Goal: Task Accomplishment & Management: Use online tool/utility

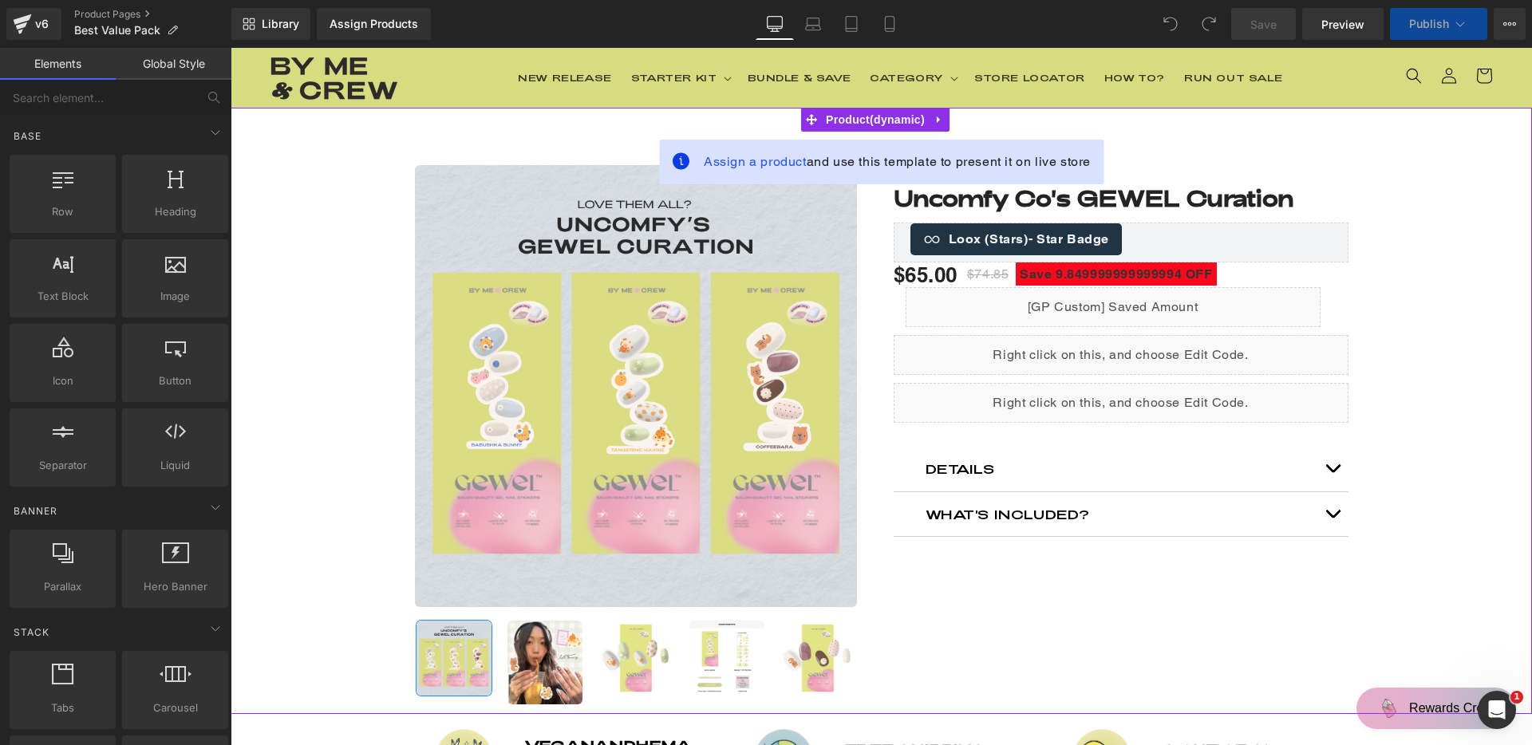
click at [1055, 401] on div "Liquid" at bounding box center [1121, 403] width 455 height 40
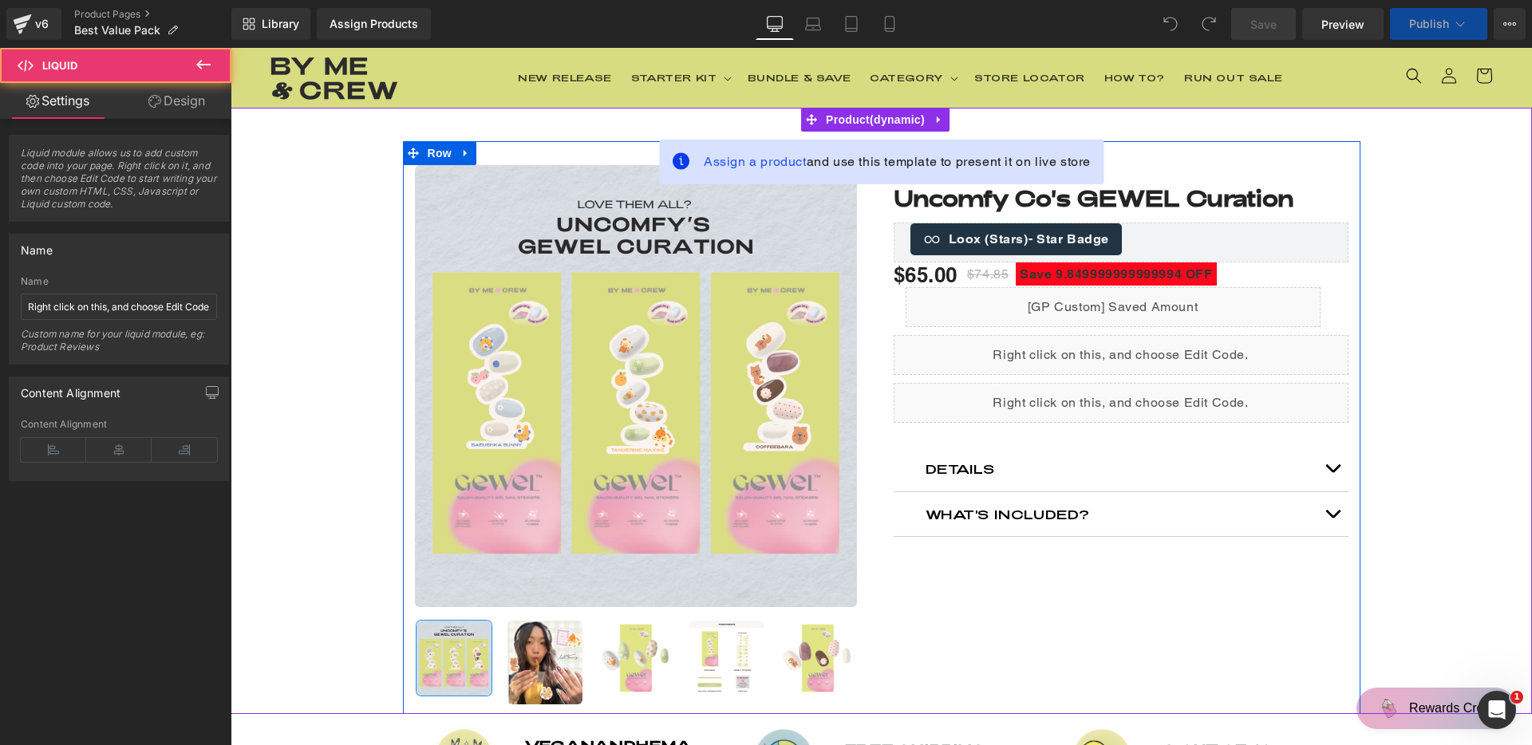
click at [1143, 396] on div "Liquid" at bounding box center [1121, 403] width 455 height 40
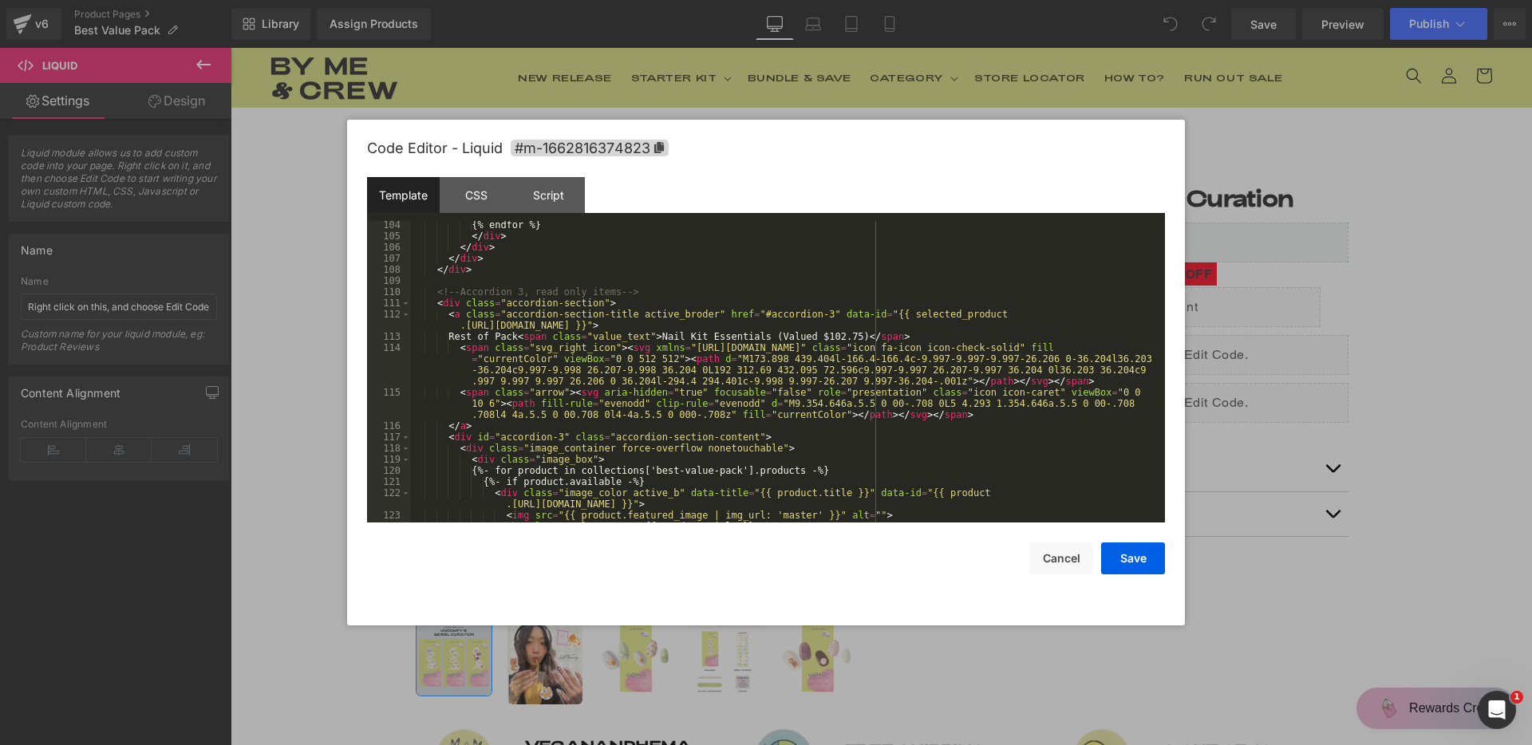
scroll to position [1620, 0]
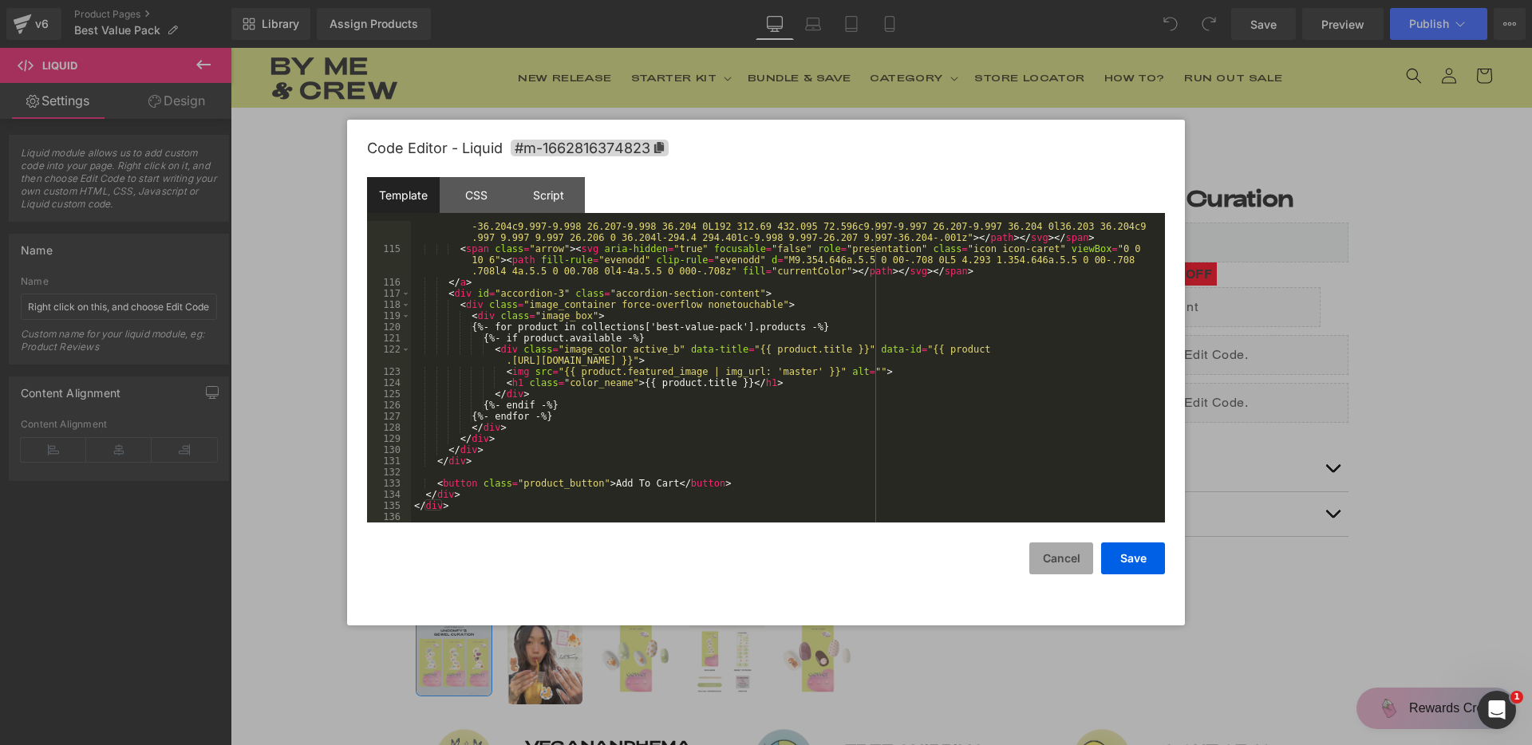
click at [1049, 551] on button "Cancel" at bounding box center [1061, 559] width 64 height 32
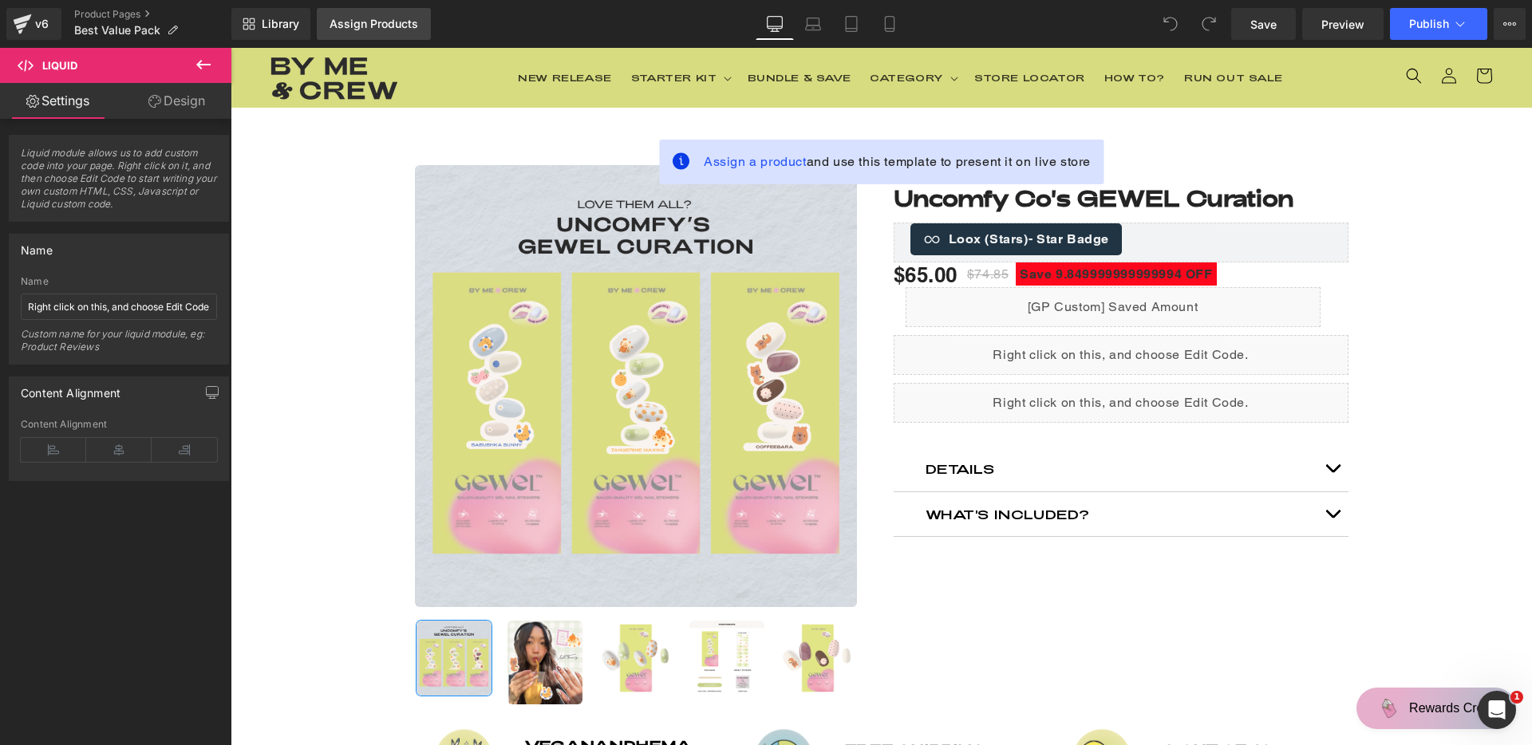
click at [372, 29] on div "Assign Products" at bounding box center [374, 24] width 89 height 13
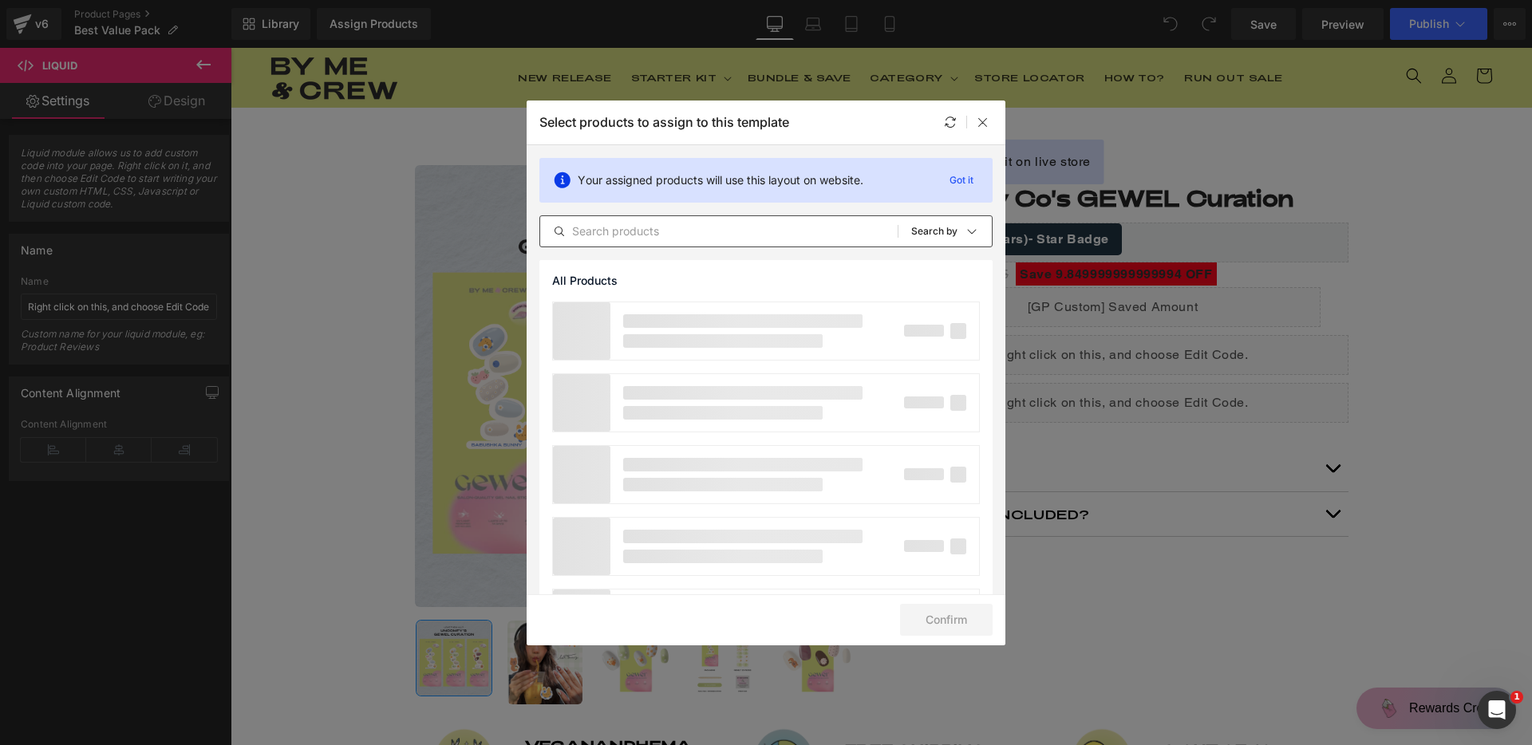
click at [677, 229] on input "text" at bounding box center [718, 231] width 357 height 19
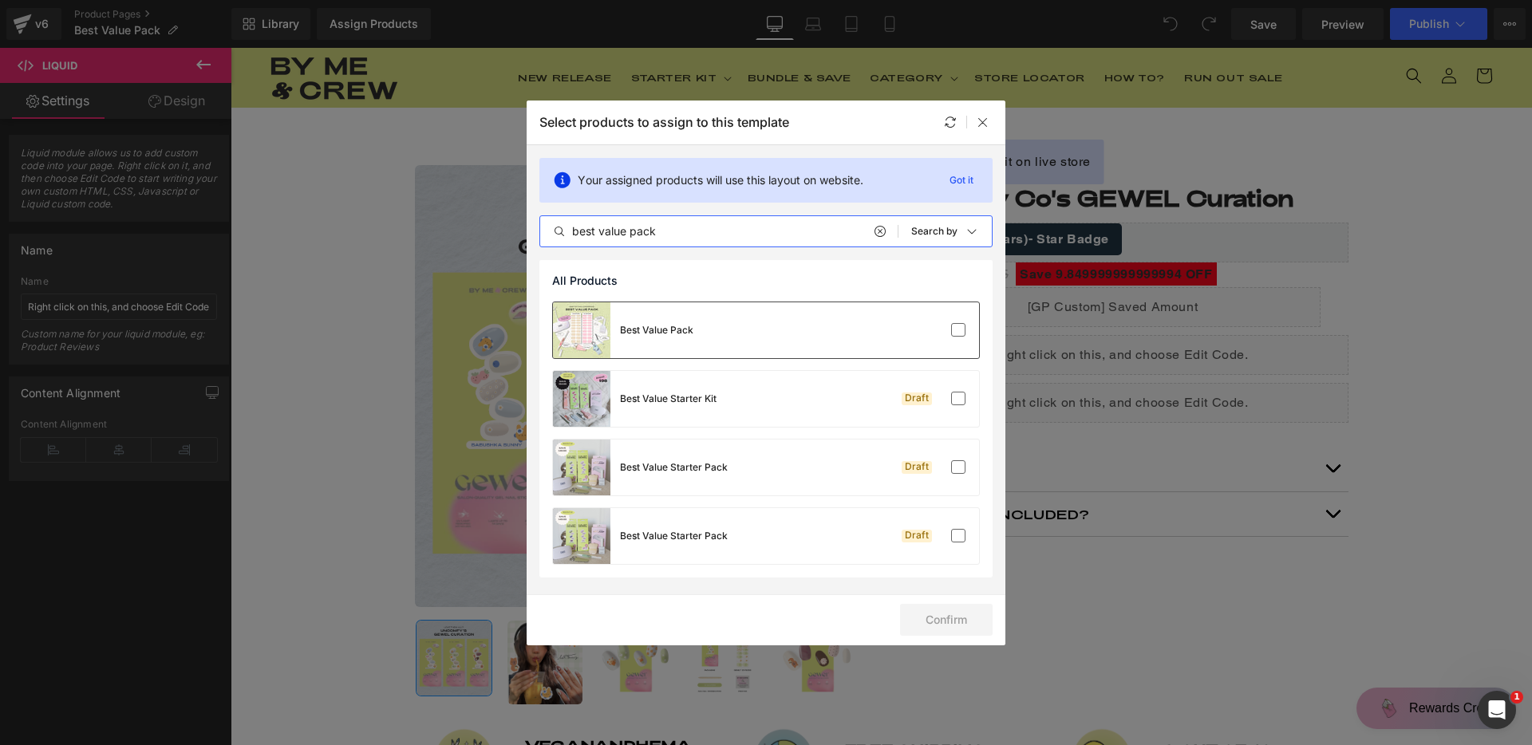
type input "best value pack"
click at [745, 323] on div "Best Value Pack" at bounding box center [766, 330] width 426 height 56
click at [961, 622] on button "Confirm" at bounding box center [946, 620] width 93 height 32
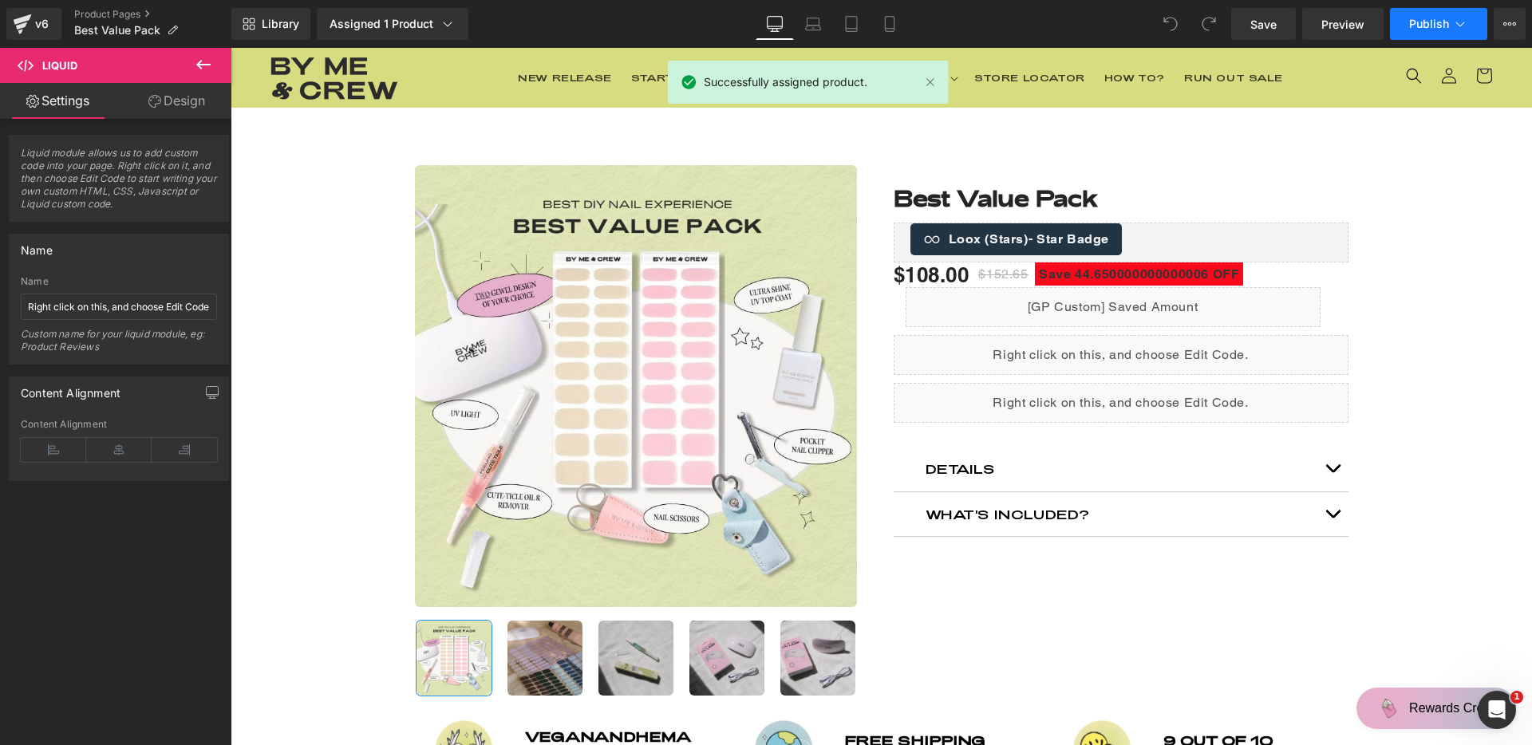
click at [1439, 13] on button "Publish" at bounding box center [1438, 24] width 97 height 32
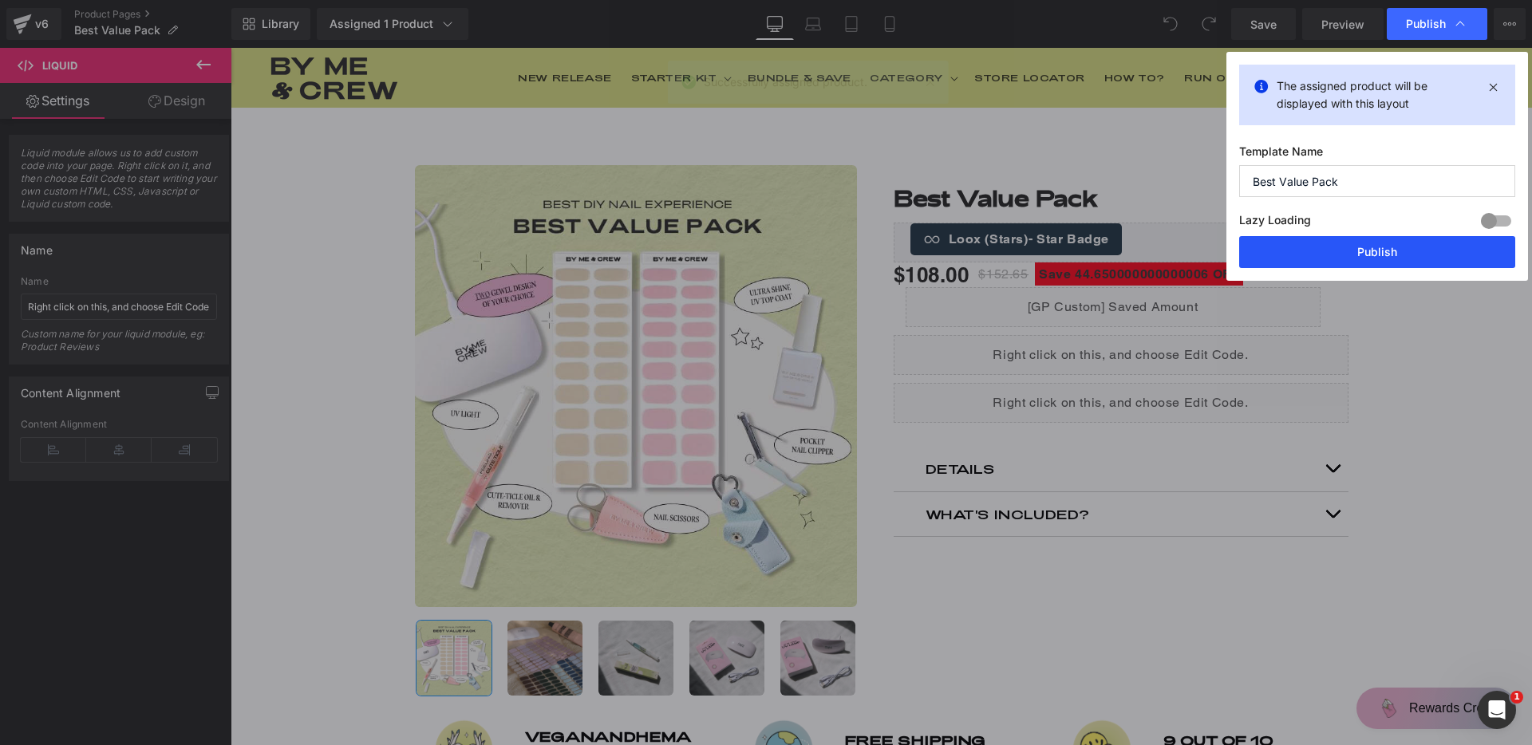
drag, startPoint x: 1386, startPoint y: 247, endPoint x: 1148, endPoint y: 199, distance: 242.5
click at [1386, 247] on button "Publish" at bounding box center [1377, 252] width 276 height 32
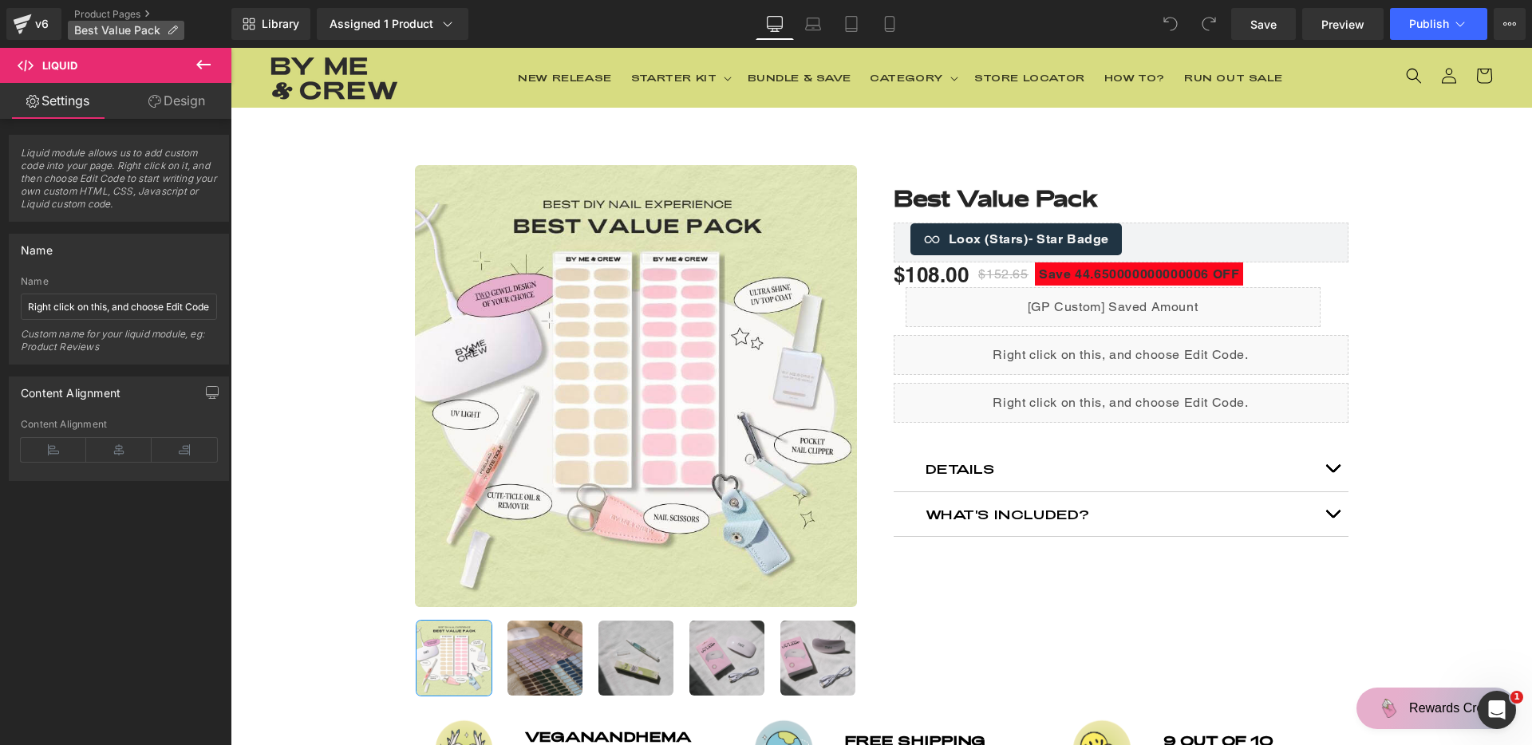
click at [177, 30] on p "Best Value Pack" at bounding box center [126, 30] width 116 height 19
click at [267, 28] on span "Library" at bounding box center [280, 24] width 37 height 14
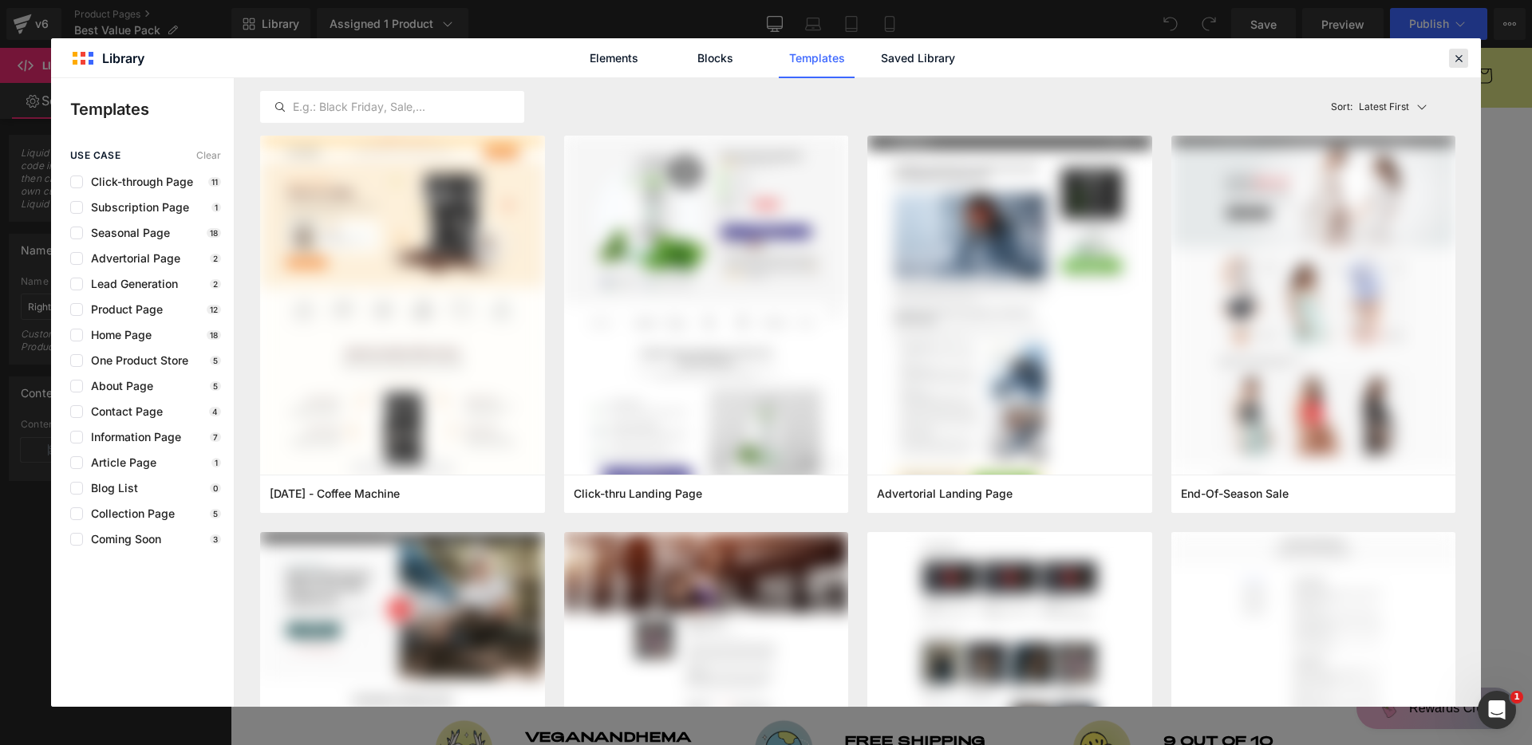
click at [1452, 62] on icon at bounding box center [1458, 58] width 14 height 14
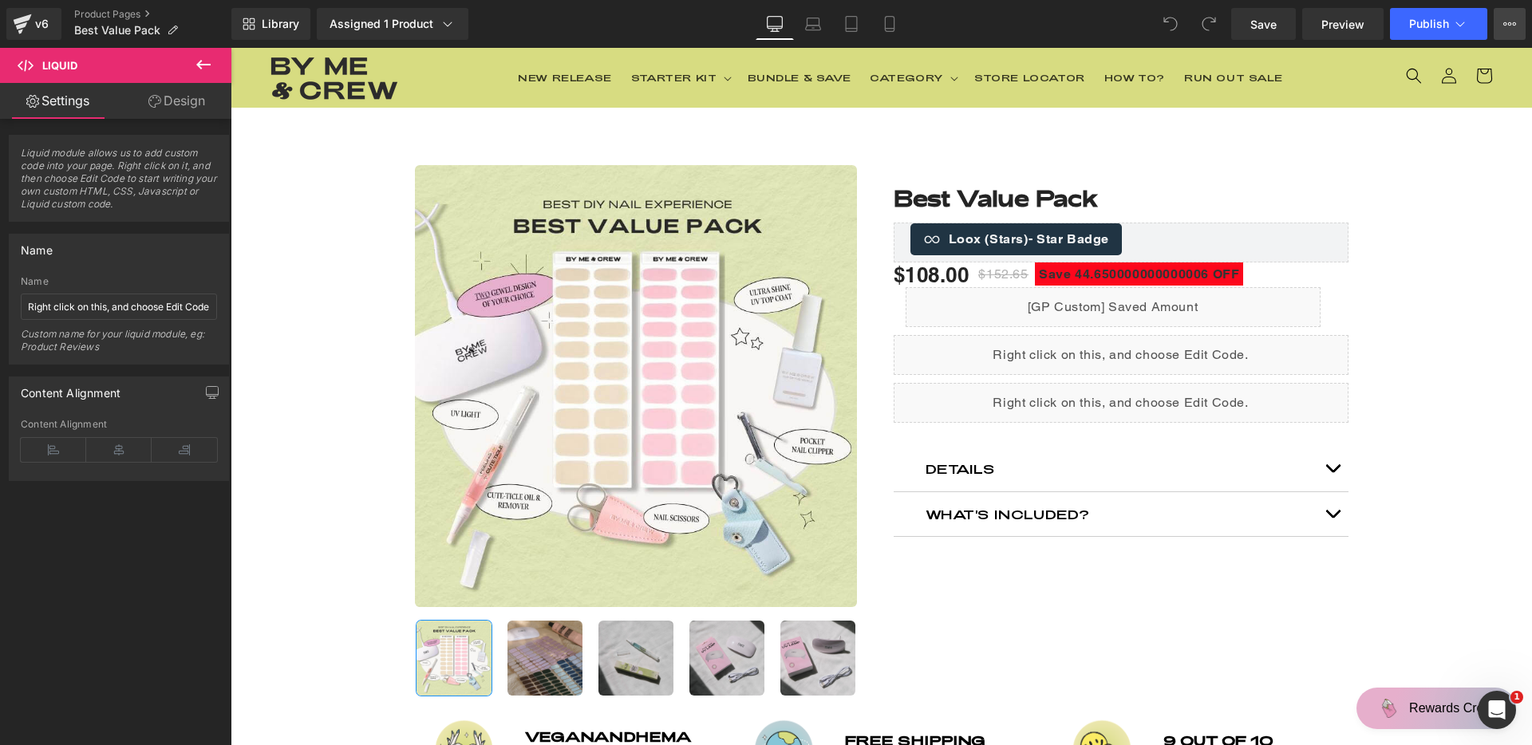
click at [1501, 27] on button "View Live Page View with current Template Save Template to Library Schedule Pub…" at bounding box center [1510, 24] width 32 height 32
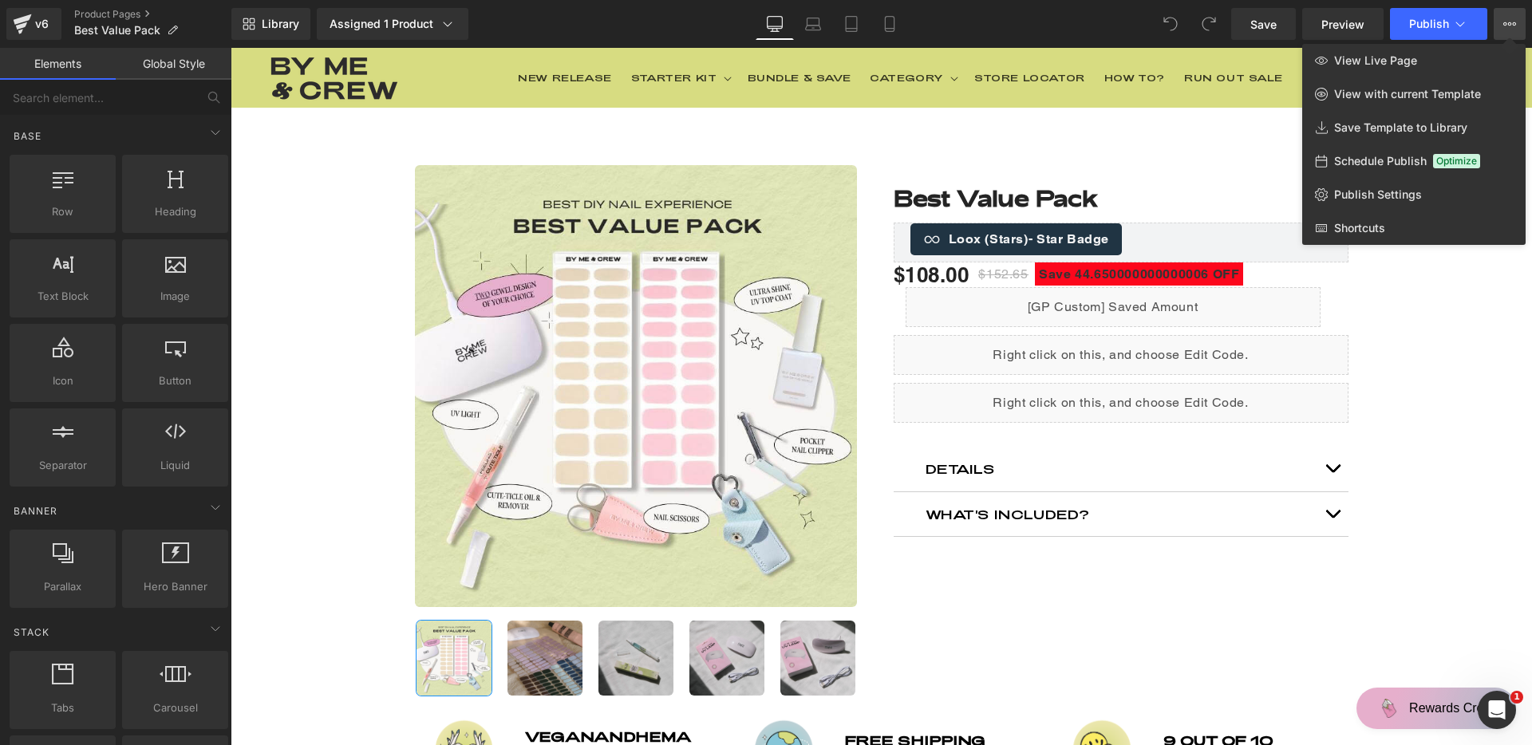
click at [1419, 364] on div at bounding box center [881, 396] width 1301 height 697
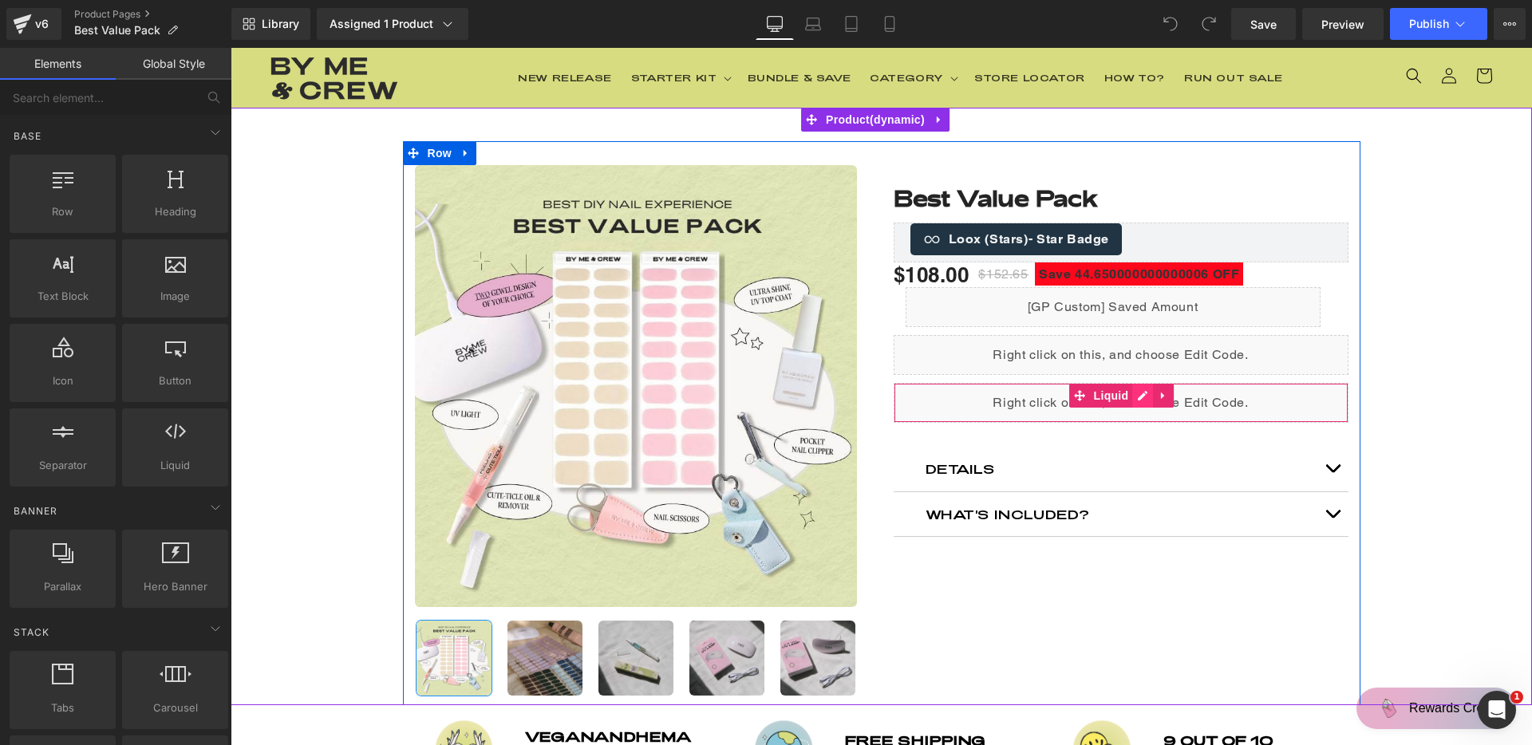
click at [1137, 395] on div "Liquid" at bounding box center [1121, 403] width 455 height 40
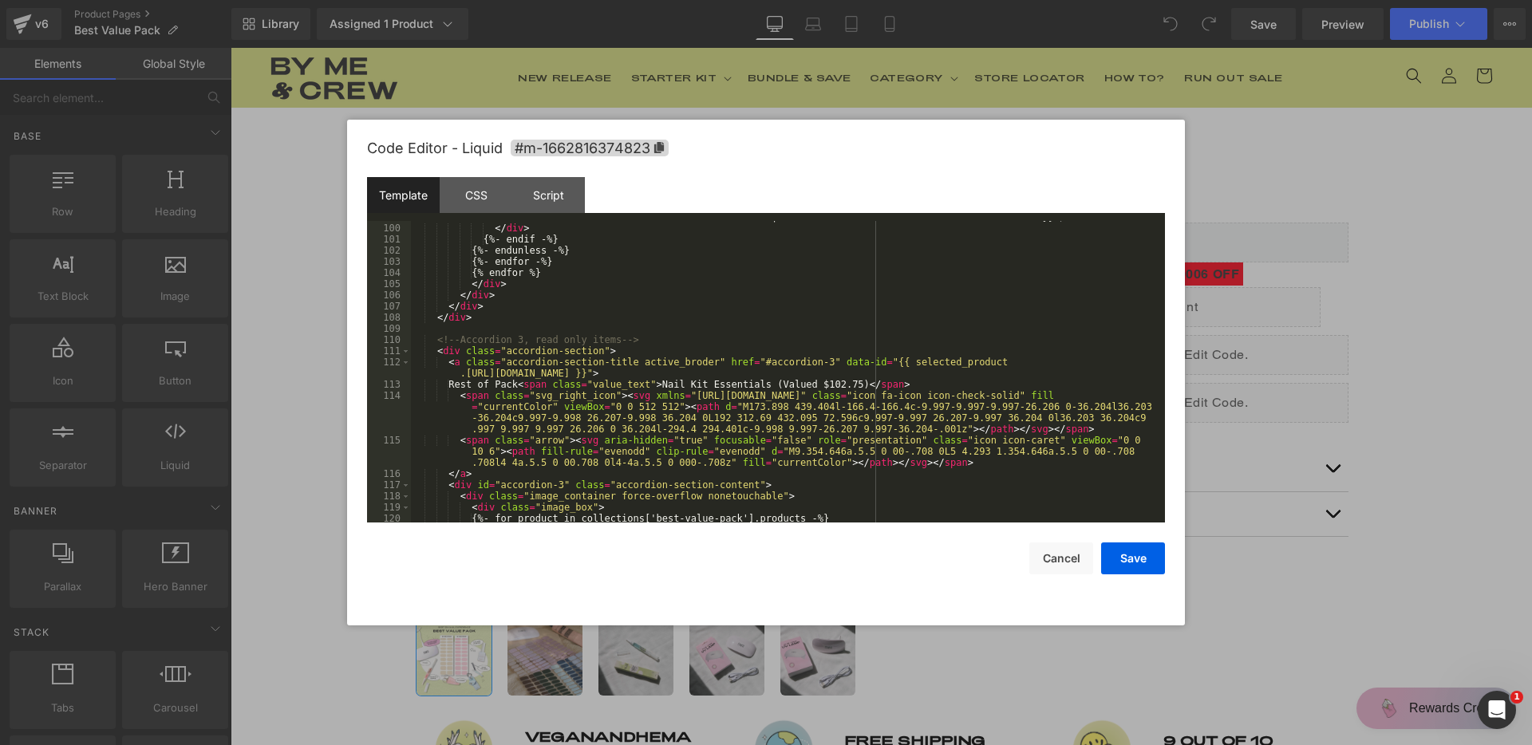
scroll to position [1380, 0]
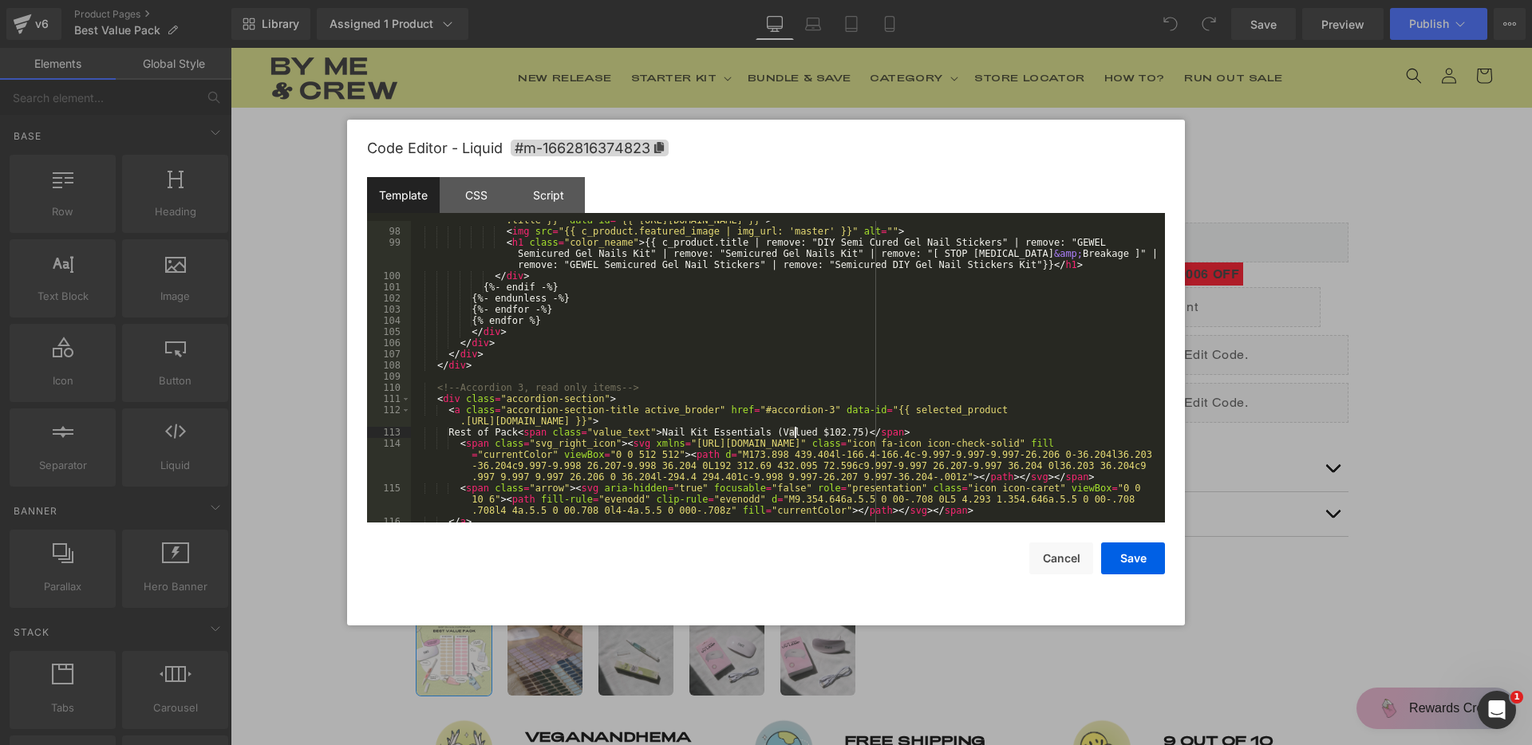
drag, startPoint x: 788, startPoint y: 428, endPoint x: 802, endPoint y: 430, distance: 13.8
click at [802, 430] on div "< div class = "image_color" data-collection = "{{ collections[collection_handle…" at bounding box center [785, 370] width 748 height 335
click at [803, 430] on div "< div class = "image_color" data-collection = "{{ collections[collection_handle…" at bounding box center [785, 370] width 748 height 335
drag, startPoint x: 796, startPoint y: 429, endPoint x: 886, endPoint y: 430, distance: 90.2
click at [886, 430] on div "< div class = "image_color" data-collection = "{{ collections[collection_handle…" at bounding box center [785, 370] width 748 height 335
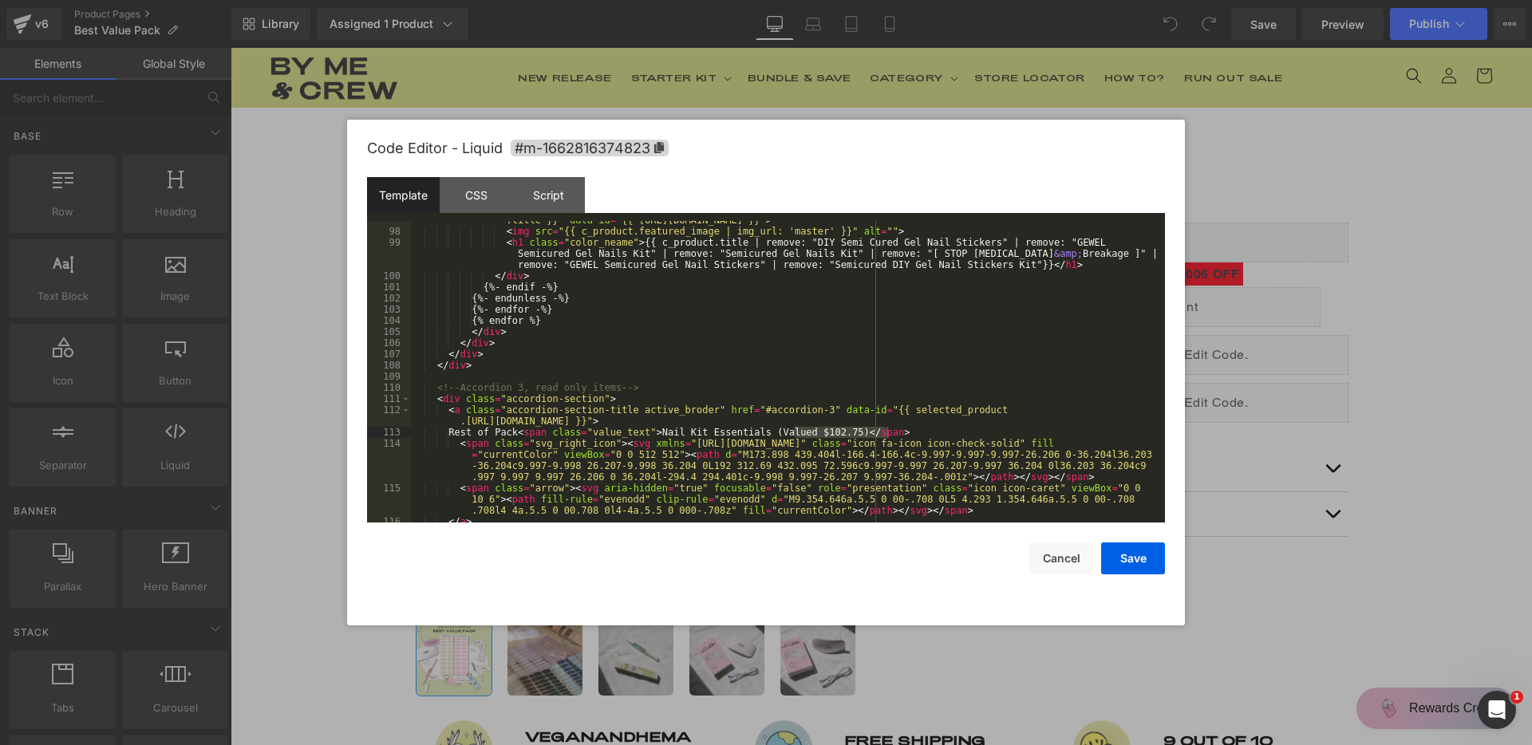
click at [53, 12] on div at bounding box center [766, 372] width 1532 height 745
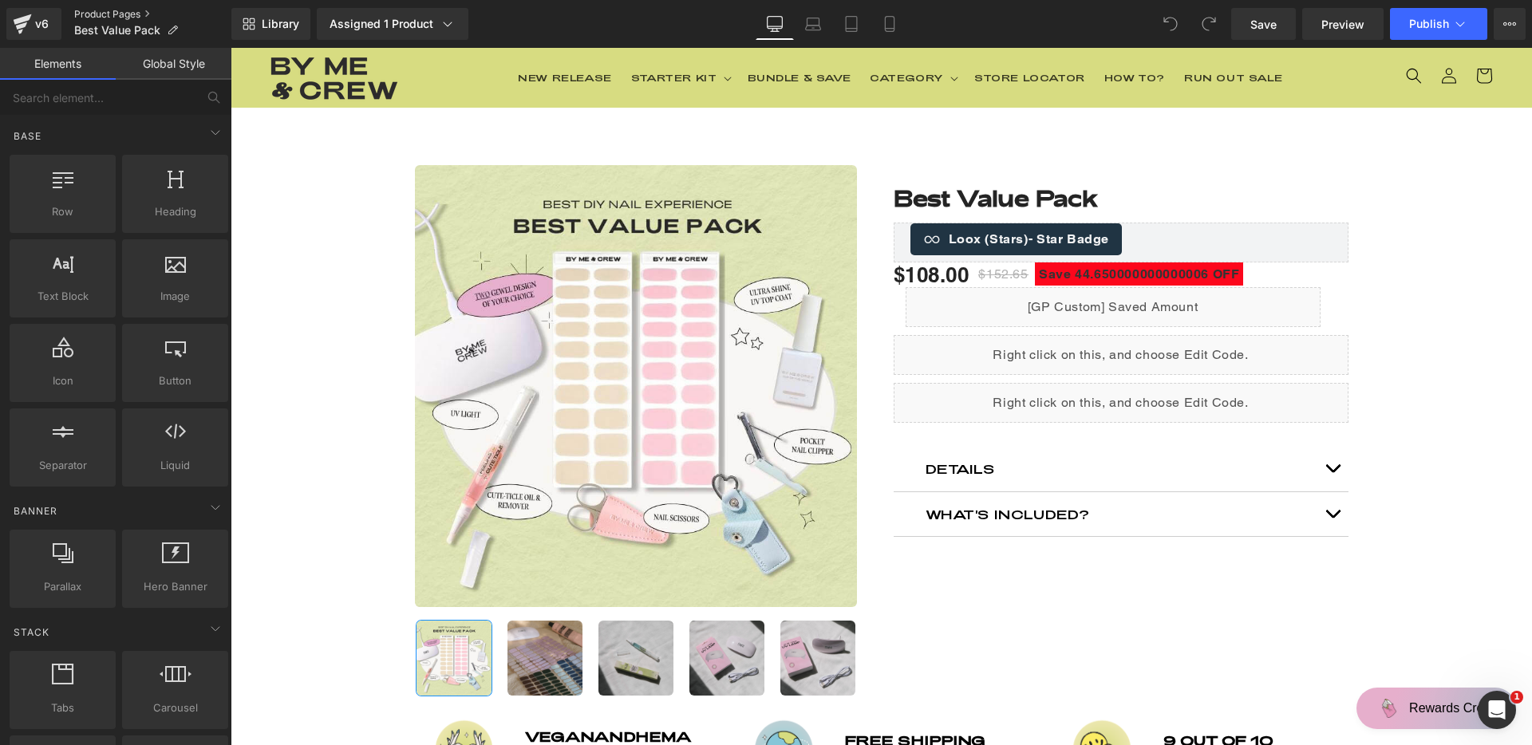
click at [133, 16] on link "Product Pages" at bounding box center [152, 14] width 157 height 13
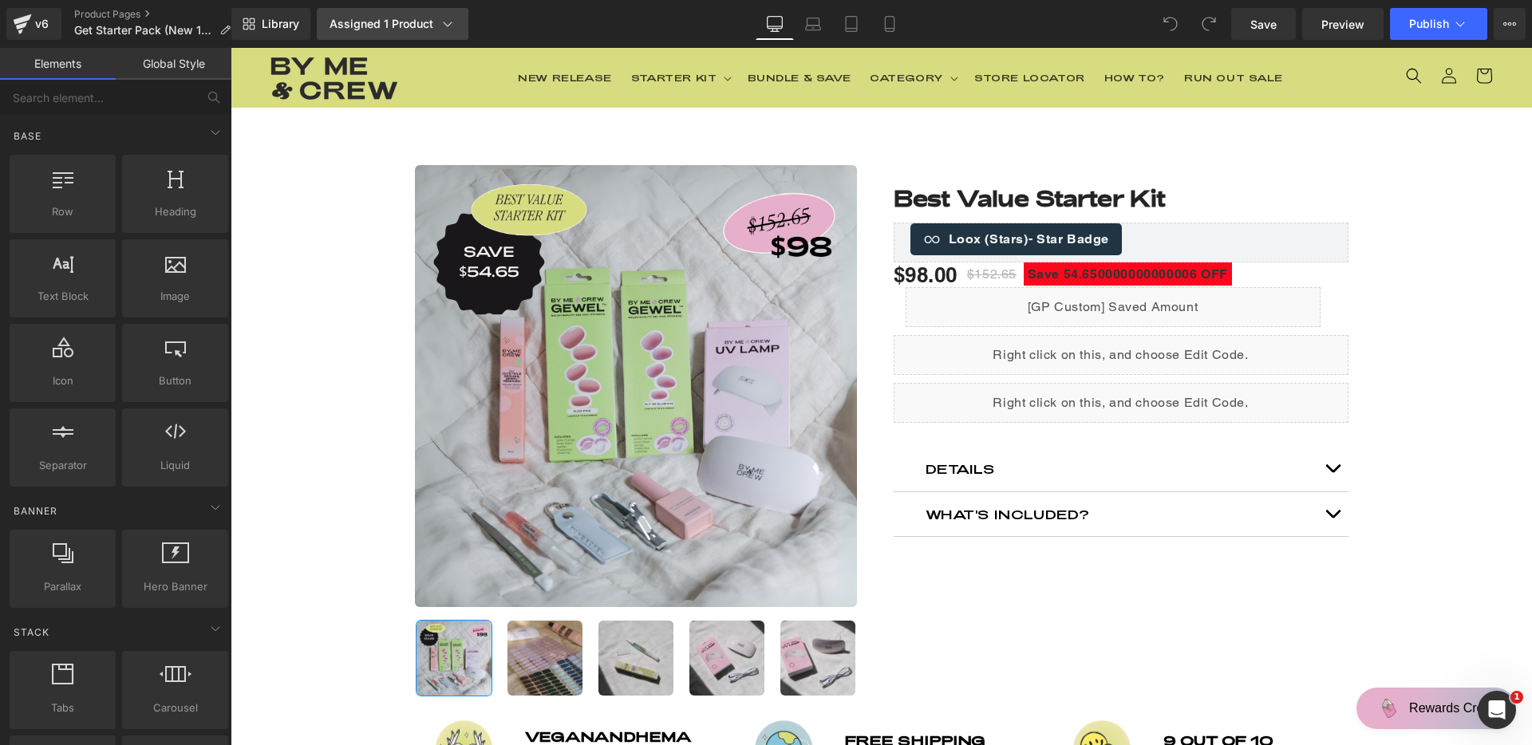
click at [425, 24] on div "Assigned 1 Product" at bounding box center [393, 24] width 126 height 16
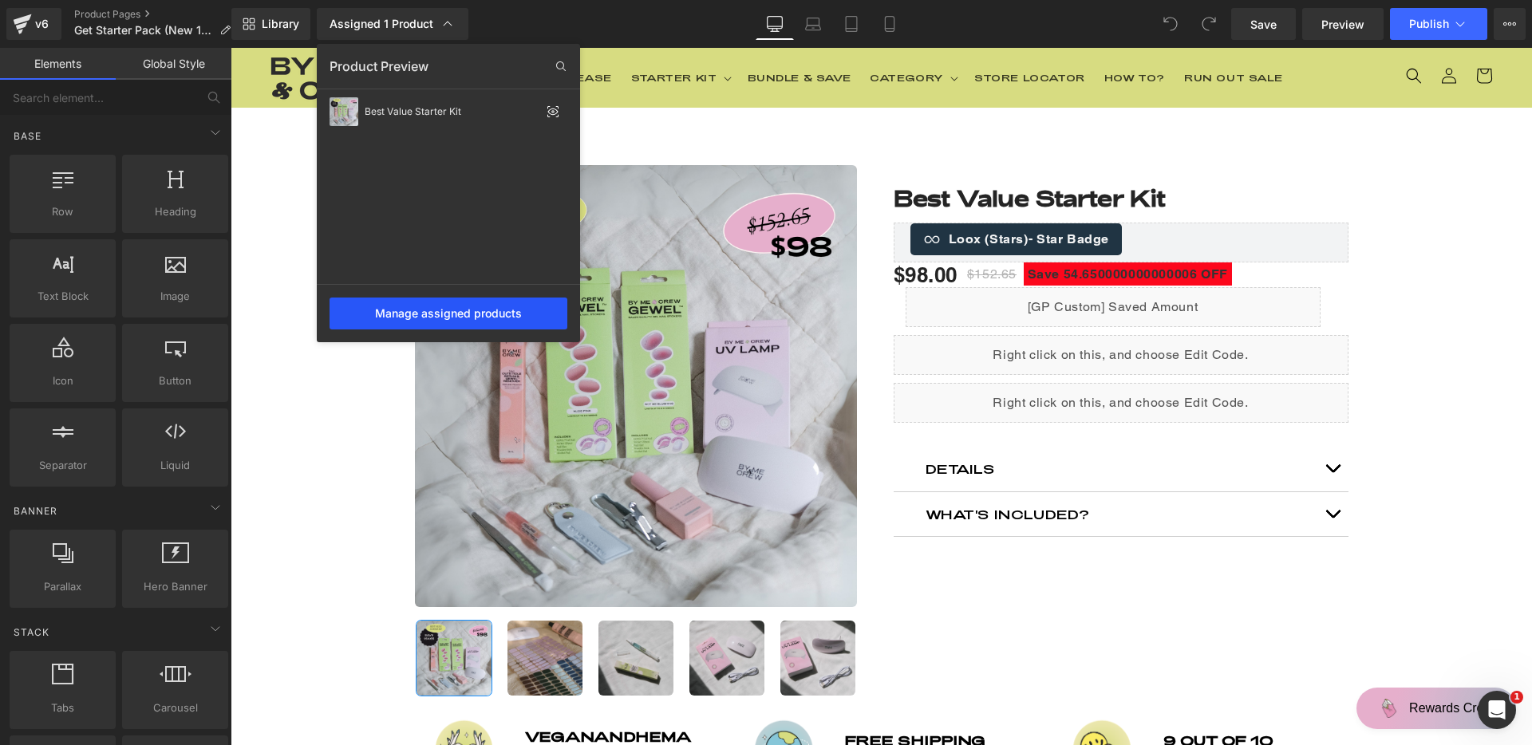
click at [456, 310] on div "Manage assigned products" at bounding box center [449, 314] width 238 height 32
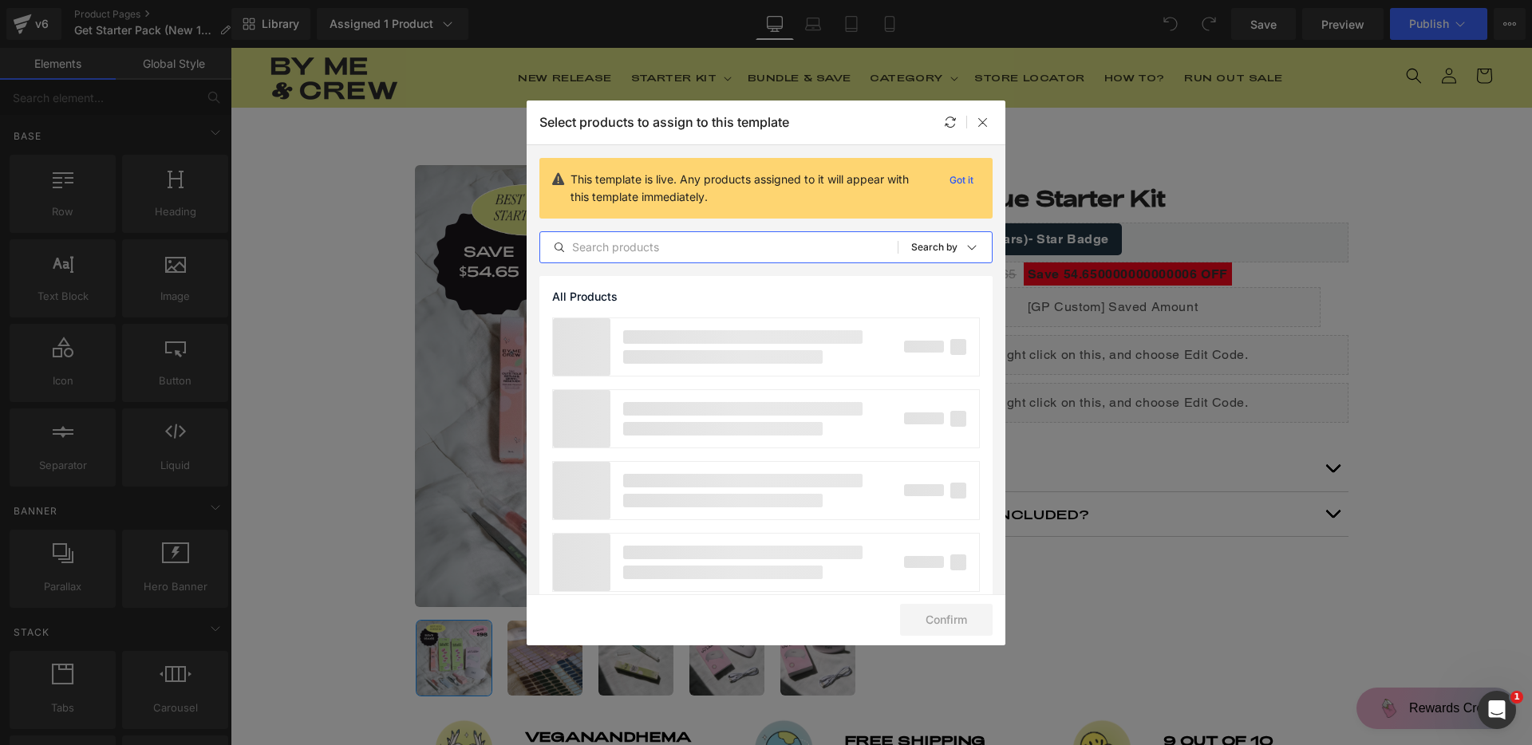
click at [725, 248] on input "text" at bounding box center [718, 247] width 357 height 19
click at [953, 185] on p "Got it" at bounding box center [961, 180] width 37 height 19
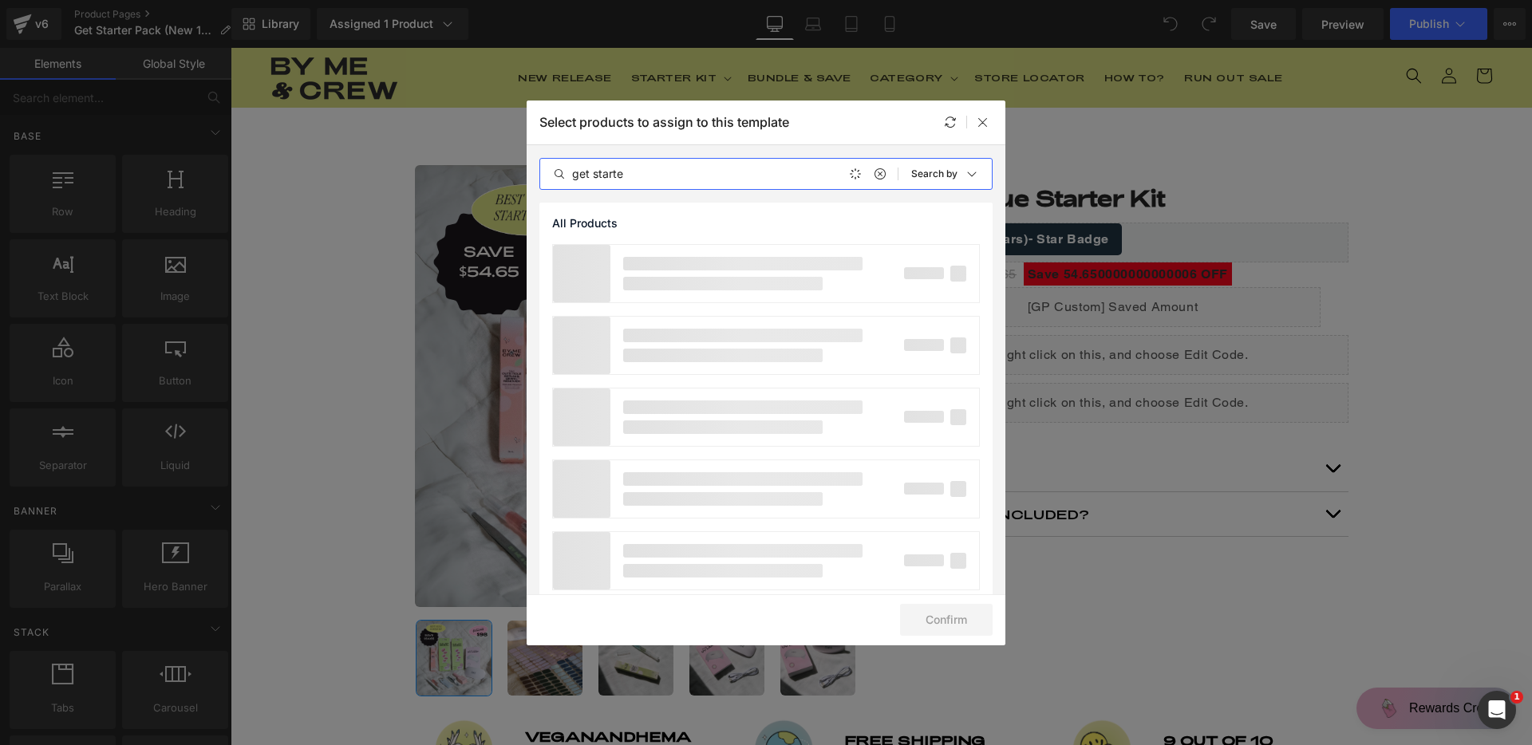
click at [781, 177] on input "get starte" at bounding box center [718, 173] width 357 height 19
type input "get started pack"
click at [874, 176] on icon at bounding box center [879, 174] width 11 height 13
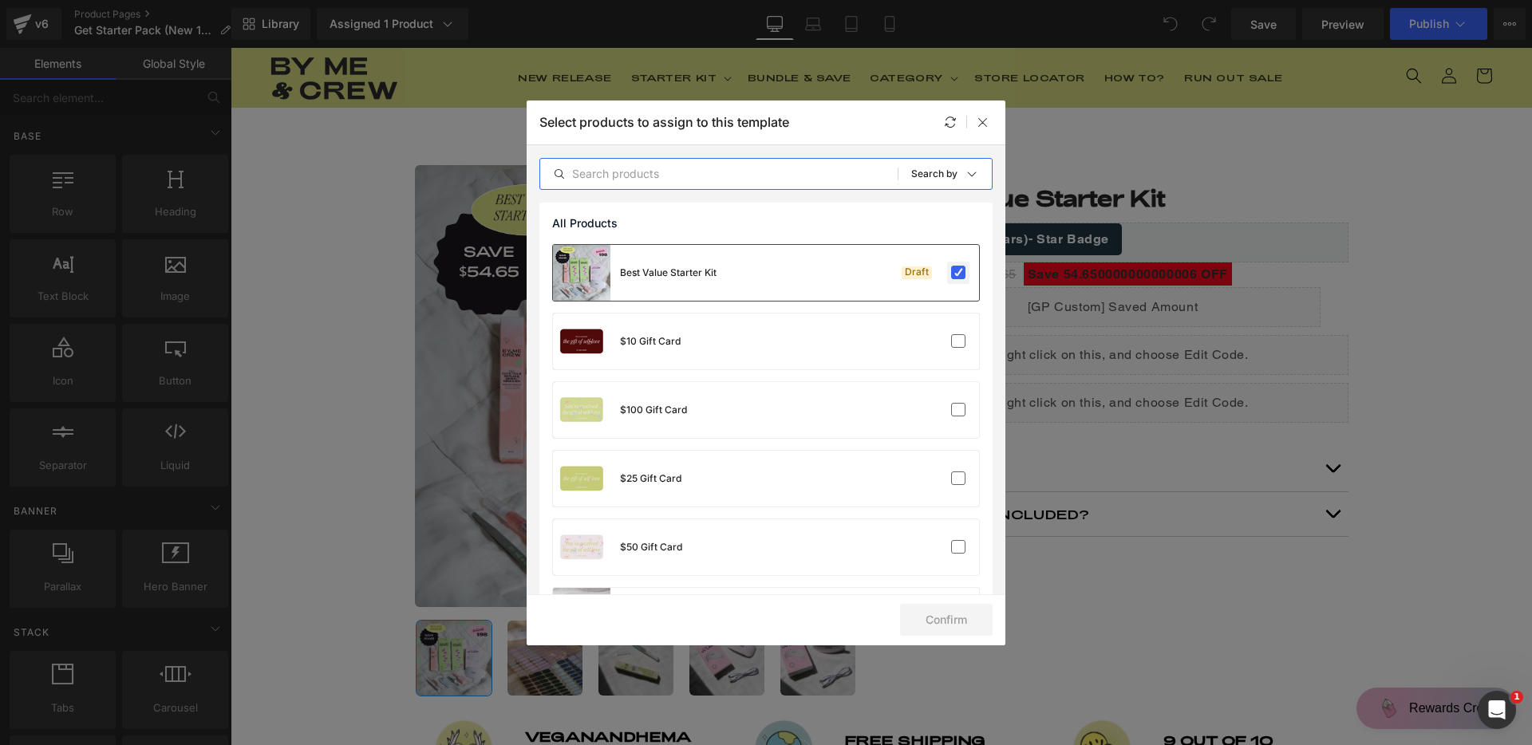
click at [960, 276] on label at bounding box center [958, 273] width 14 height 14
click at [958, 273] on input "checkbox" at bounding box center [958, 273] width 0 height 0
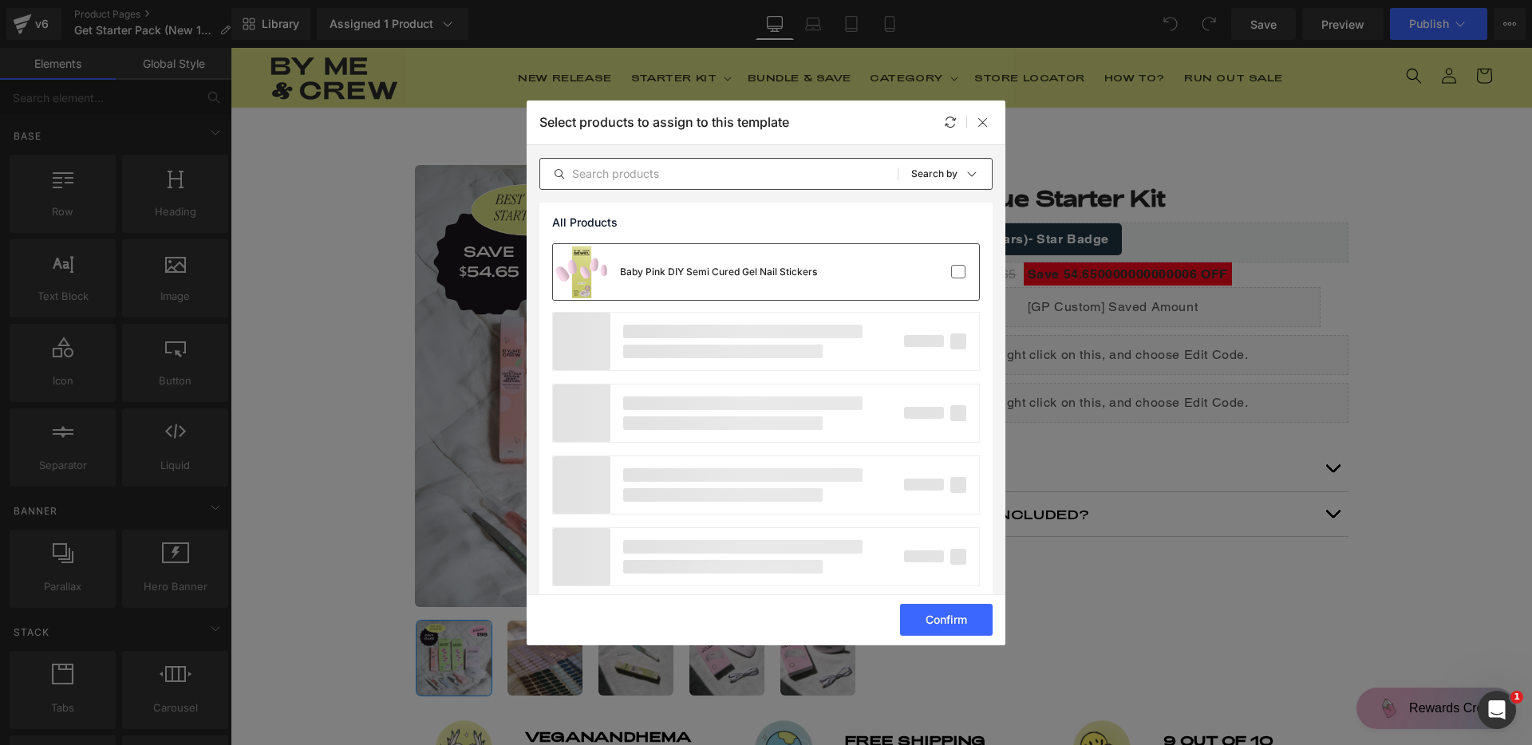
scroll to position [1275, 0]
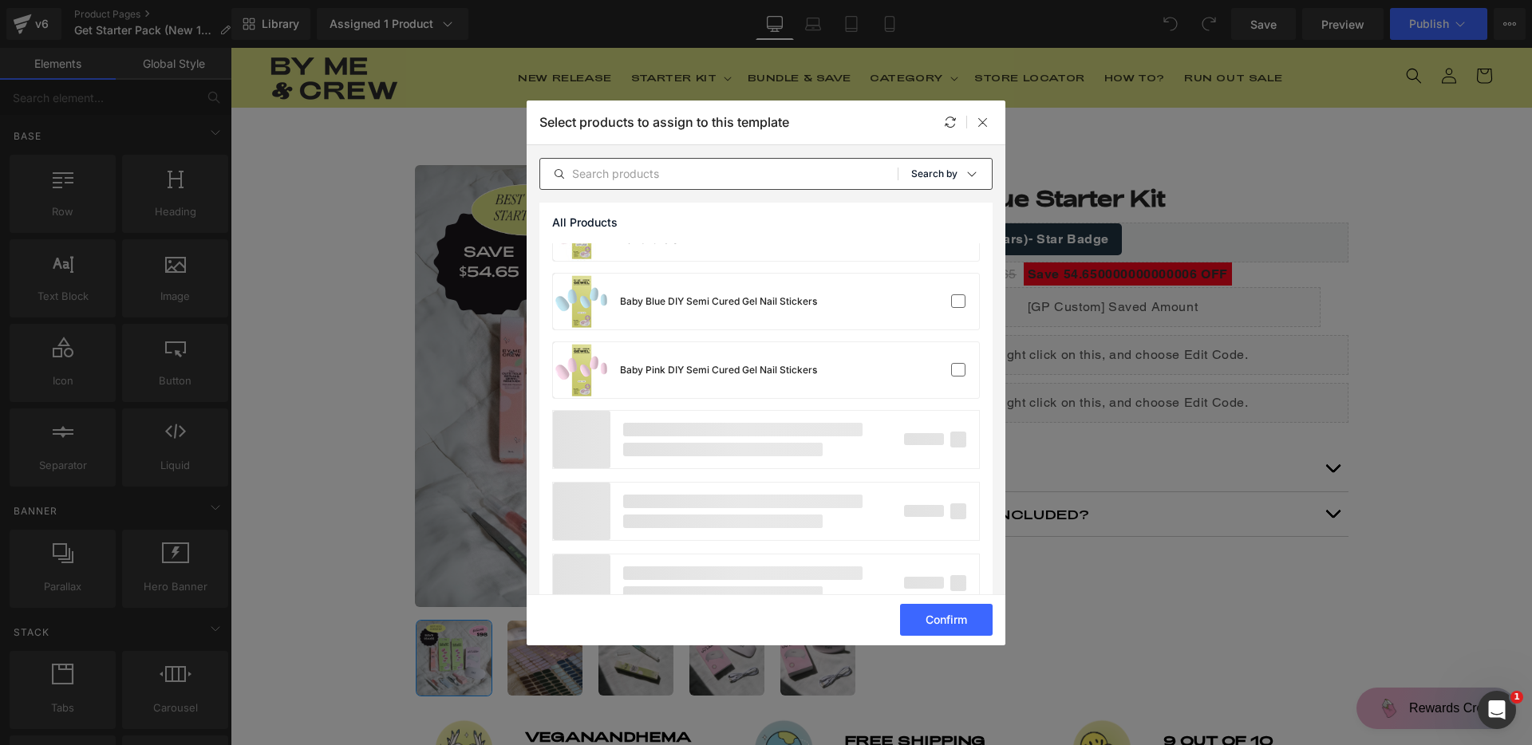
click at [948, 178] on p "Search by" at bounding box center [934, 173] width 46 height 11
click at [945, 180] on div "Sort: Search by" at bounding box center [951, 174] width 81 height 32
click at [898, 253] on p "Shopify Collections" at bounding box center [916, 250] width 104 height 13
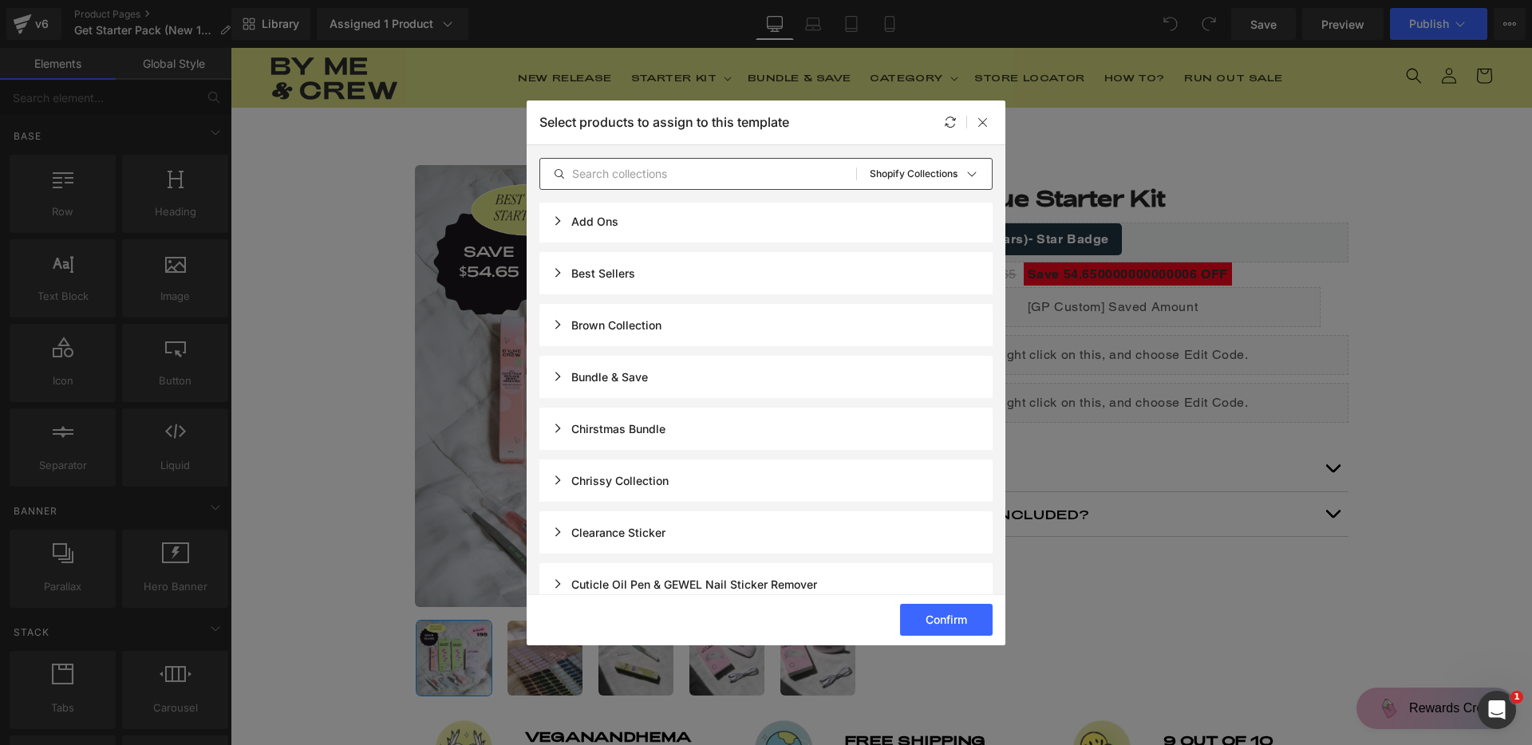
scroll to position [168, 0]
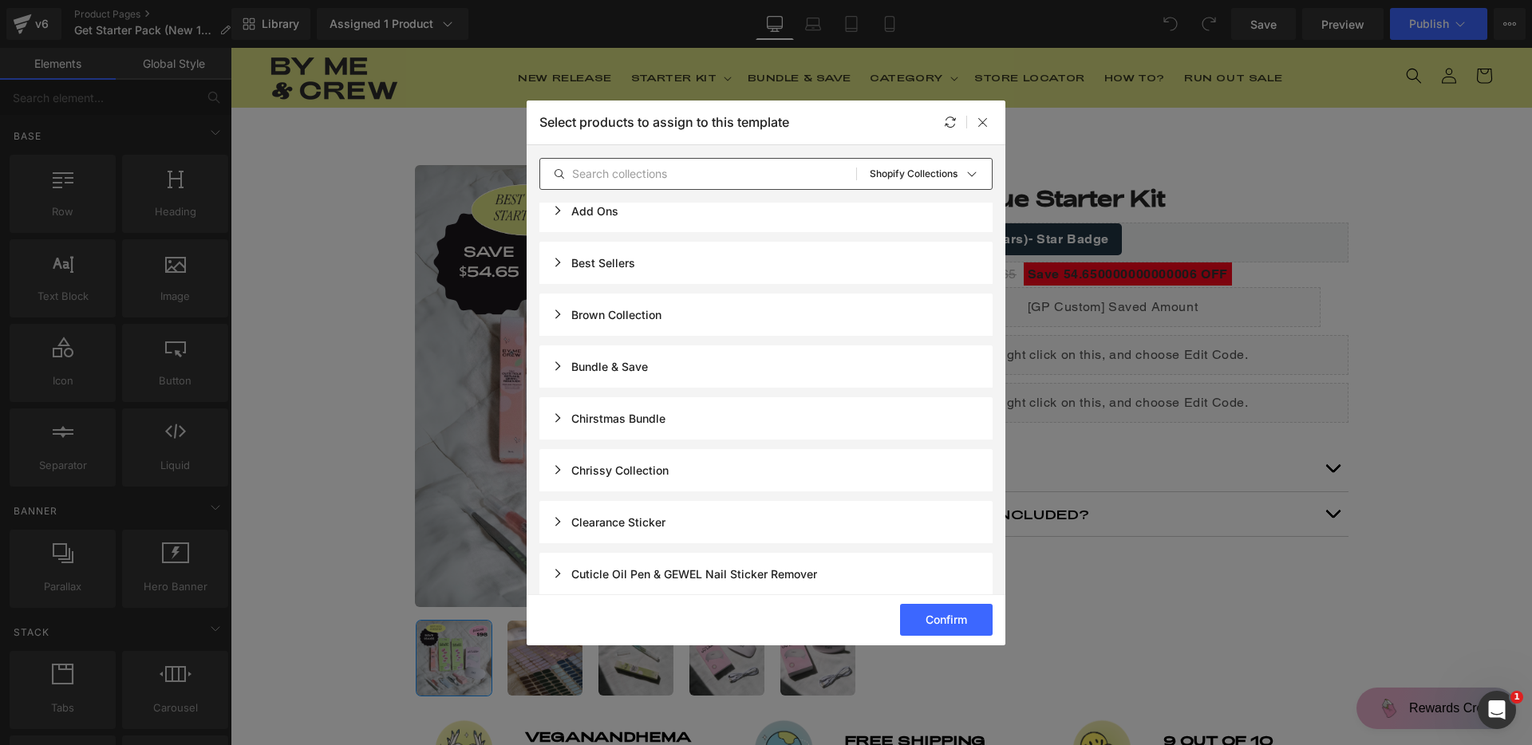
click at [553, 368] on div "Bundle & Save" at bounding box center [600, 367] width 96 height 14
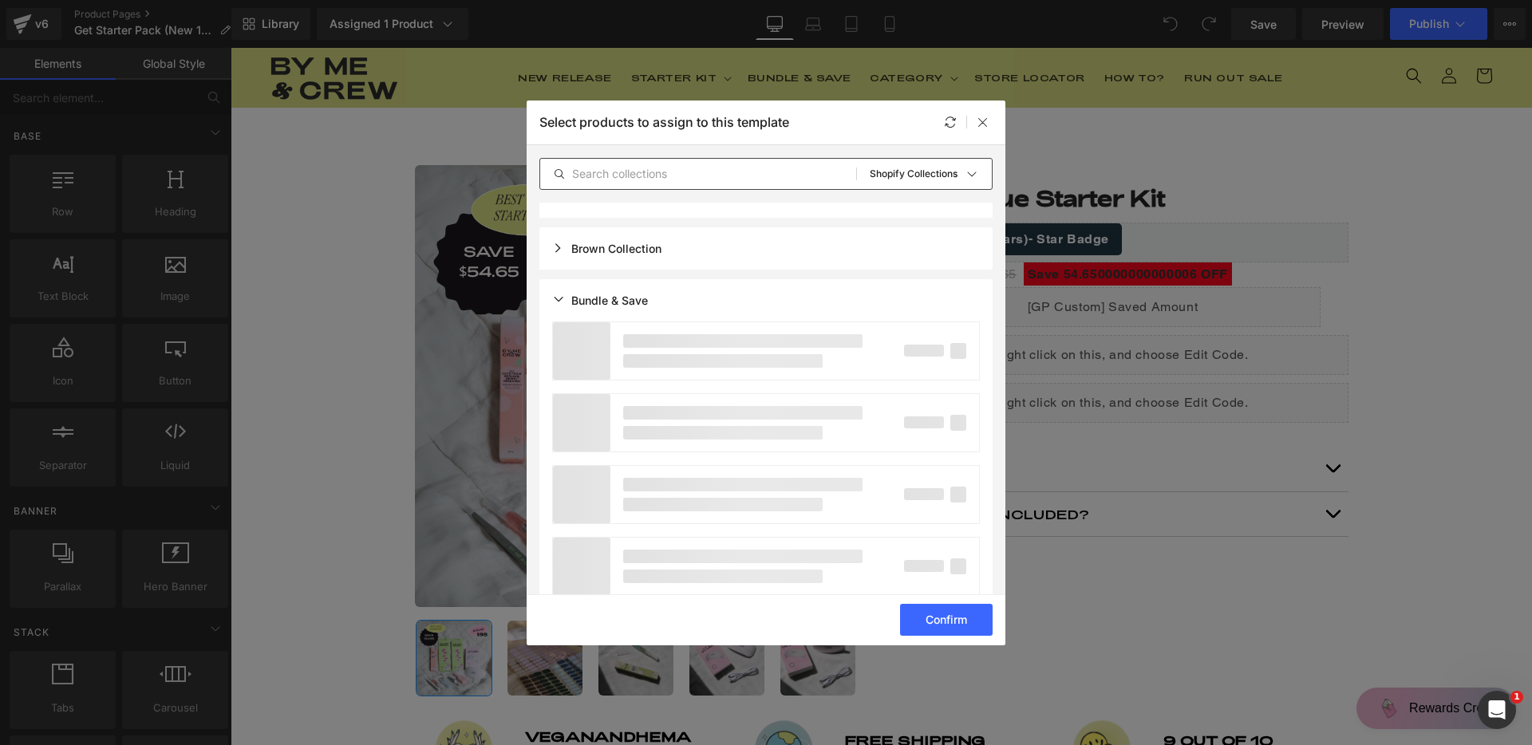
scroll to position [243, 0]
click at [812, 292] on div "Bundle & Save" at bounding box center [765, 292] width 453 height 42
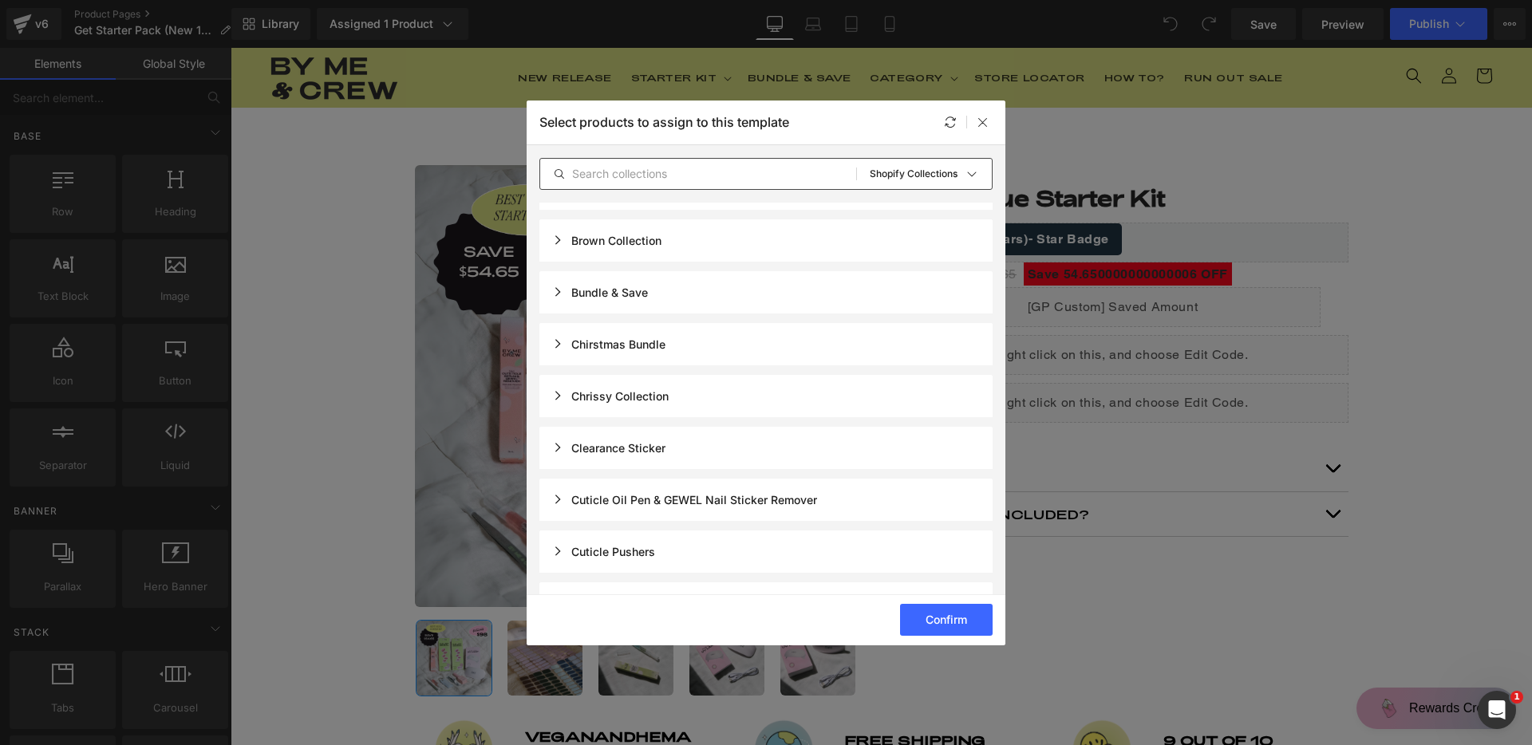
click at [645, 281] on div "Bundle & Save" at bounding box center [765, 292] width 453 height 42
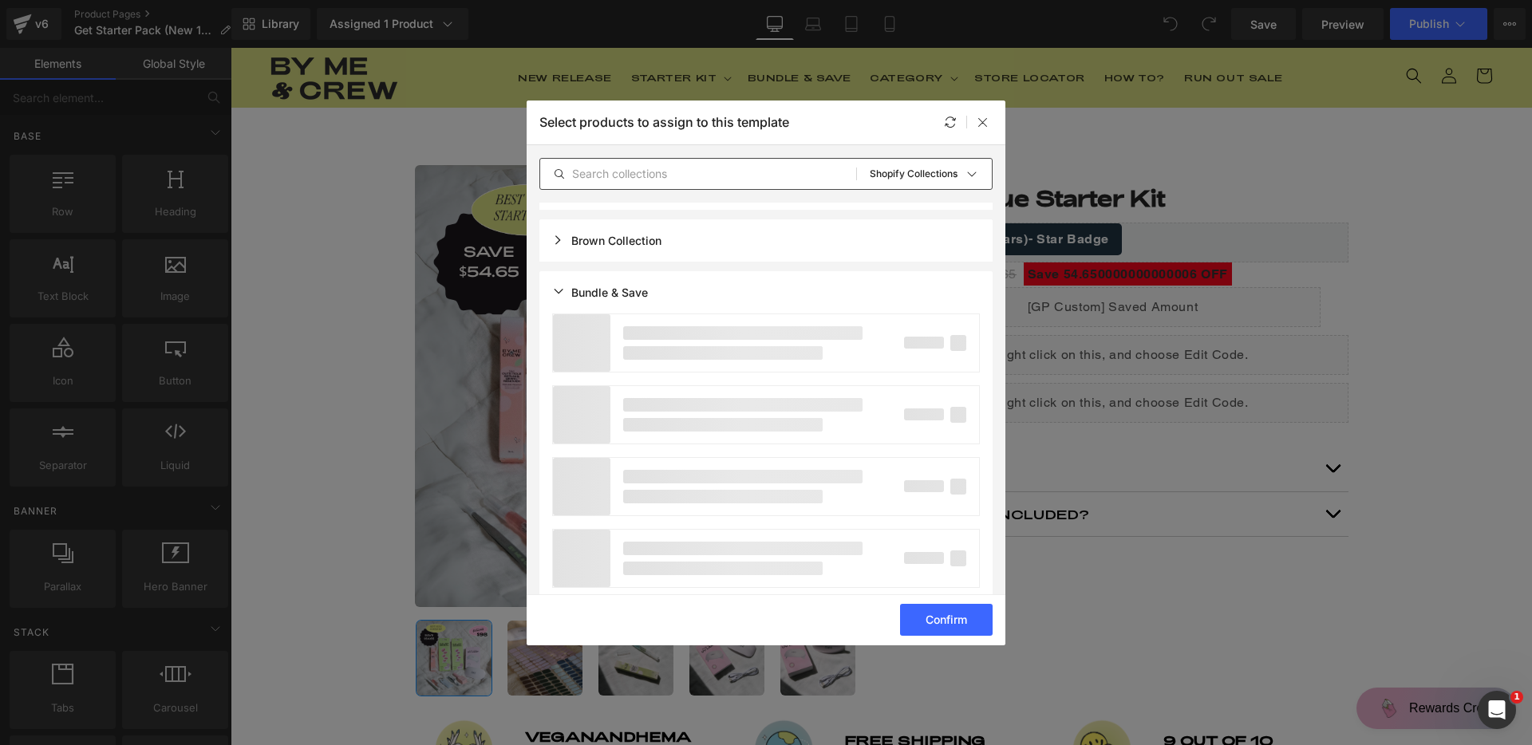
click at [583, 330] on p at bounding box center [581, 342] width 57 height 57
click at [586, 332] on p at bounding box center [581, 342] width 57 height 57
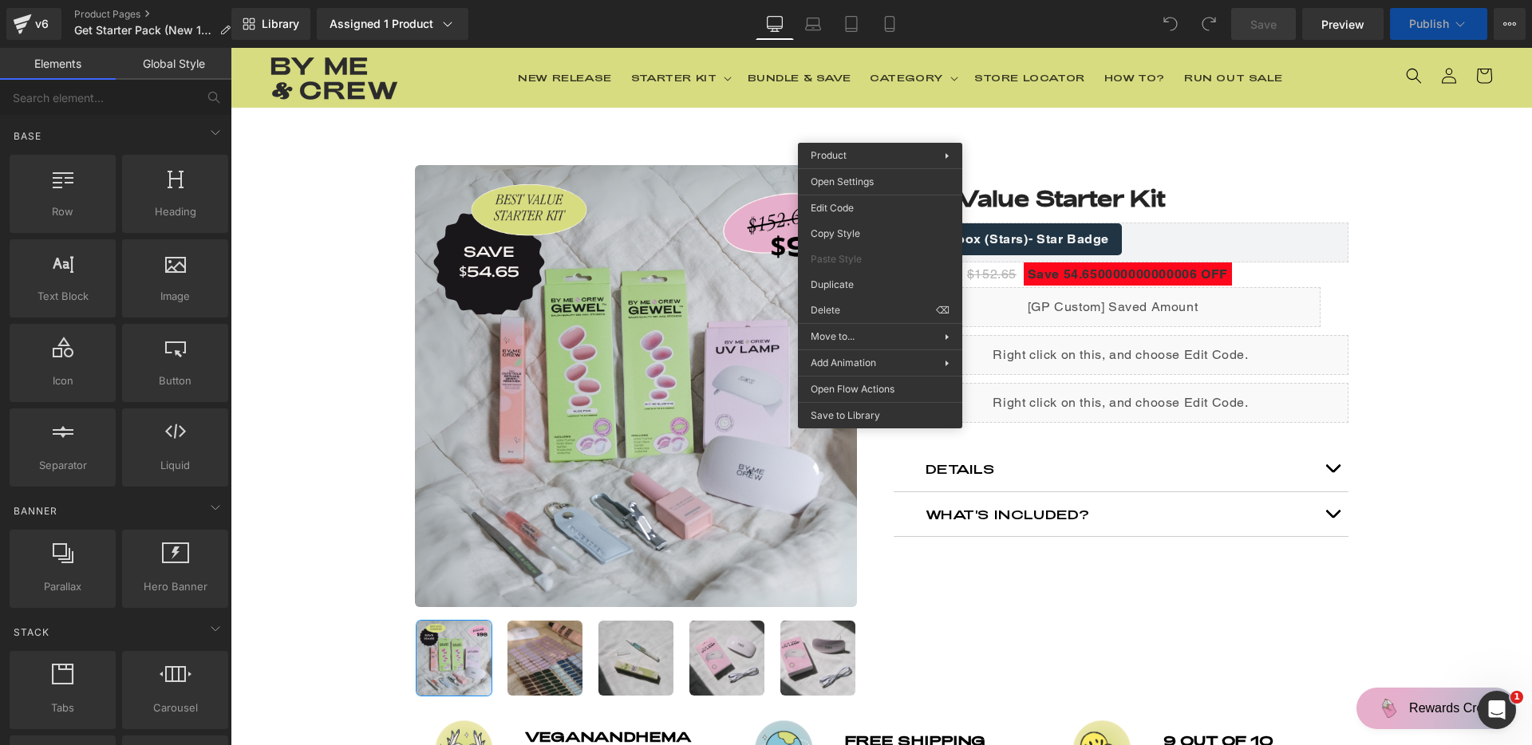
click at [1360, 89] on header "New Release Starter Kit Starter Kit Get Started Pack Best Value Pack" at bounding box center [881, 78] width 1301 height 60
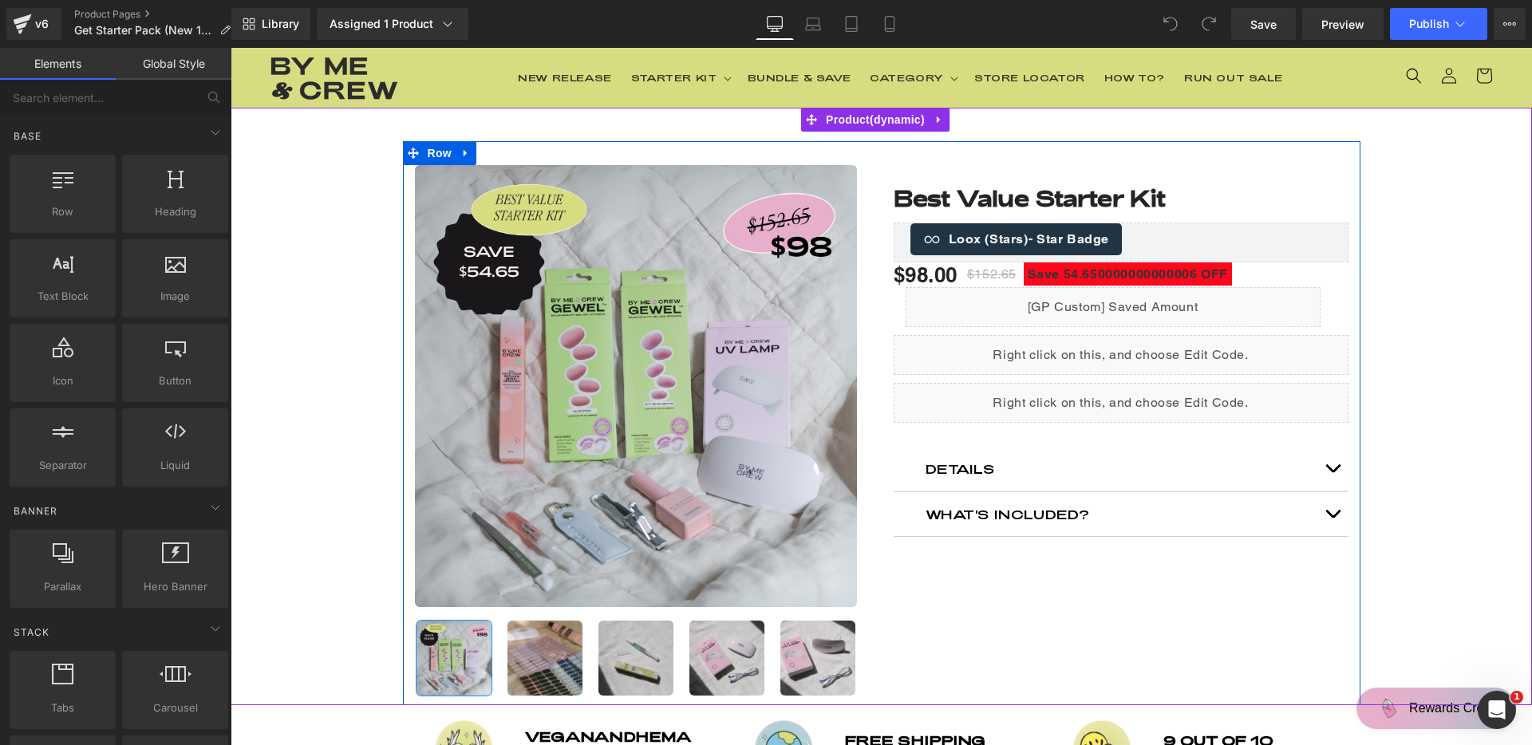
click at [1129, 396] on div "Liquid" at bounding box center [1121, 403] width 455 height 40
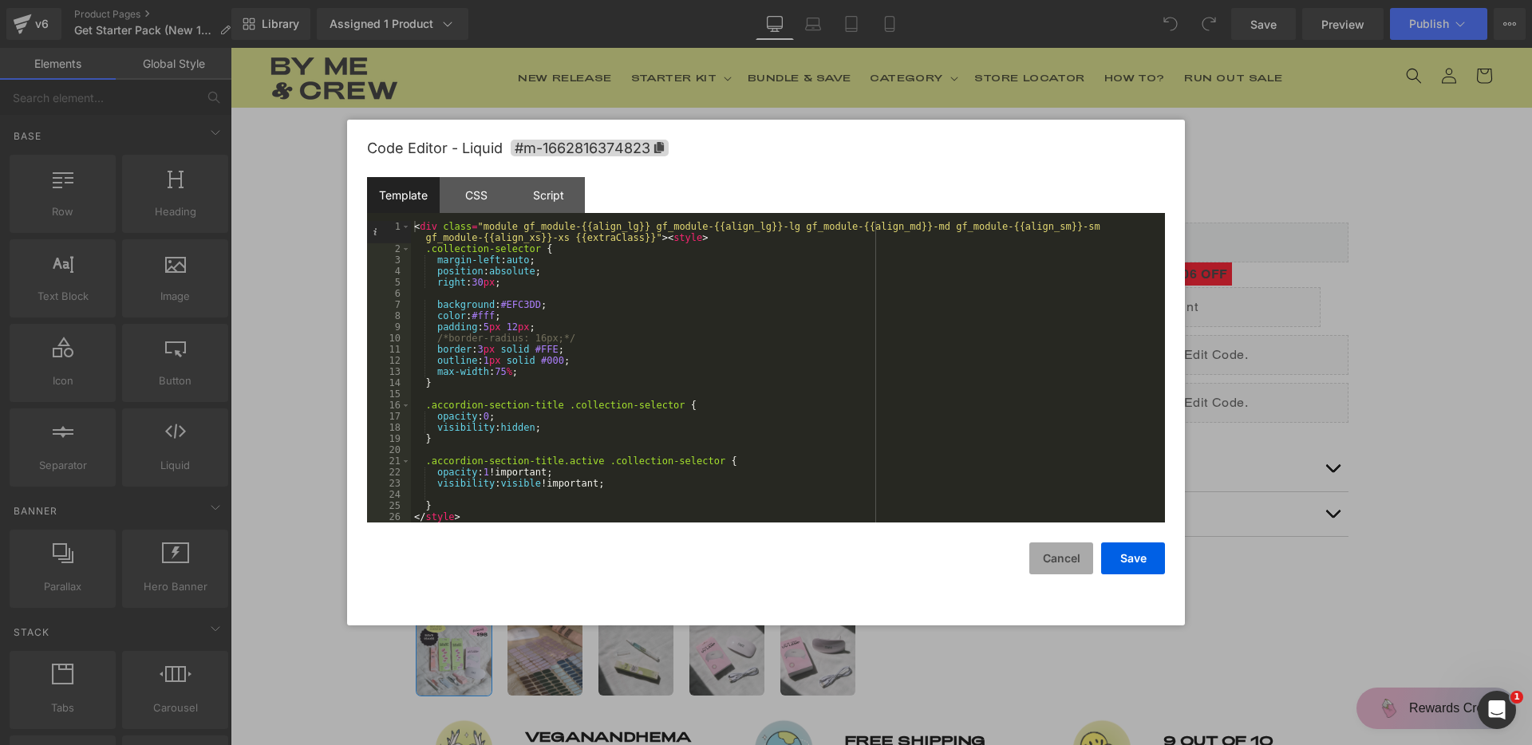
click at [1044, 551] on button "Cancel" at bounding box center [1061, 559] width 64 height 32
click at [1139, 397] on div "Liquid" at bounding box center [1121, 403] width 455 height 40
click at [493, 200] on div "CSS" at bounding box center [476, 195] width 73 height 36
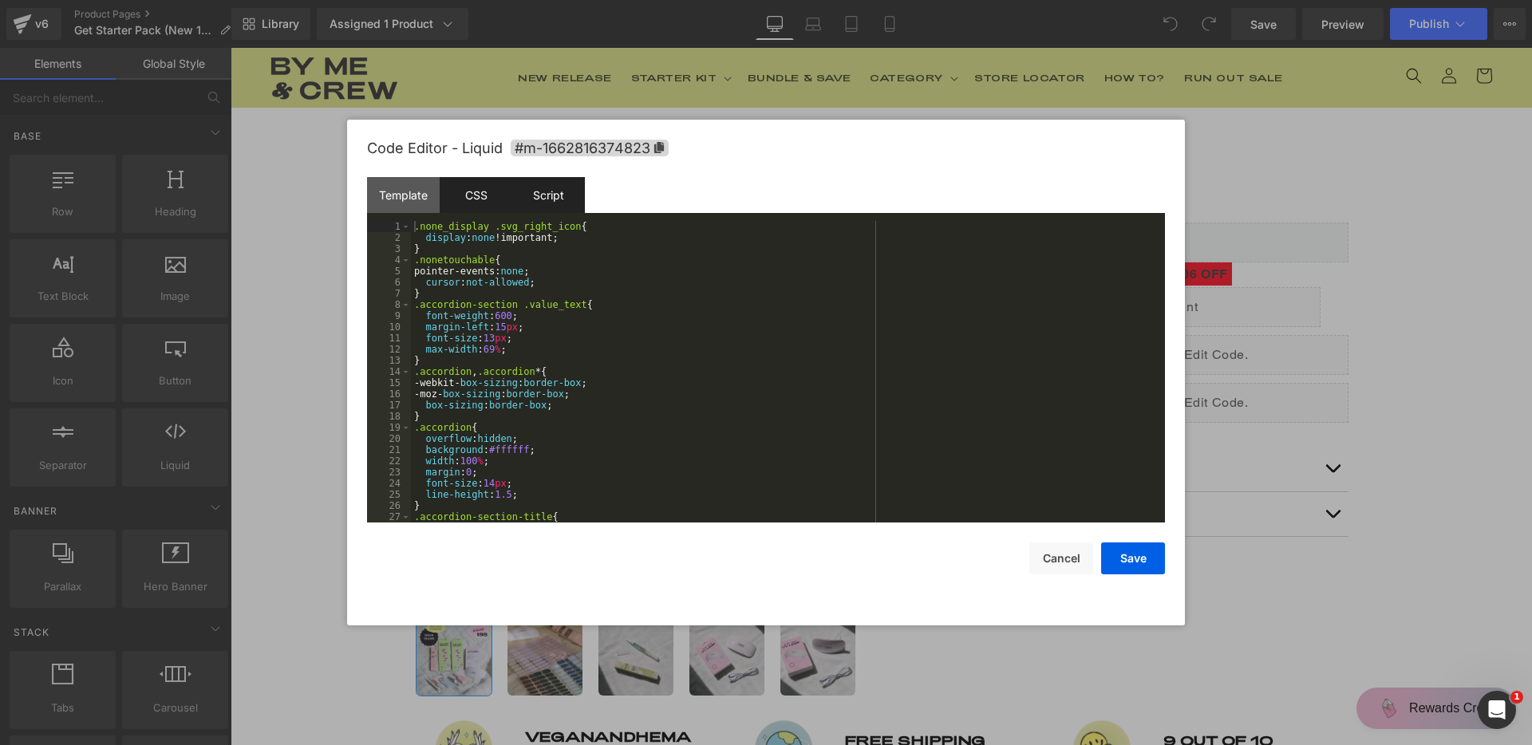
click at [554, 191] on div "Script" at bounding box center [548, 195] width 73 height 36
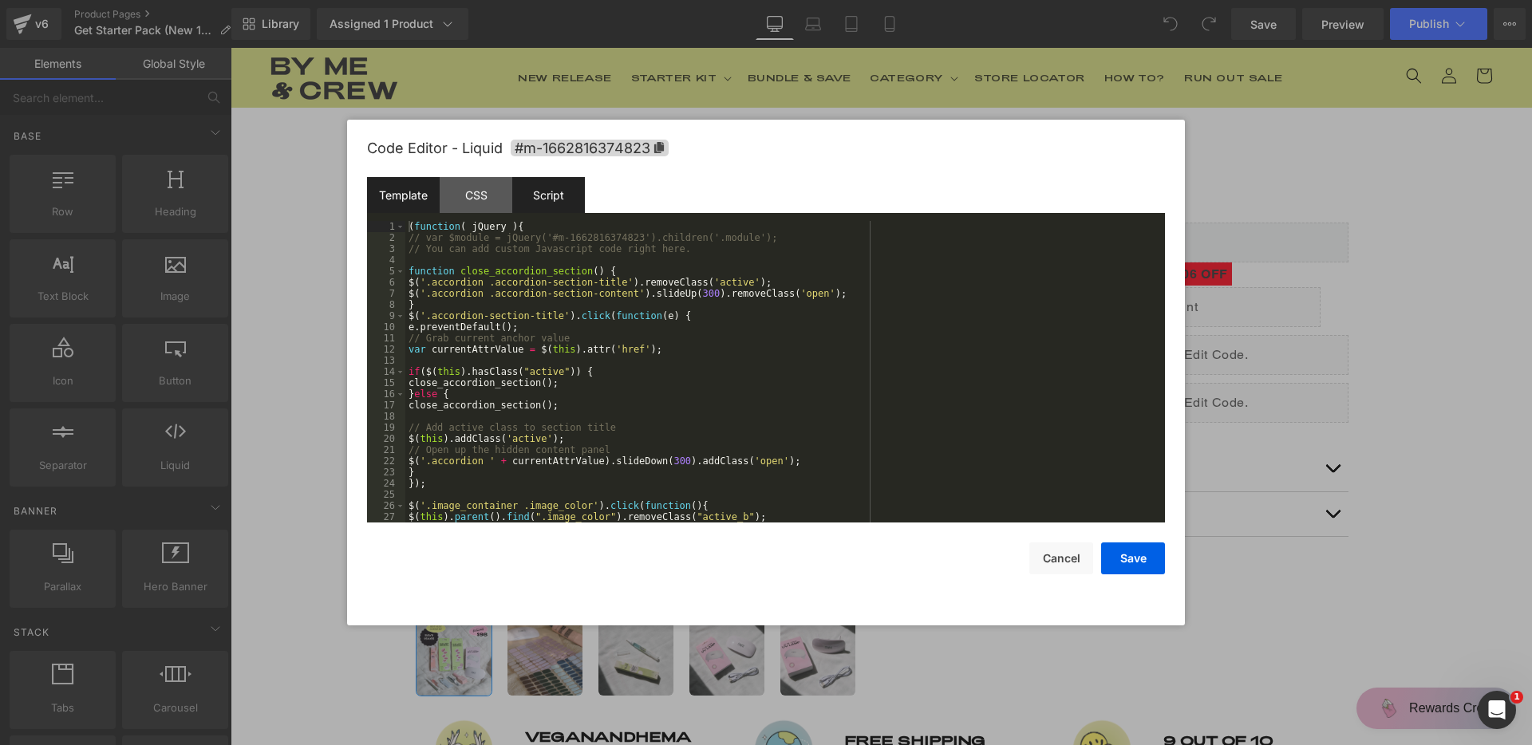
click at [436, 210] on div "Template" at bounding box center [403, 195] width 73 height 36
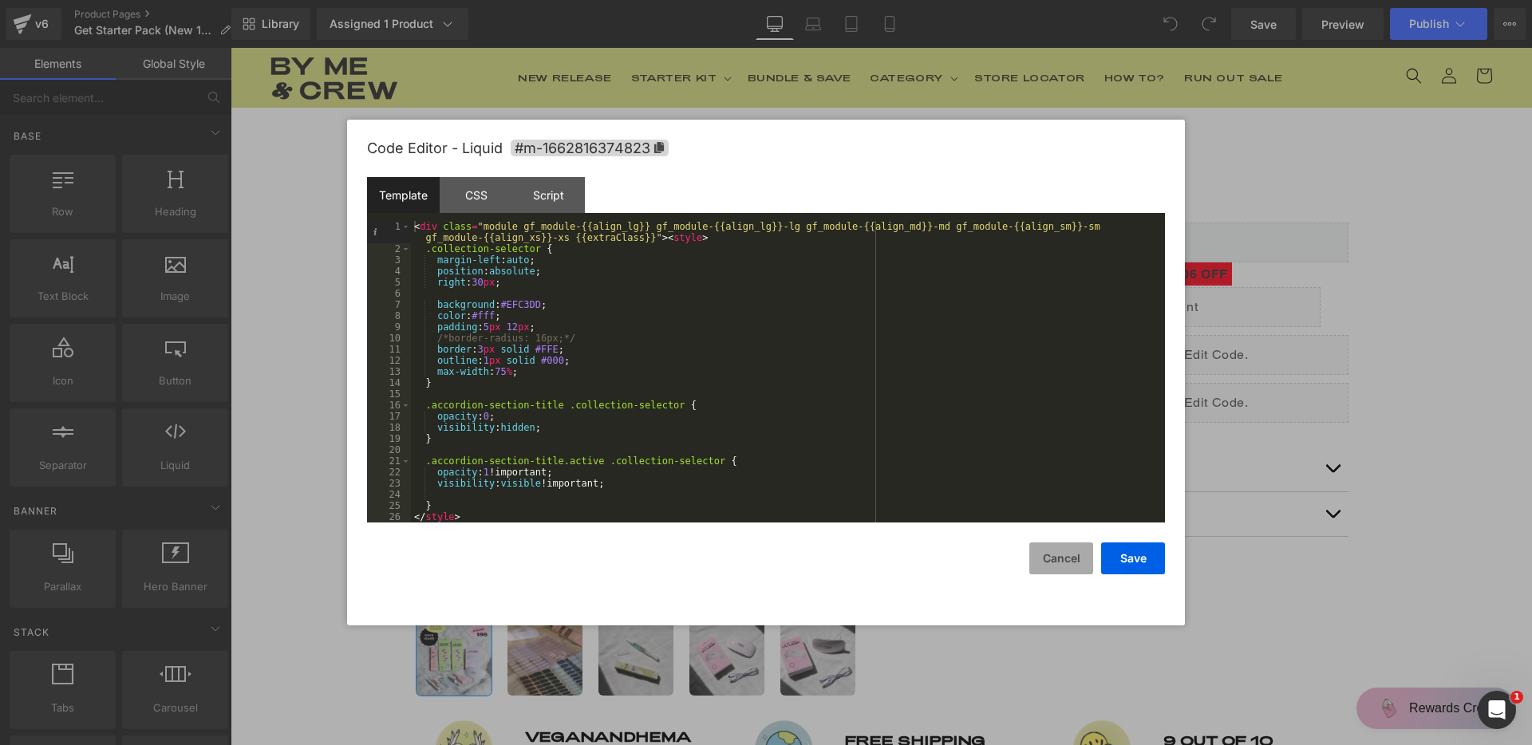
click at [1041, 559] on button "Cancel" at bounding box center [1061, 559] width 64 height 32
drag, startPoint x: 1134, startPoint y: 393, endPoint x: 1364, endPoint y: 441, distance: 235.5
click at [1134, 393] on icon at bounding box center [1138, 396] width 9 height 10
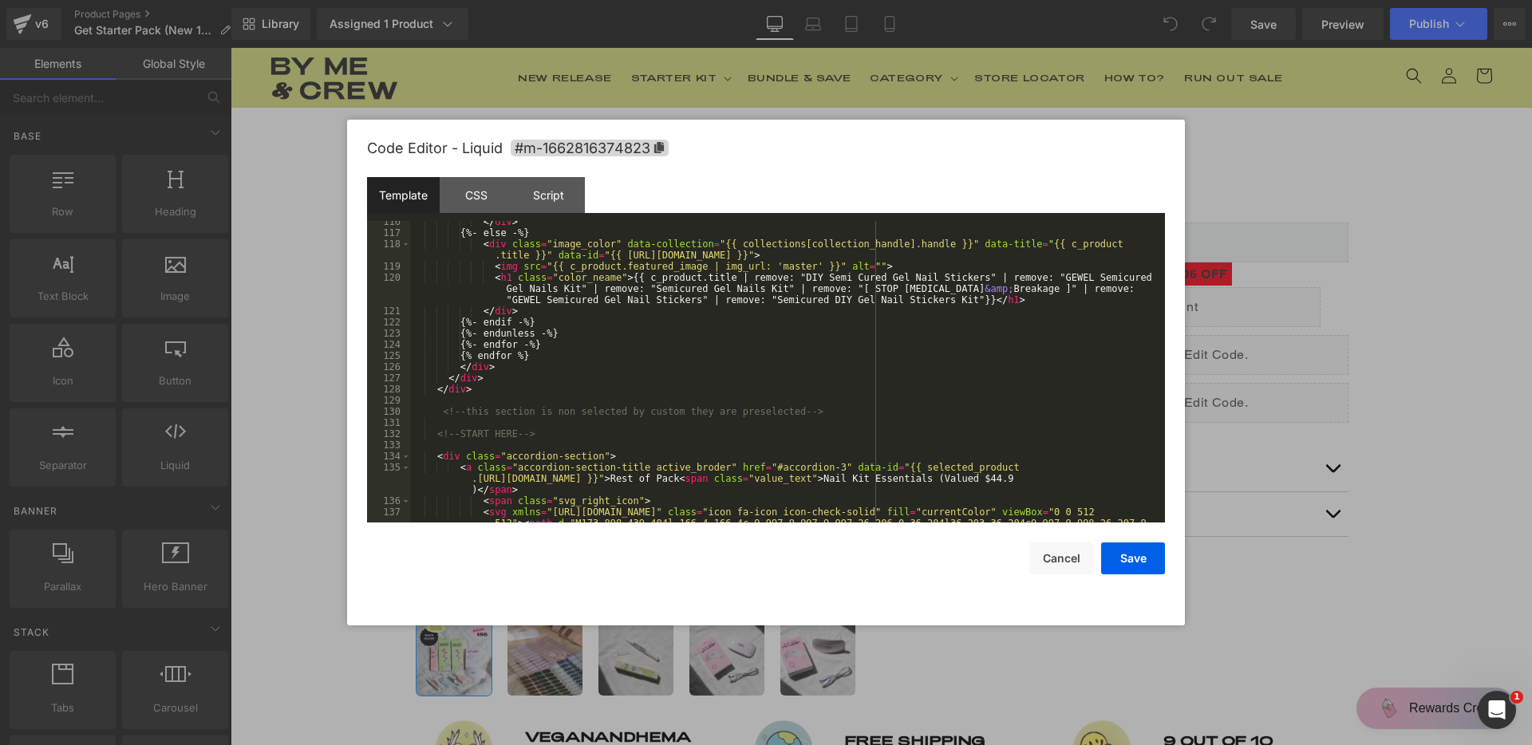
scroll to position [1580, 0]
click at [751, 379] on div "</ div > {%- else -%} < div class = "image_color" data-collection = "{{ collect…" at bounding box center [785, 394] width 748 height 357
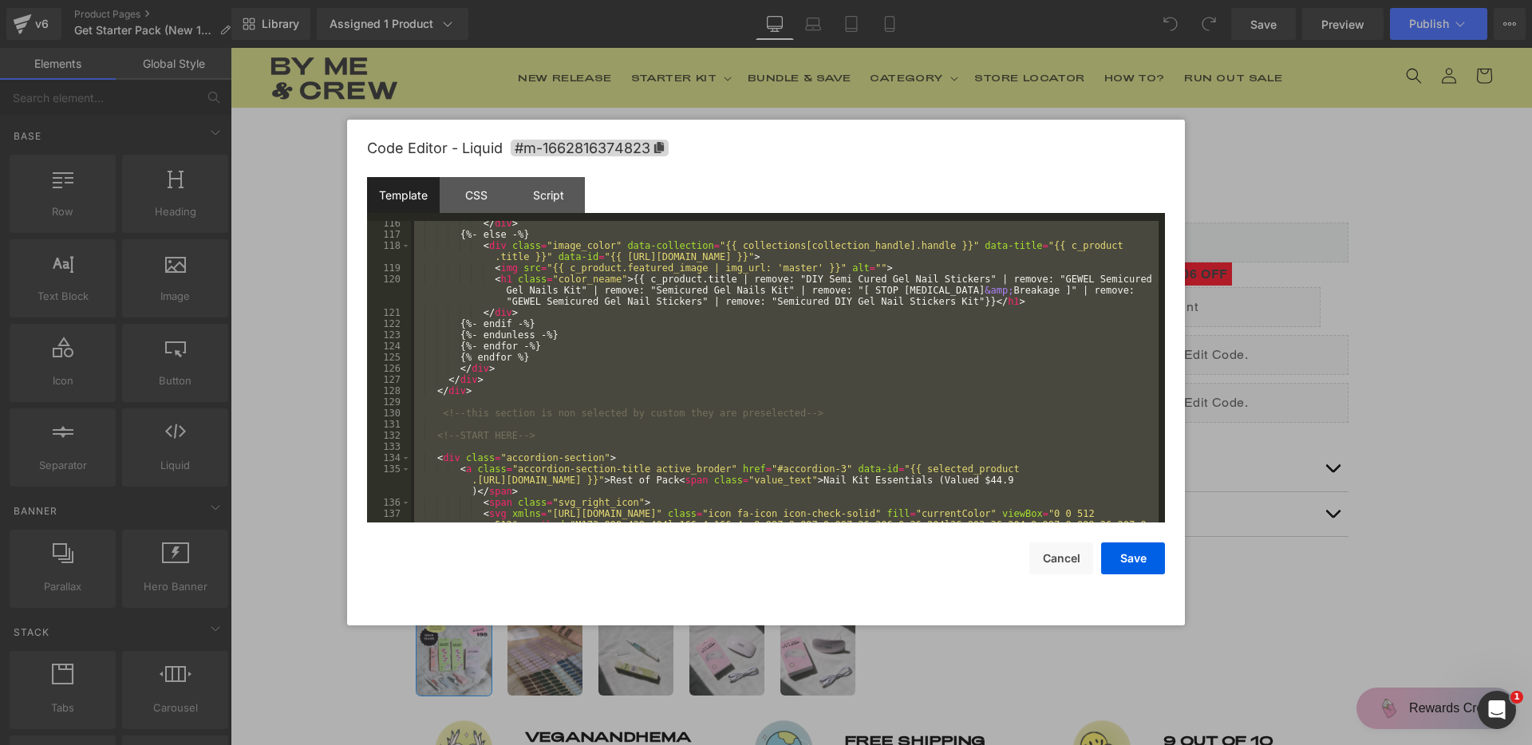
scroll to position [1626, 0]
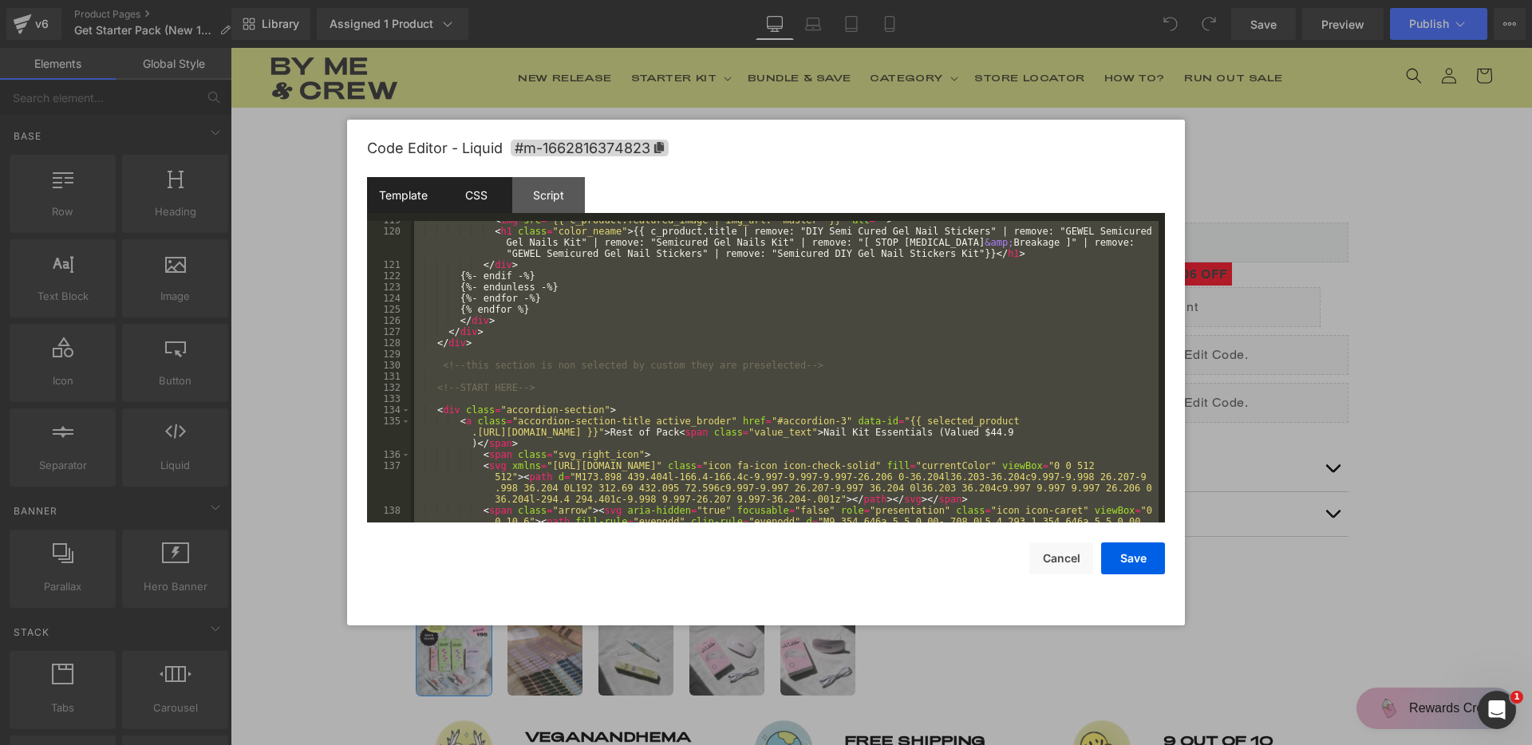
click at [471, 202] on div "CSS" at bounding box center [476, 195] width 73 height 36
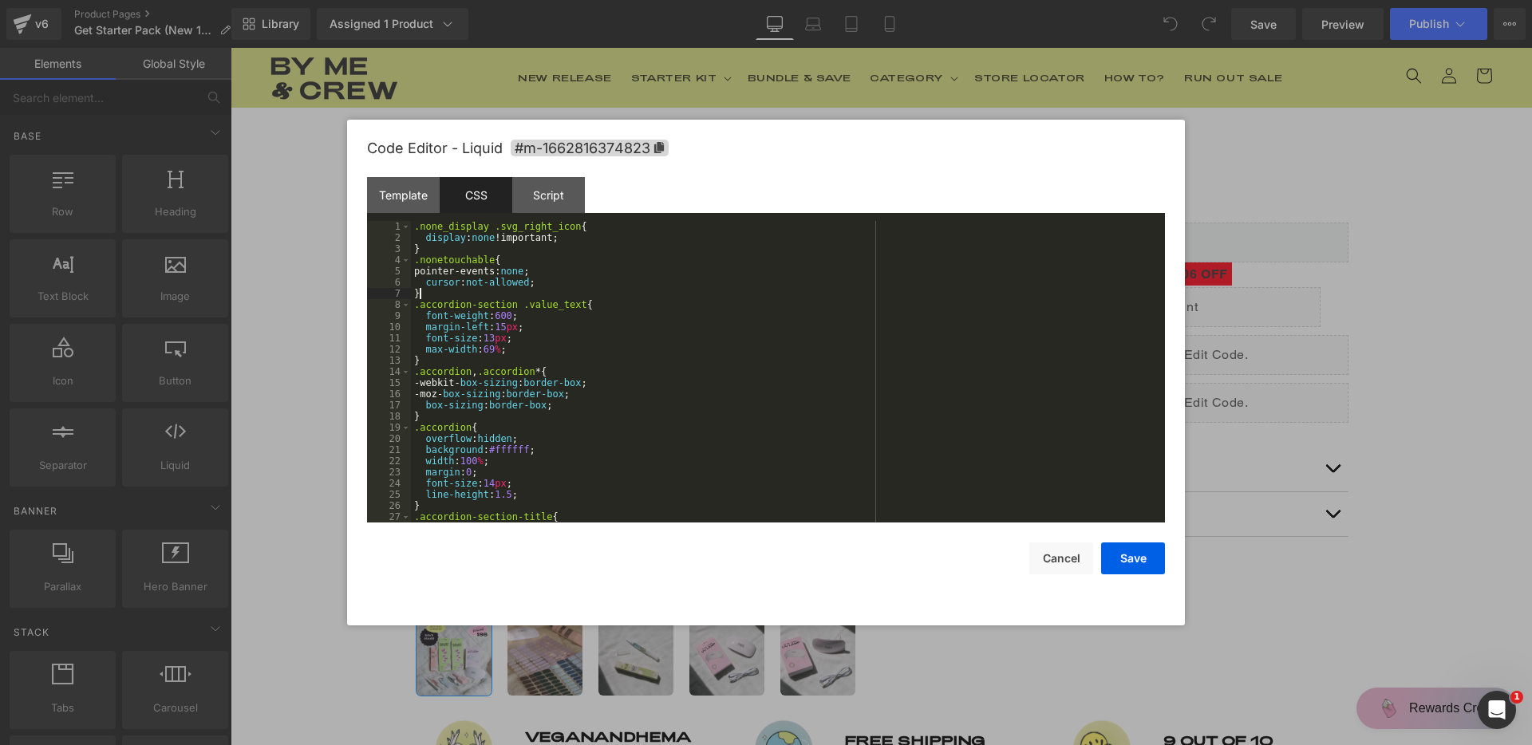
click at [550, 288] on div ".none_display .svg_right_icon { display : none !important; } .nonetouchable { p…" at bounding box center [785, 383] width 748 height 324
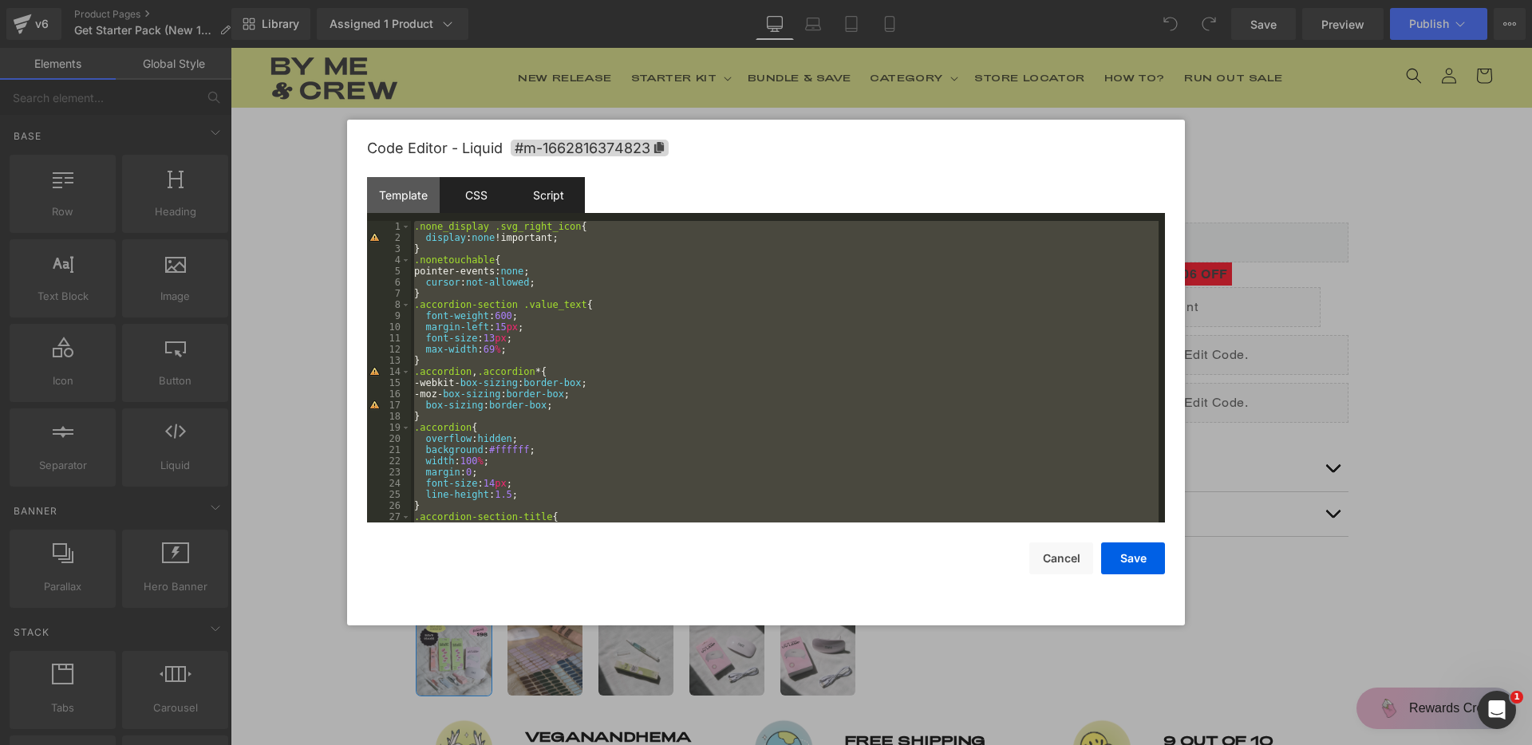
click at [534, 200] on div "Script" at bounding box center [548, 195] width 73 height 36
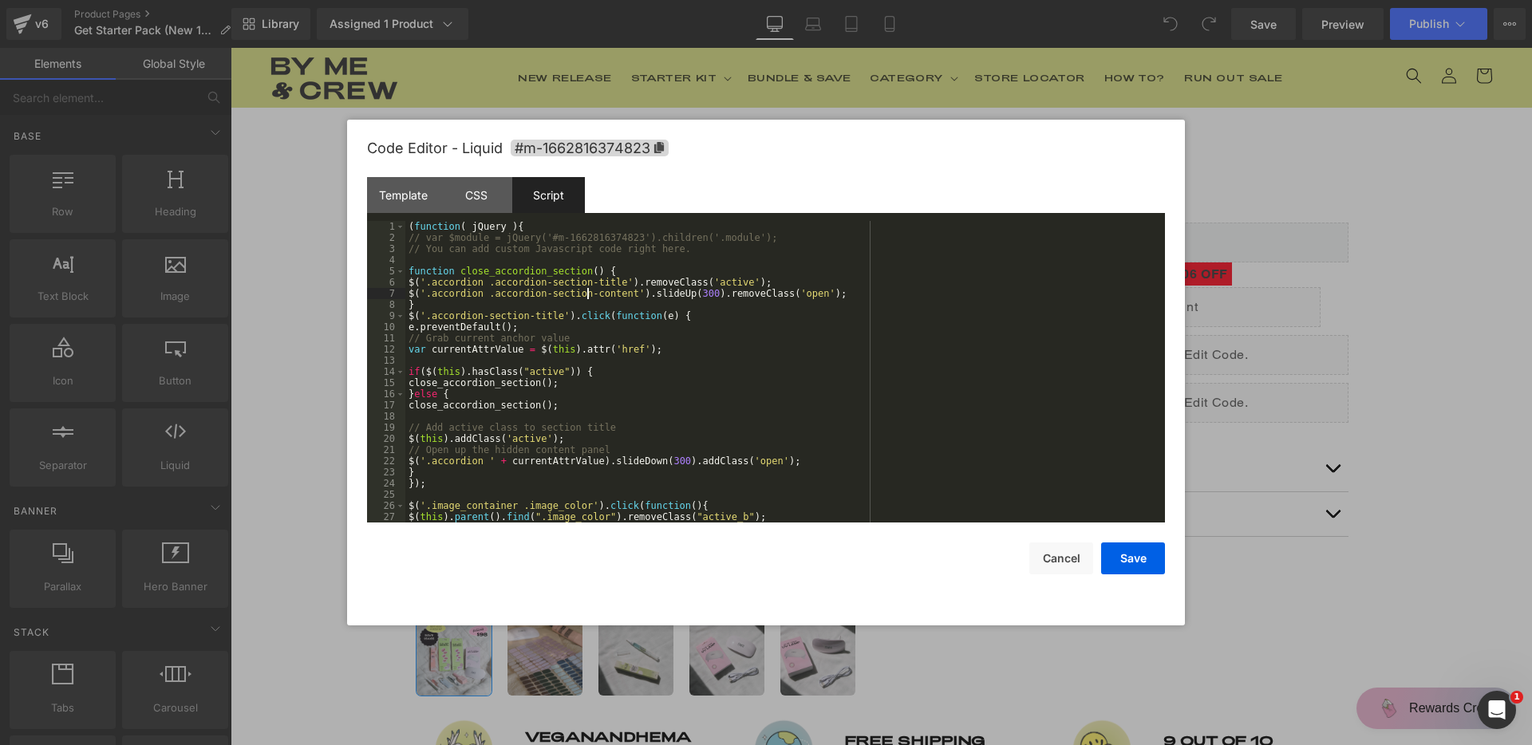
click at [589, 291] on div "( function ( jQuery ) { // var $module = jQuery('#m-1662816374823').children('.…" at bounding box center [781, 383] width 753 height 324
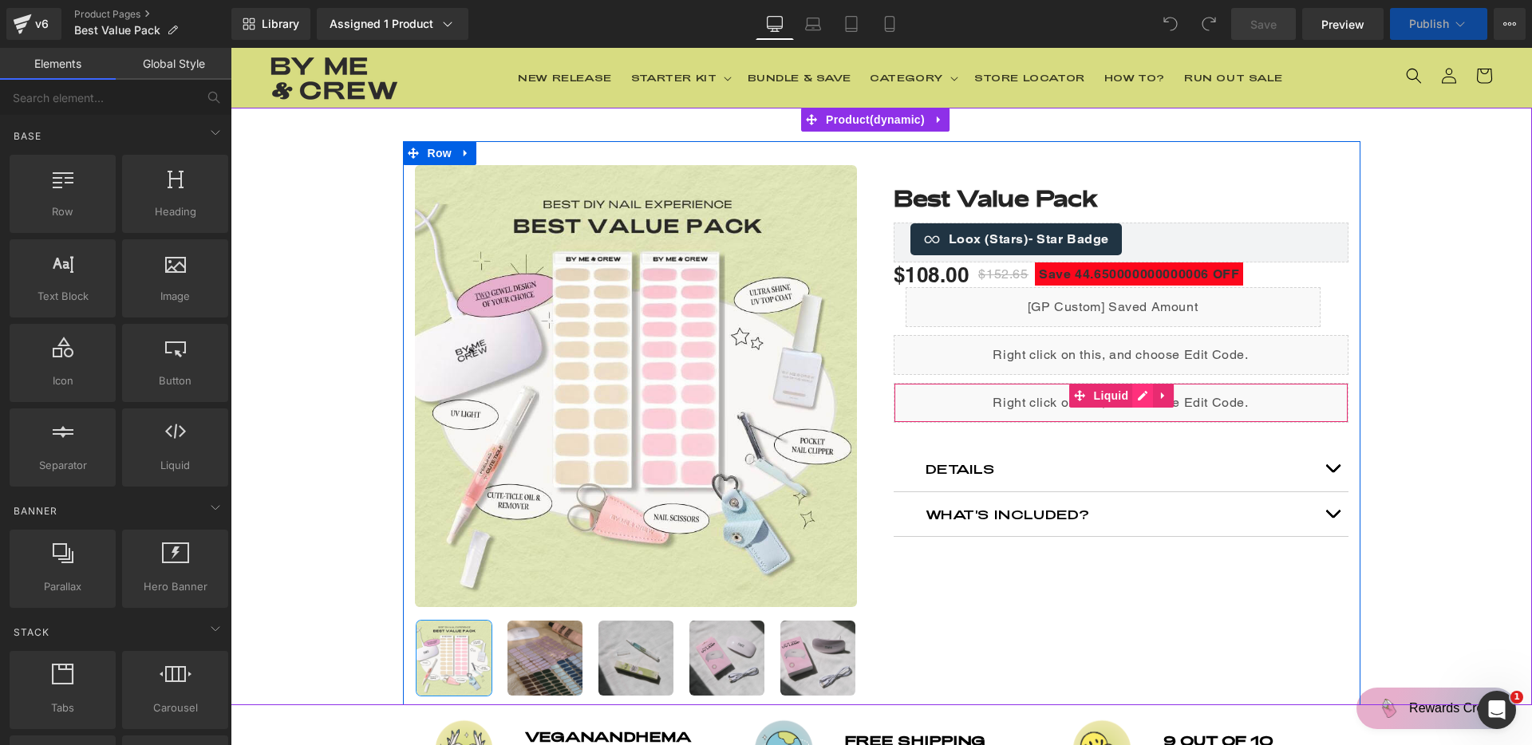
click at [1138, 397] on div "Liquid" at bounding box center [1121, 403] width 455 height 40
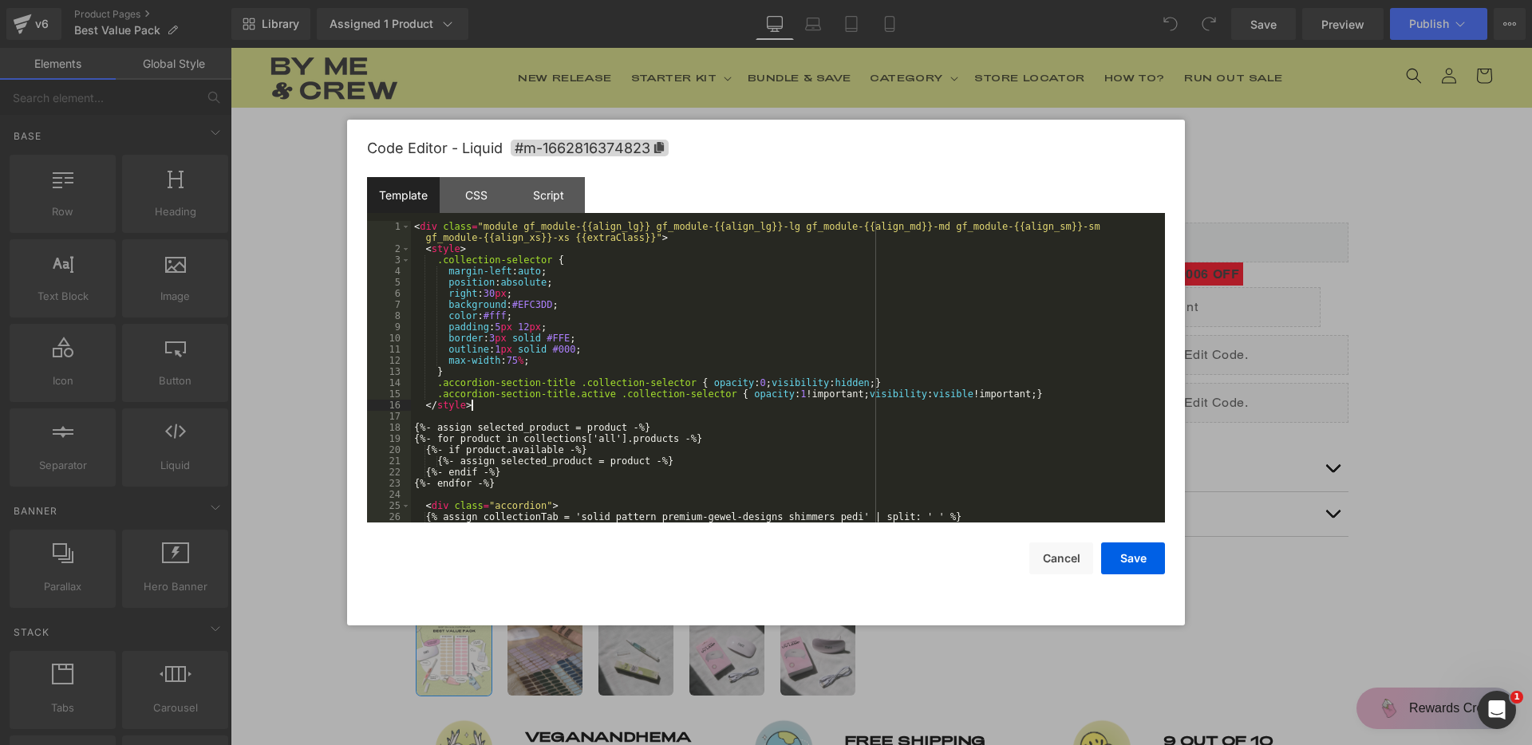
click at [823, 409] on div "< div class = "module gf_module-{{align_lg}} gf_module-{{align_lg}}-lg gf_modul…" at bounding box center [785, 388] width 748 height 335
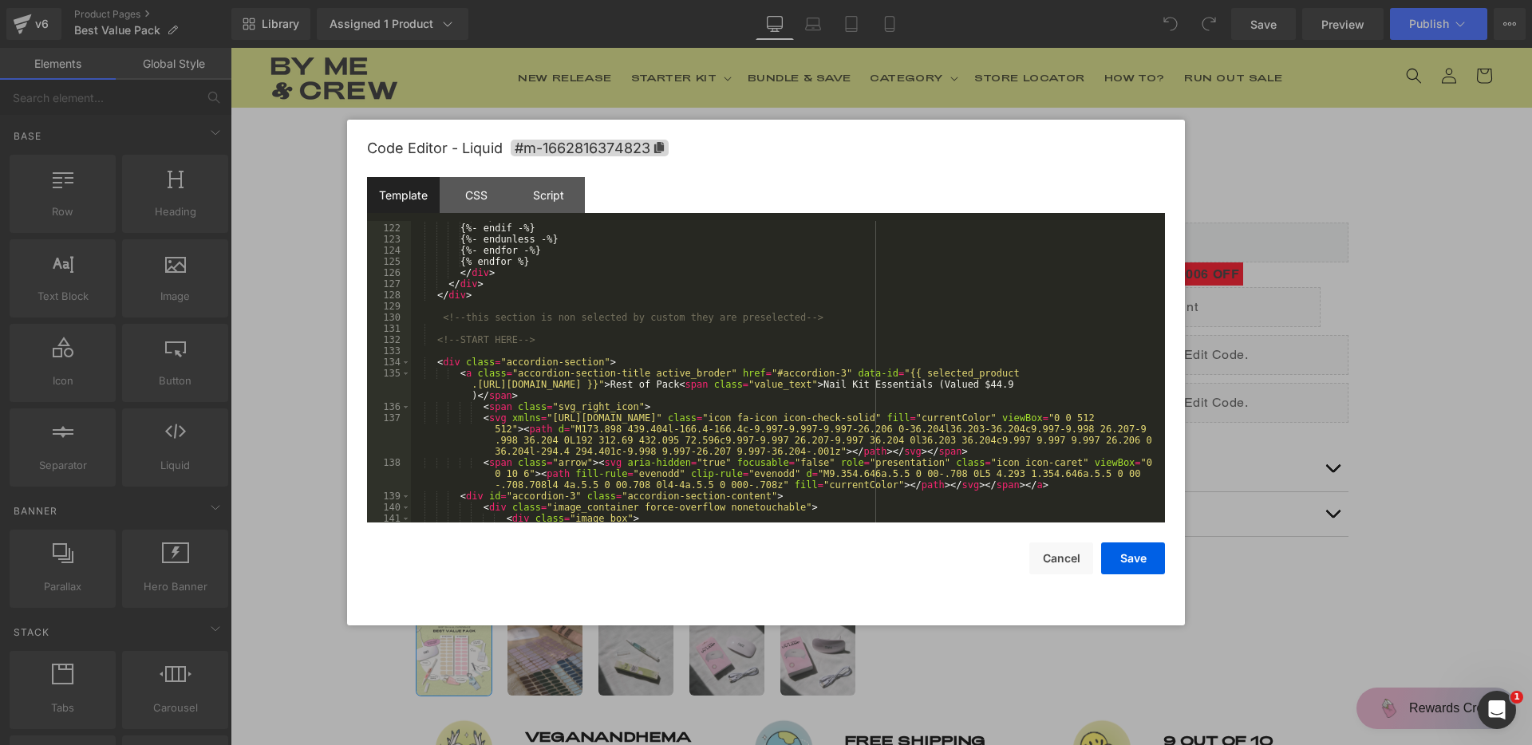
scroll to position [1626, 0]
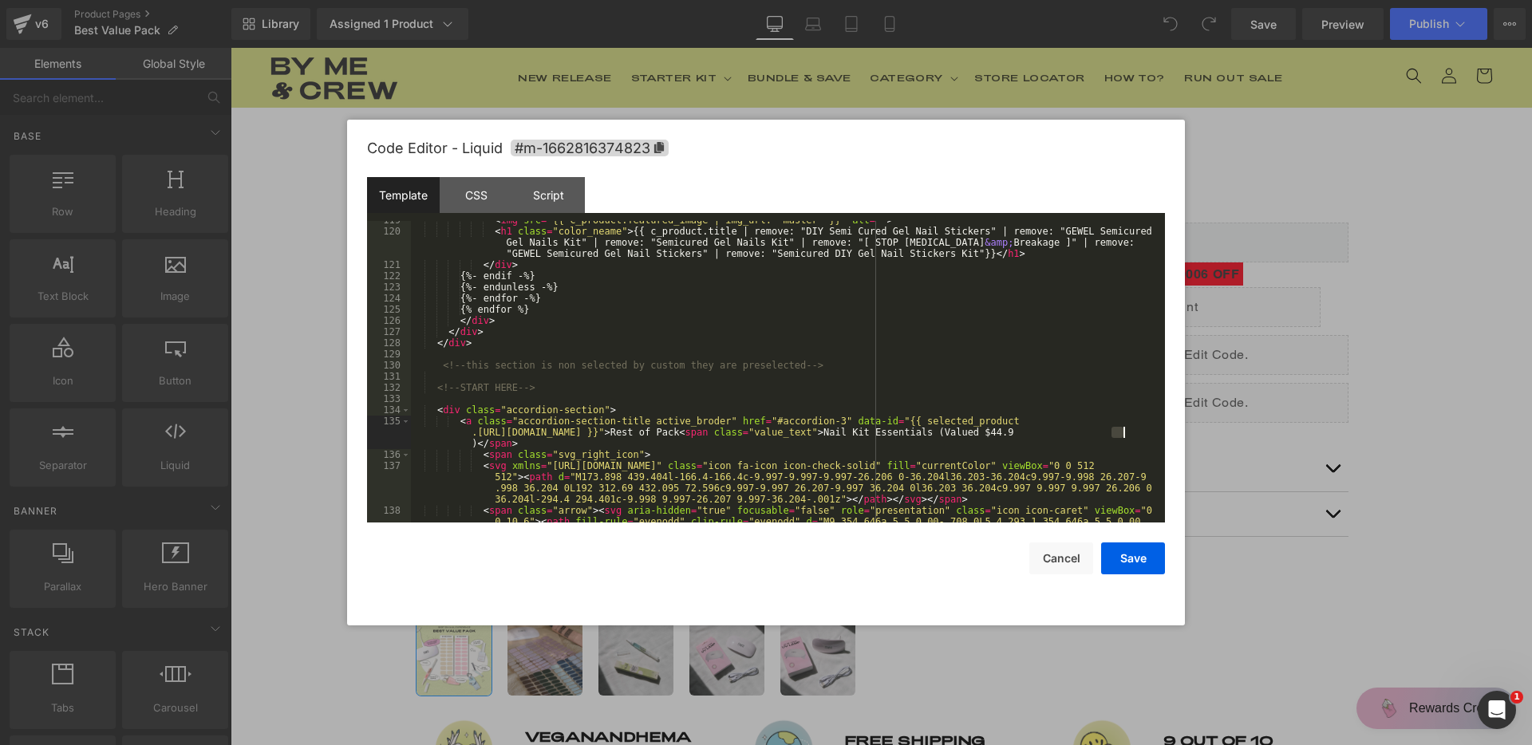
drag, startPoint x: 1111, startPoint y: 434, endPoint x: 1132, endPoint y: 433, distance: 21.6
click at [1132, 433] on div "< img src = "{{ c_product.featured_image | img_url: 'master' }}" alt = "" > < h…" at bounding box center [785, 388] width 748 height 346
drag, startPoint x: 1138, startPoint y: 555, endPoint x: 967, endPoint y: 349, distance: 266.8
click at [999, 363] on div "Code Editor - Liquid #m-1662816374823 Template CSS Script Data 119 120 121 122 …" at bounding box center [766, 373] width 798 height 506
click at [446, 190] on div "CSS" at bounding box center [476, 195] width 73 height 36
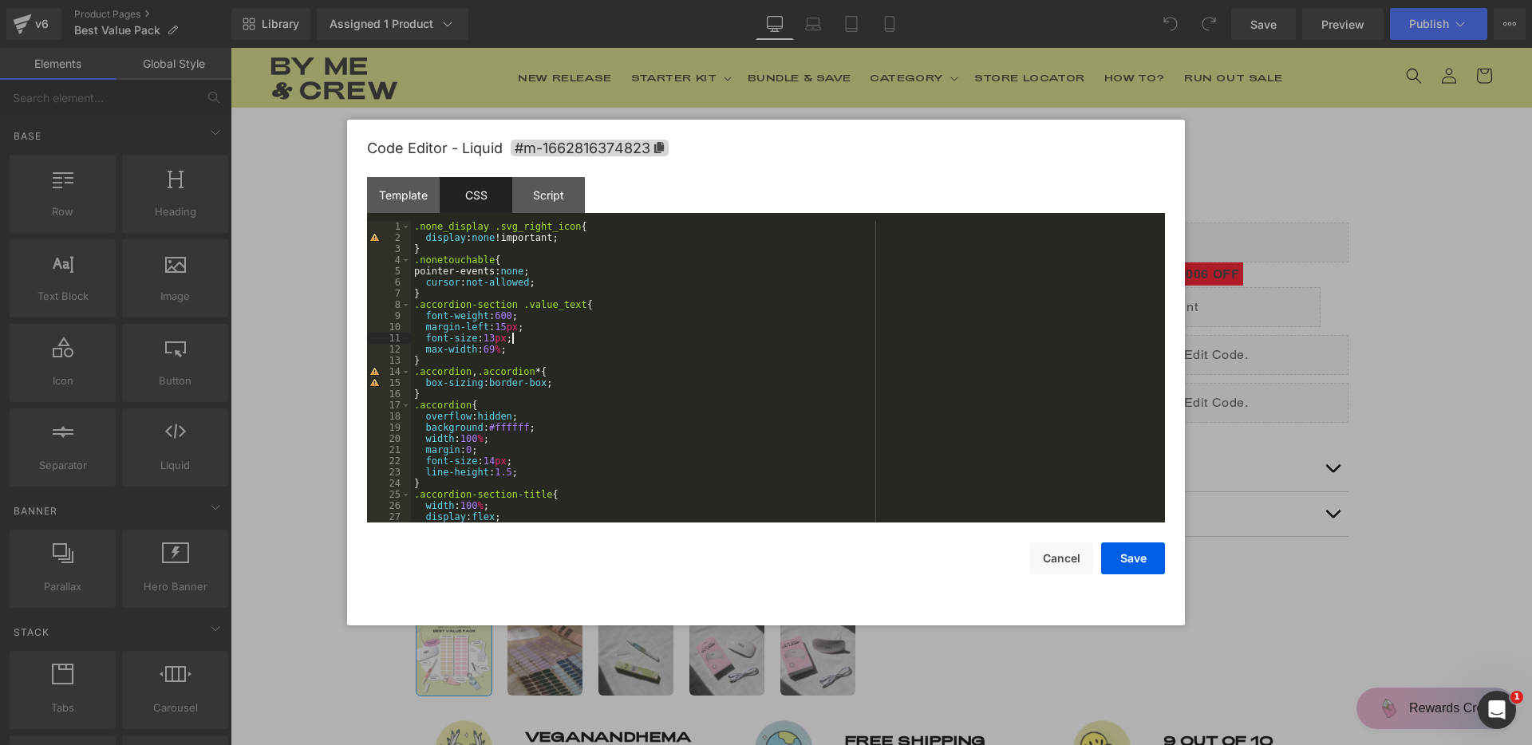
click at [548, 338] on div ".none_display .svg_right_icon { display : none !important; } .nonetouchable { p…" at bounding box center [785, 383] width 748 height 324
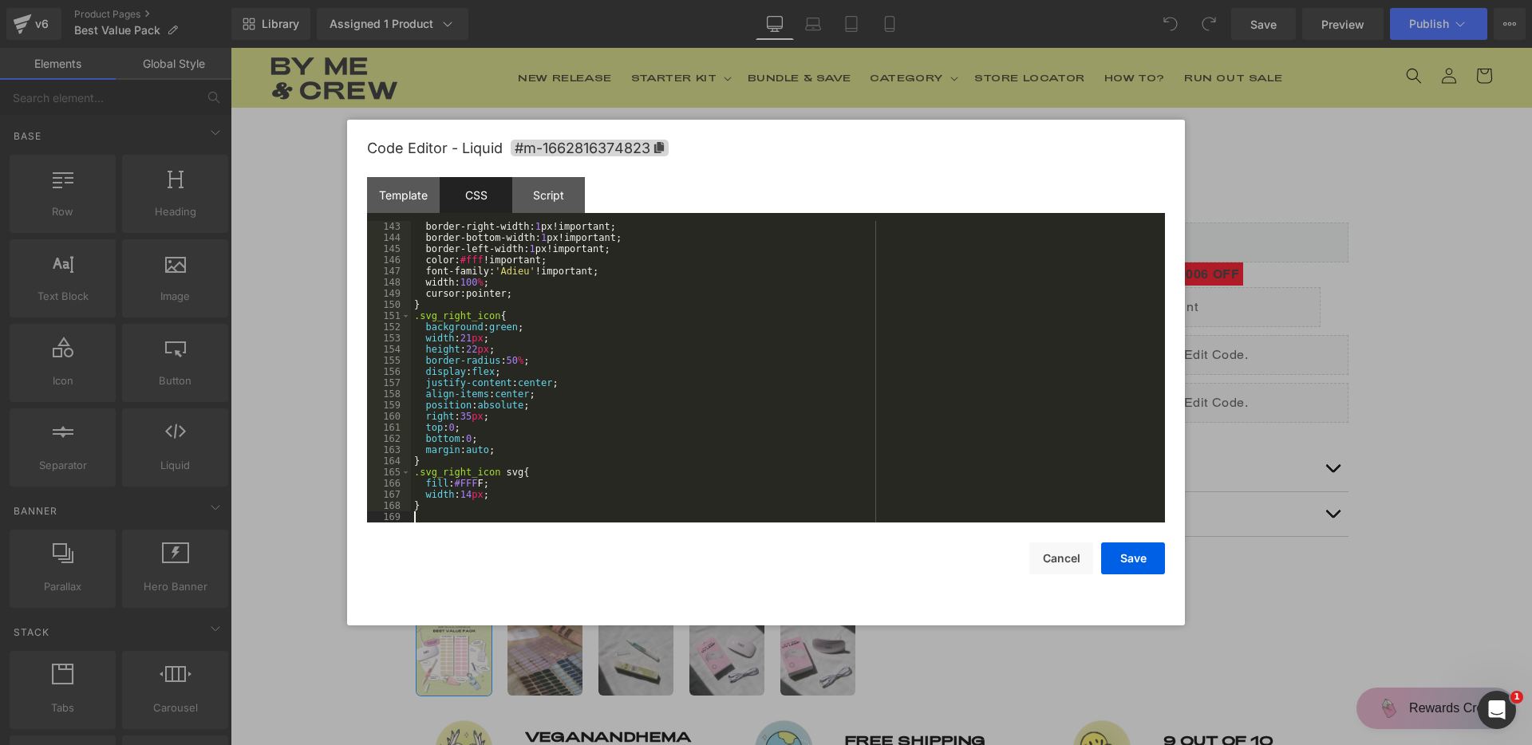
scroll to position [1586, 0]
click at [562, 196] on div "Script" at bounding box center [548, 195] width 73 height 36
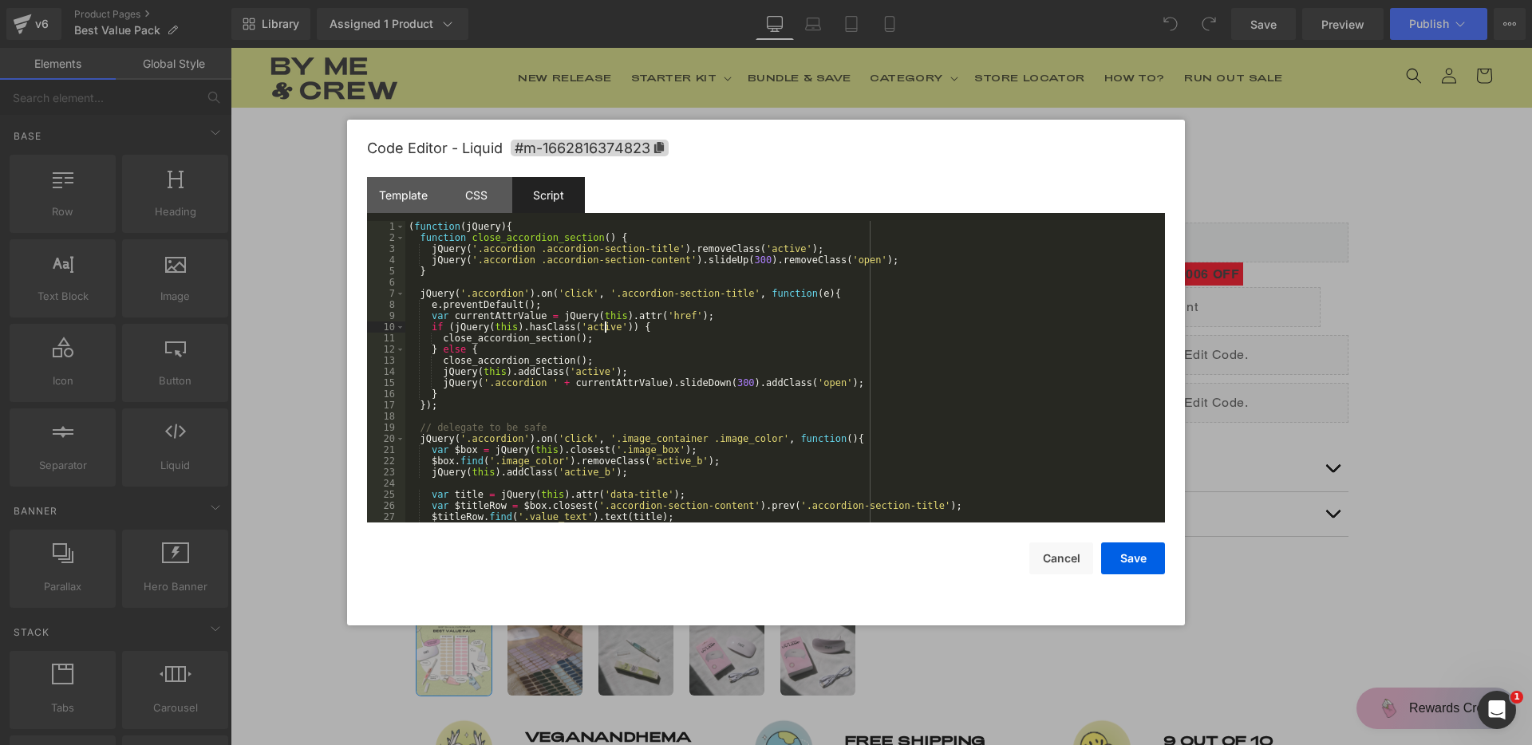
click at [604, 324] on div "( function ( jQuery ) { function close_accordion_section ( ) { jQuery ( '.accor…" at bounding box center [781, 383] width 753 height 324
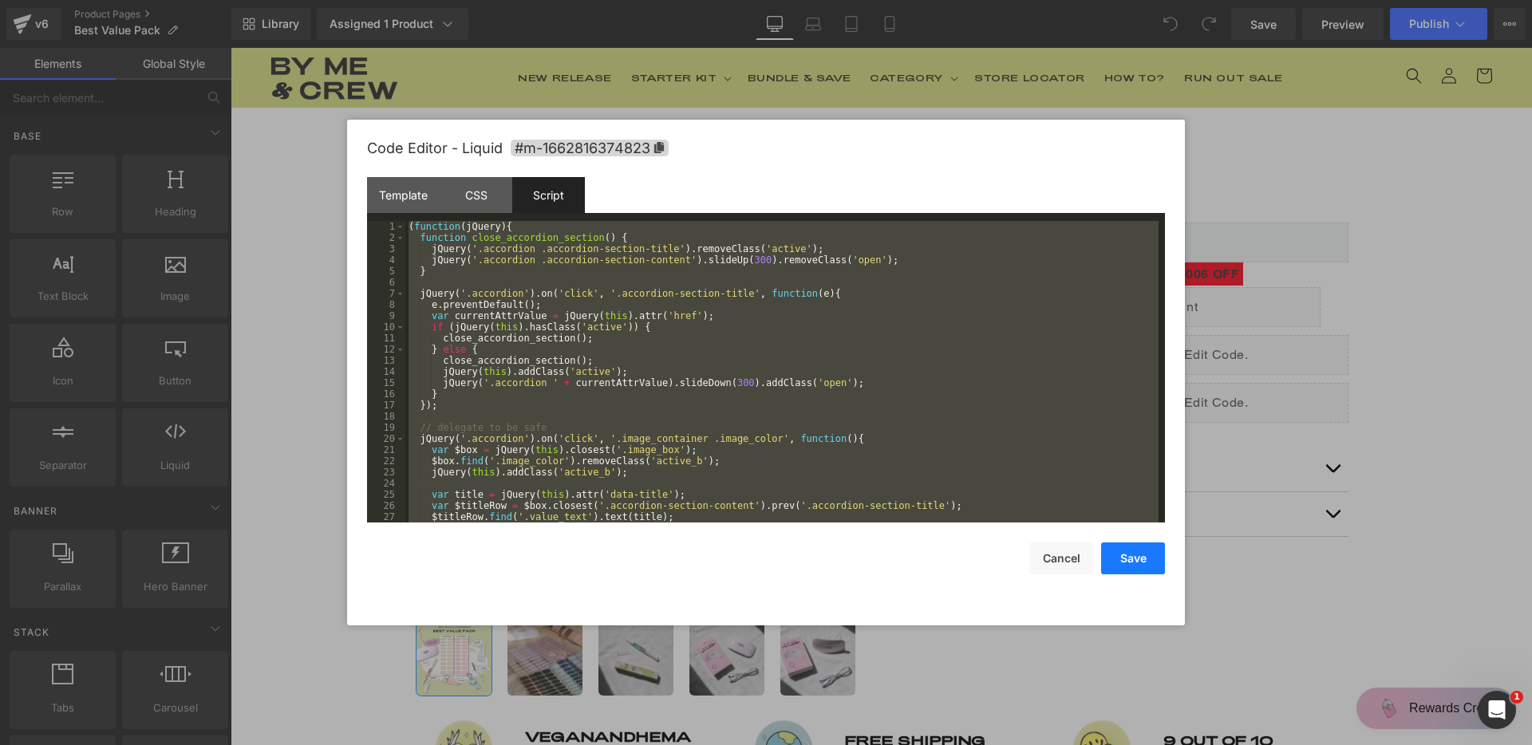
scroll to position [614, 0]
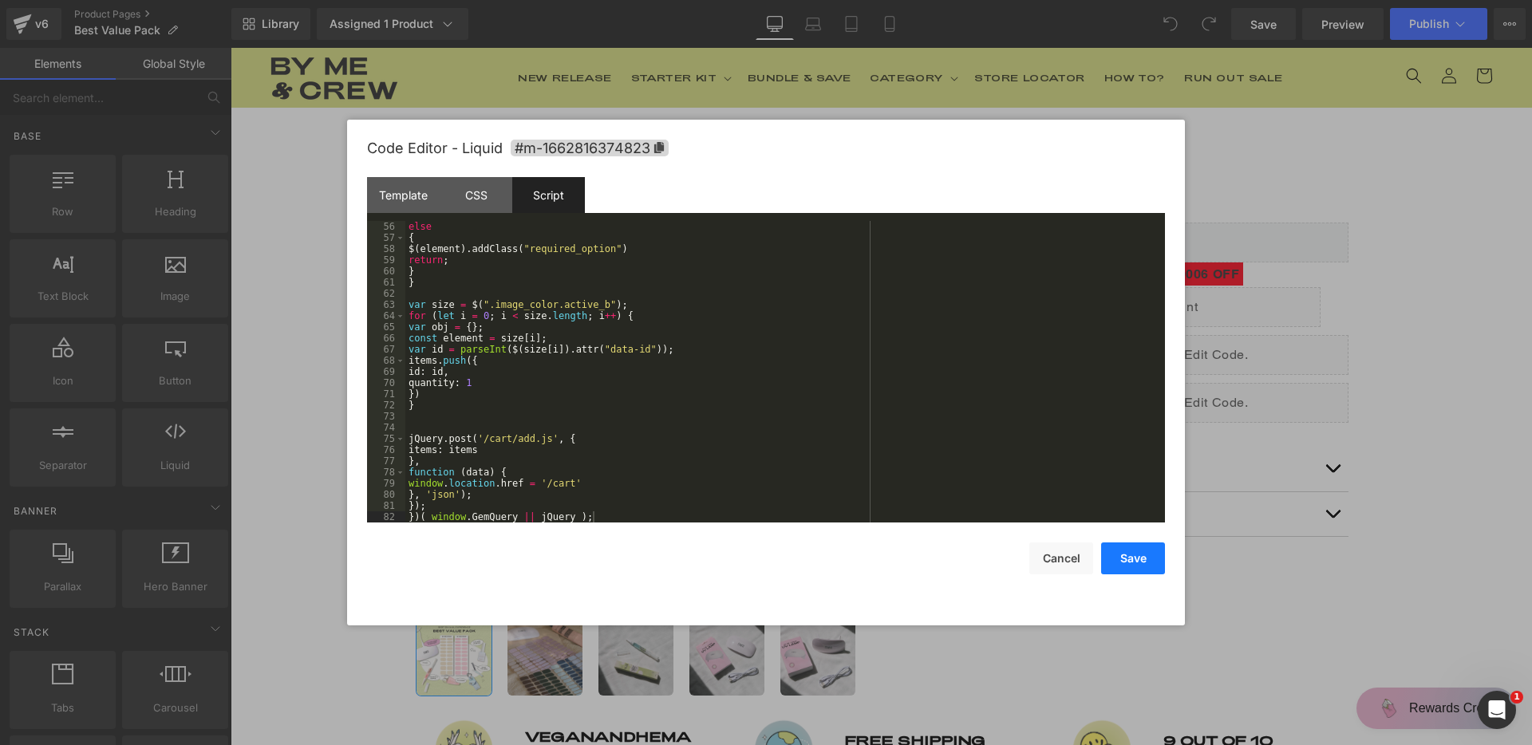
click at [1121, 553] on button "Save" at bounding box center [1133, 559] width 64 height 32
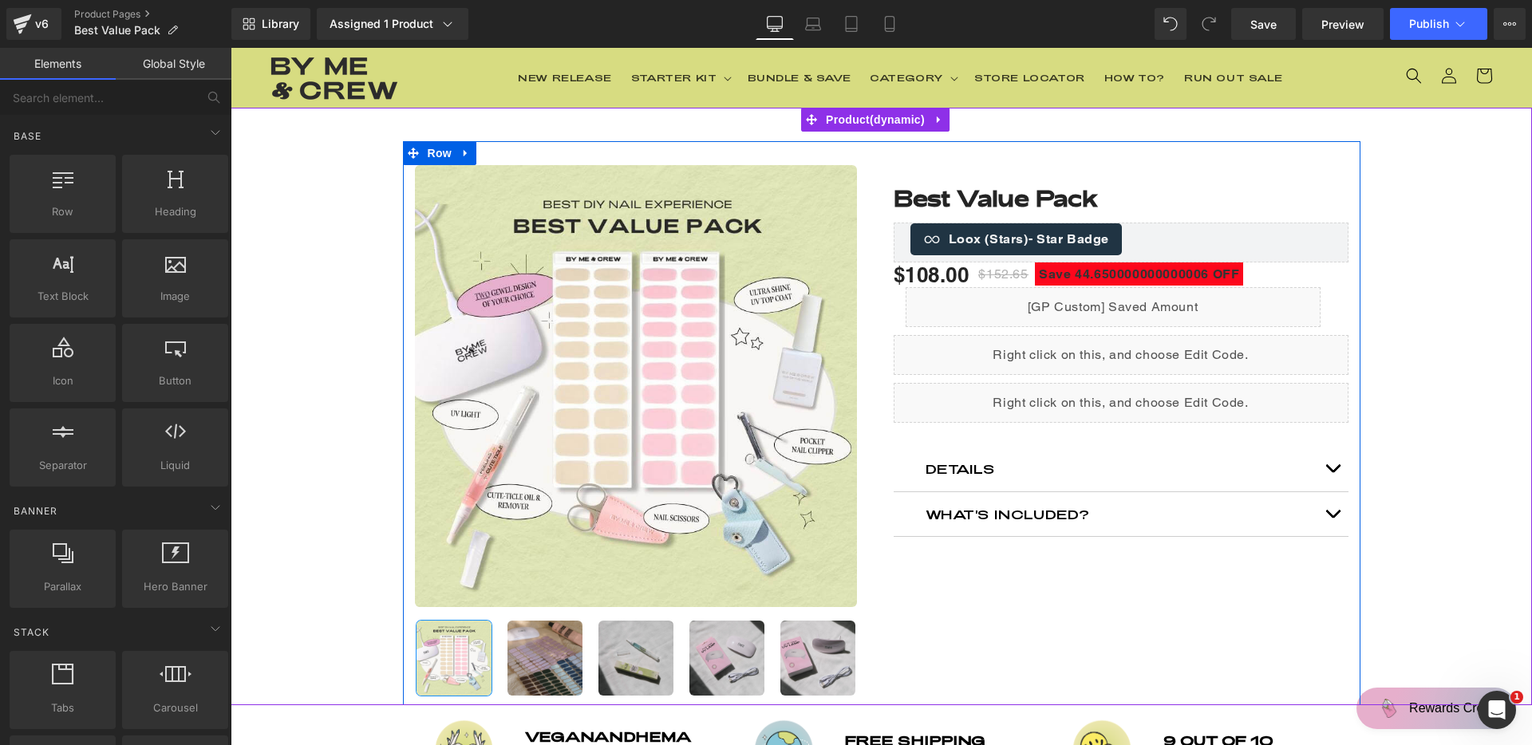
click at [1136, 394] on div "Liquid" at bounding box center [1121, 403] width 455 height 40
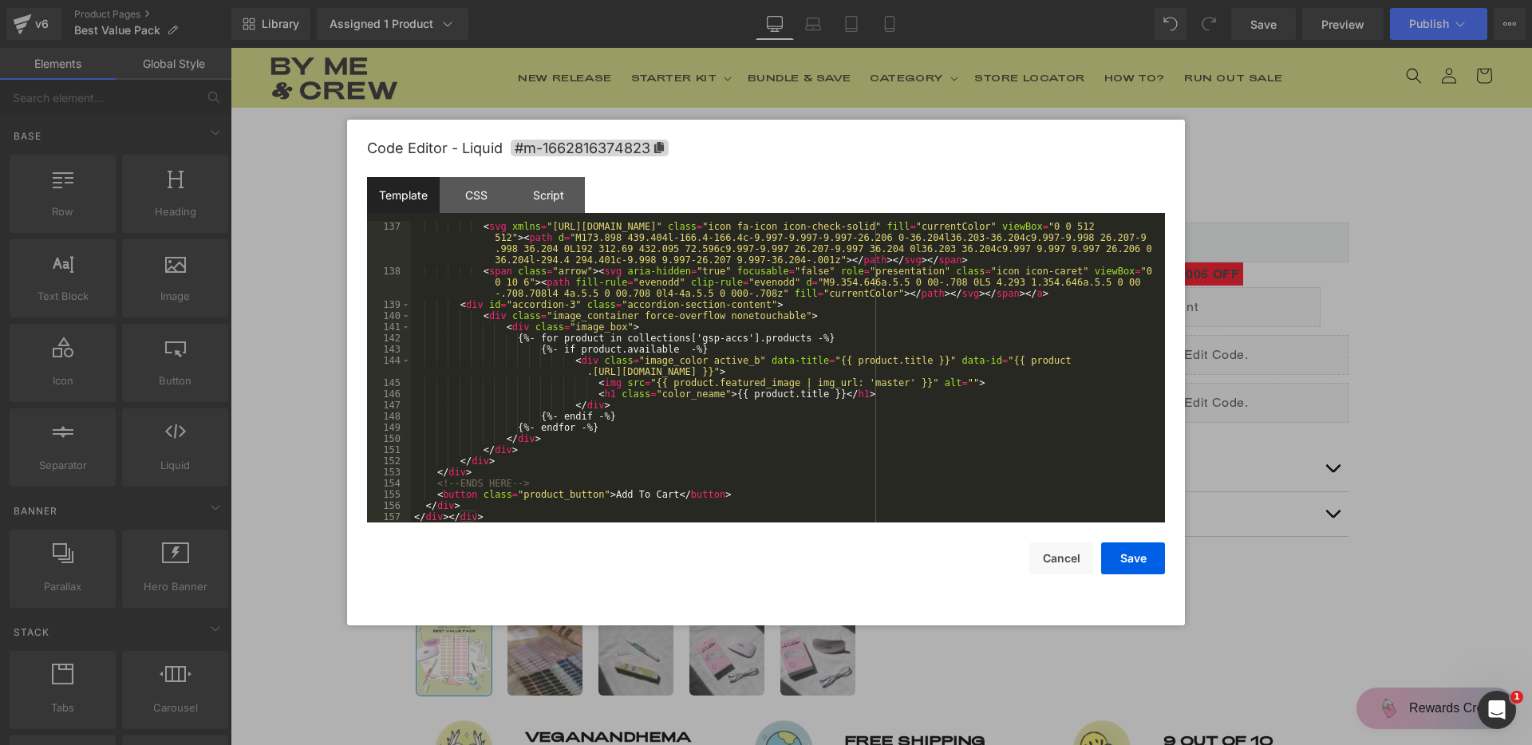
scroll to position [1865, 0]
drag, startPoint x: 716, startPoint y: 337, endPoint x: 759, endPoint y: 337, distance: 43.1
click at [759, 337] on div "< svg xmlns = "http://www.w3.org/2000/svg" class = "icon fa-icon icon-check-sol…" at bounding box center [785, 399] width 748 height 357
click at [1131, 561] on button "Save" at bounding box center [1133, 559] width 64 height 32
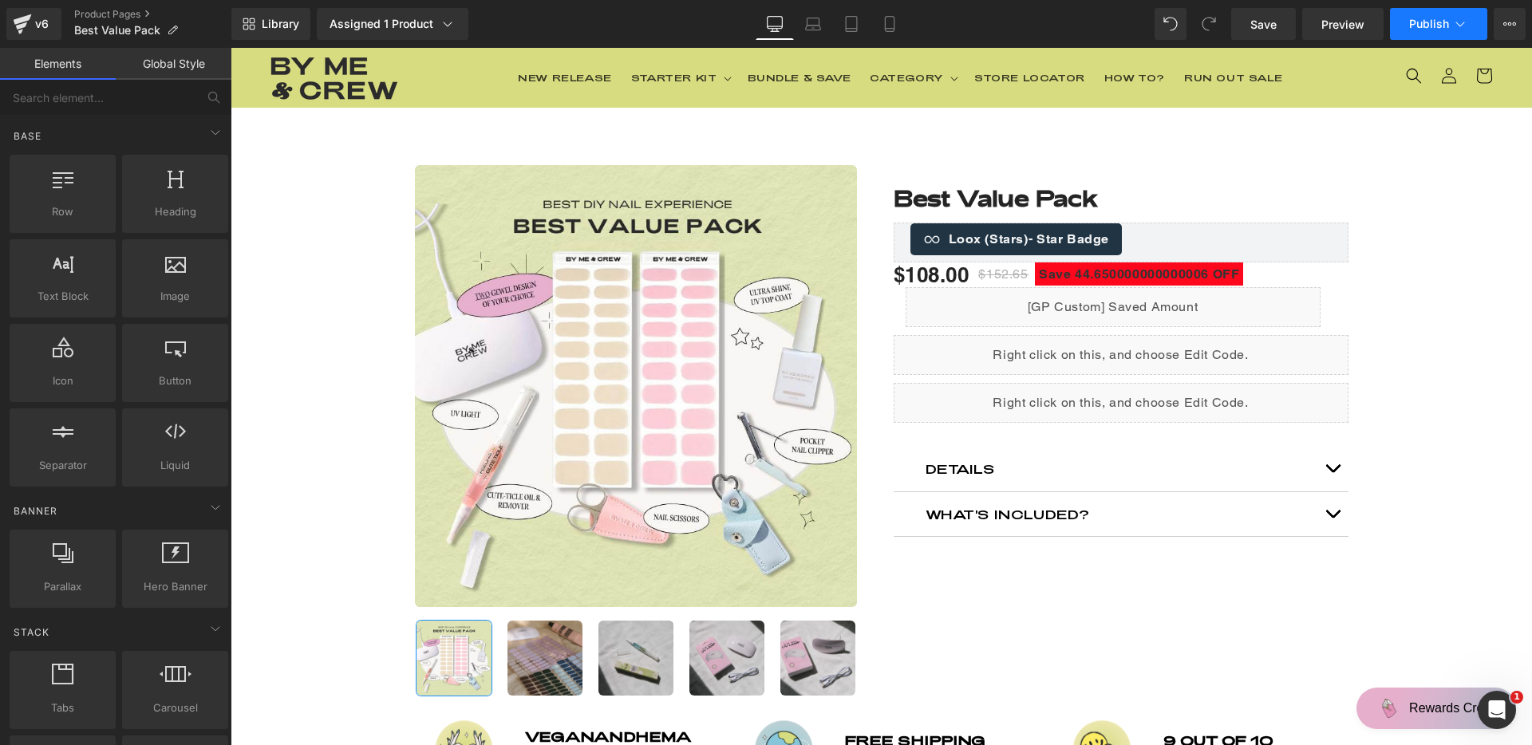
click at [1428, 34] on button "Publish" at bounding box center [1438, 24] width 97 height 32
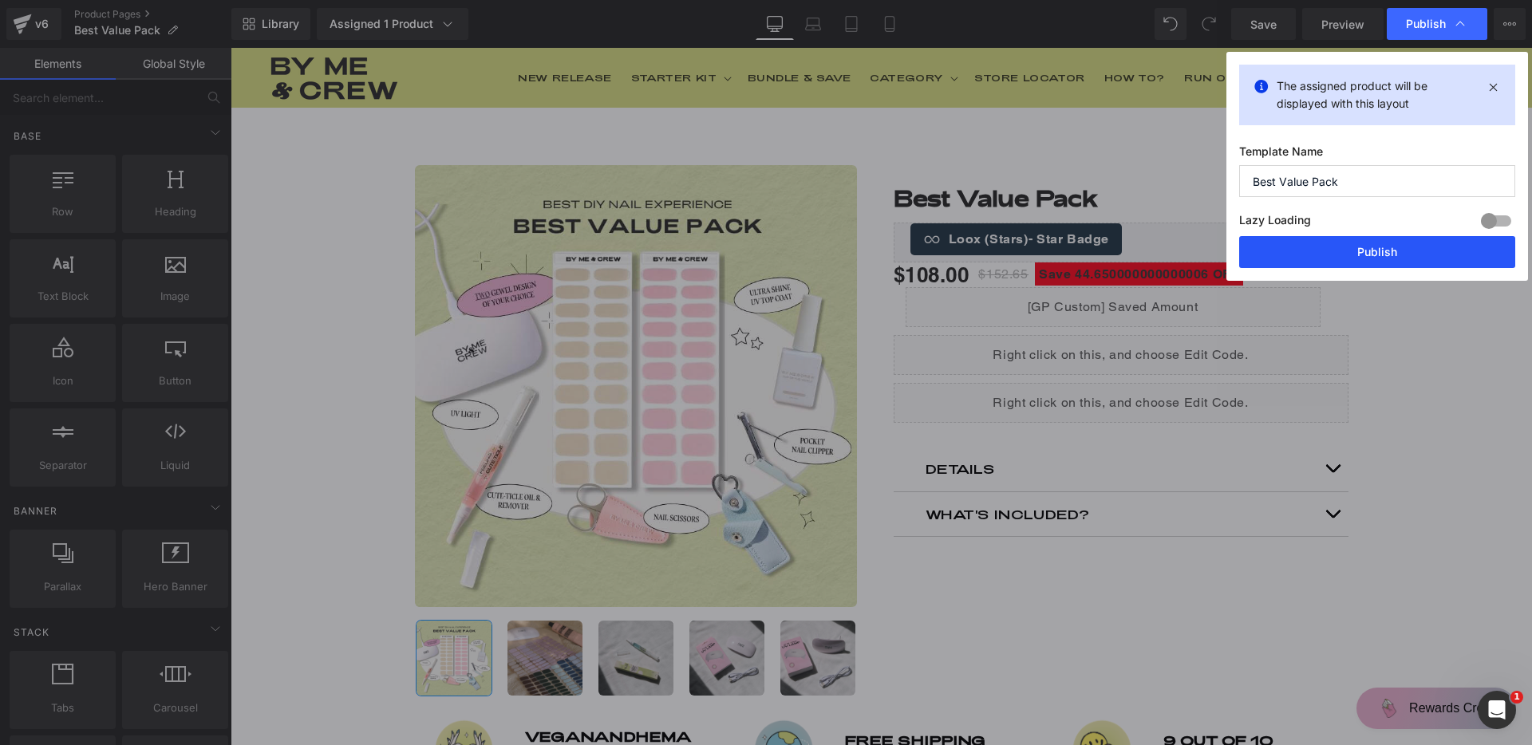
click at [1348, 243] on button "Publish" at bounding box center [1377, 252] width 276 height 32
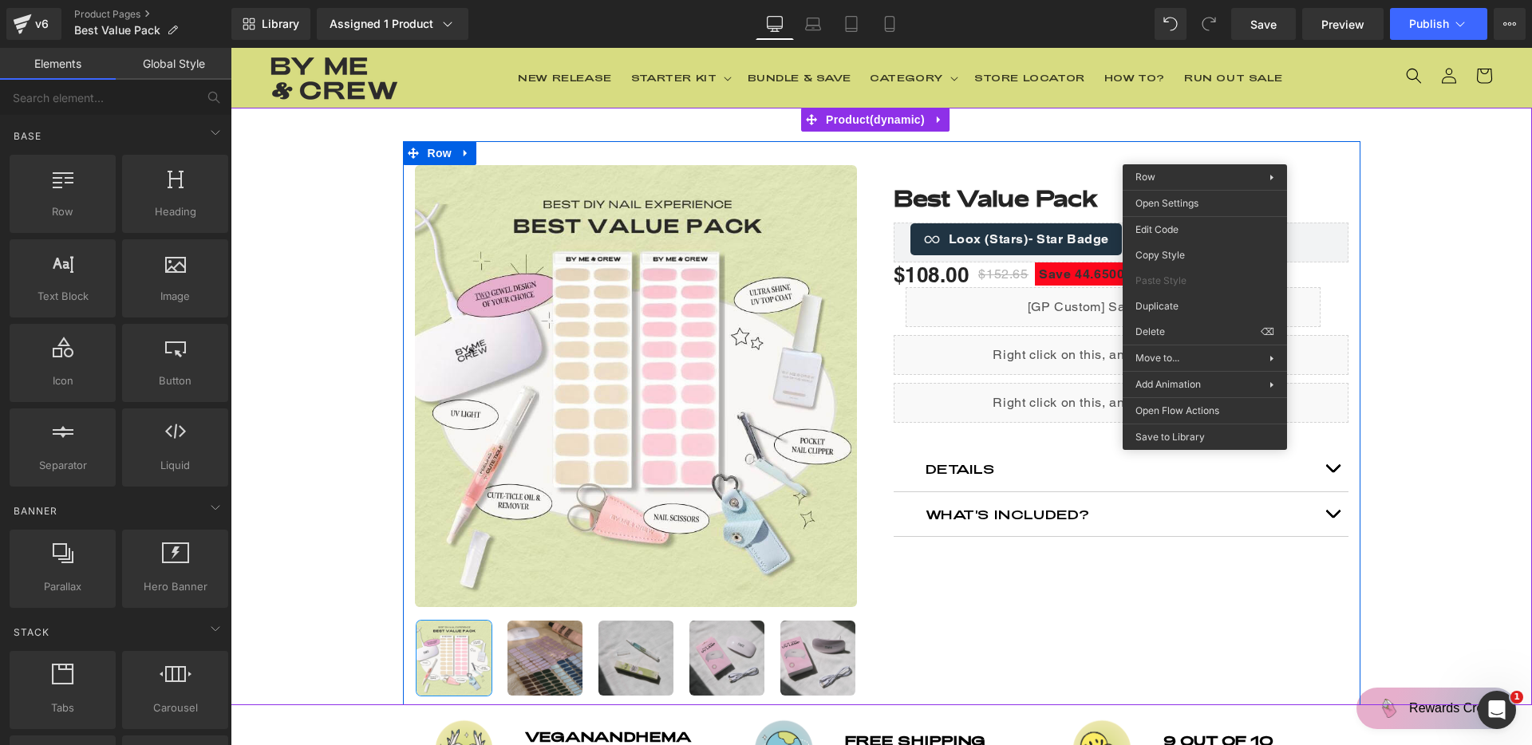
click at [1429, 138] on div "- 29 %" at bounding box center [881, 407] width 1301 height 598
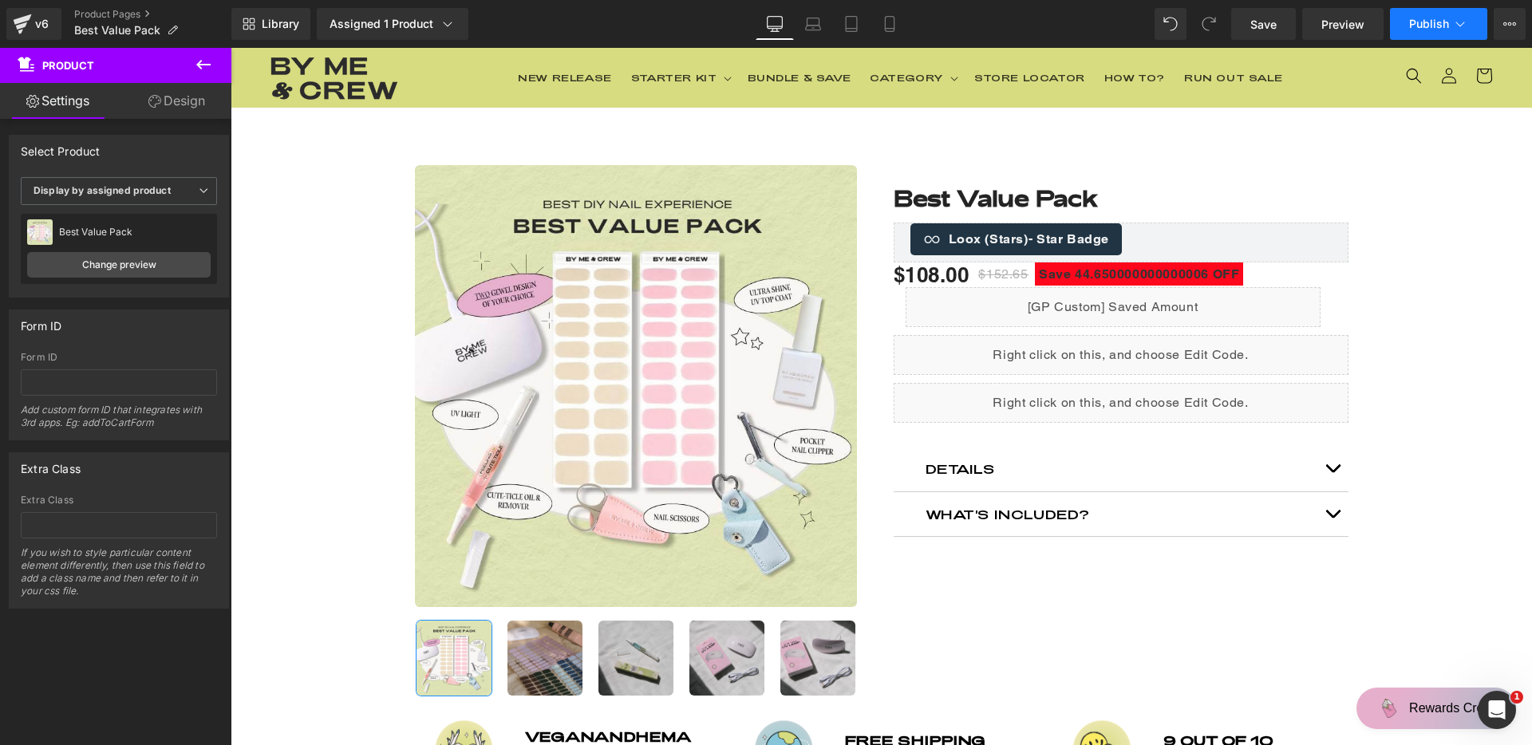
click at [1406, 26] on button "Publish" at bounding box center [1438, 24] width 97 height 32
click at [124, 17] on link "Product Pages" at bounding box center [152, 14] width 157 height 13
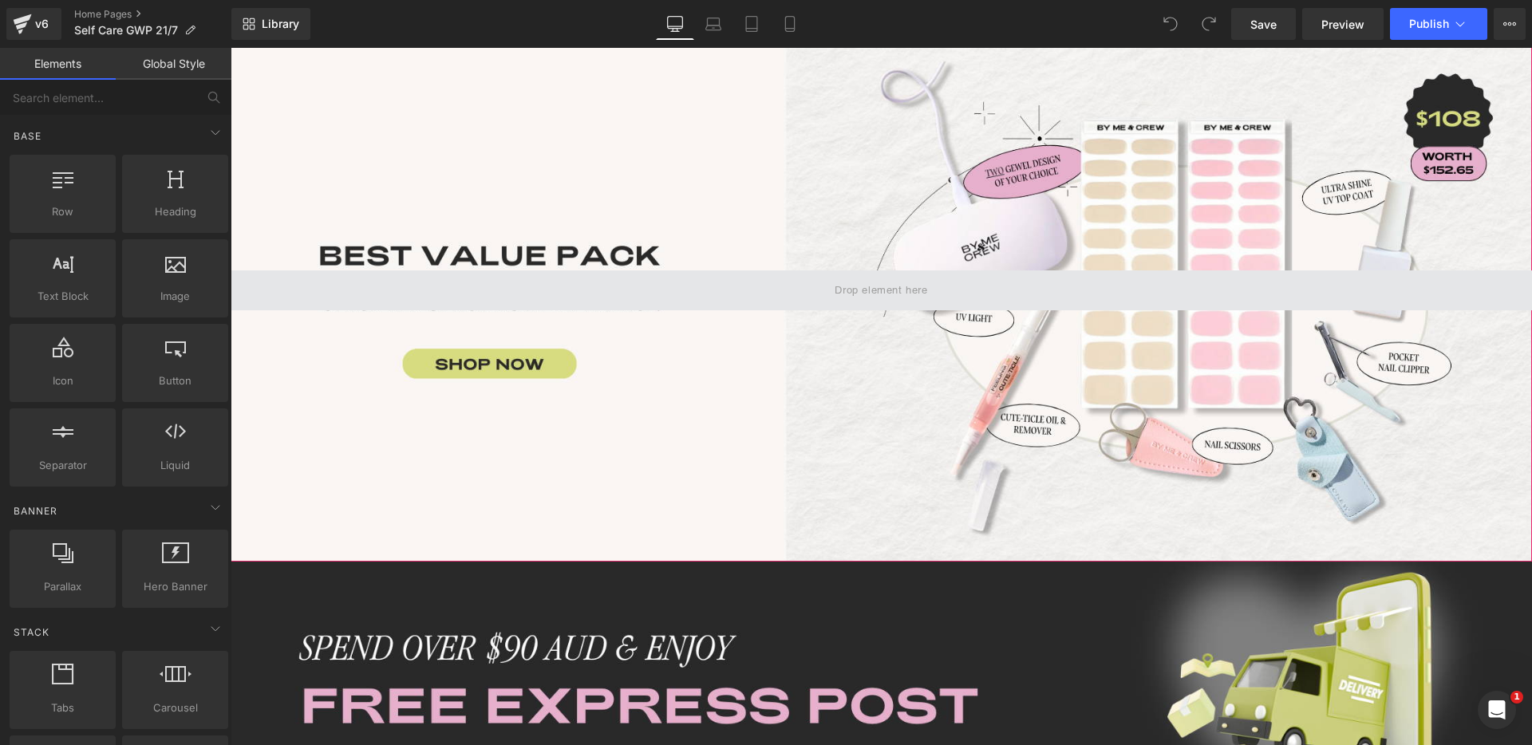
scroll to position [89, 0]
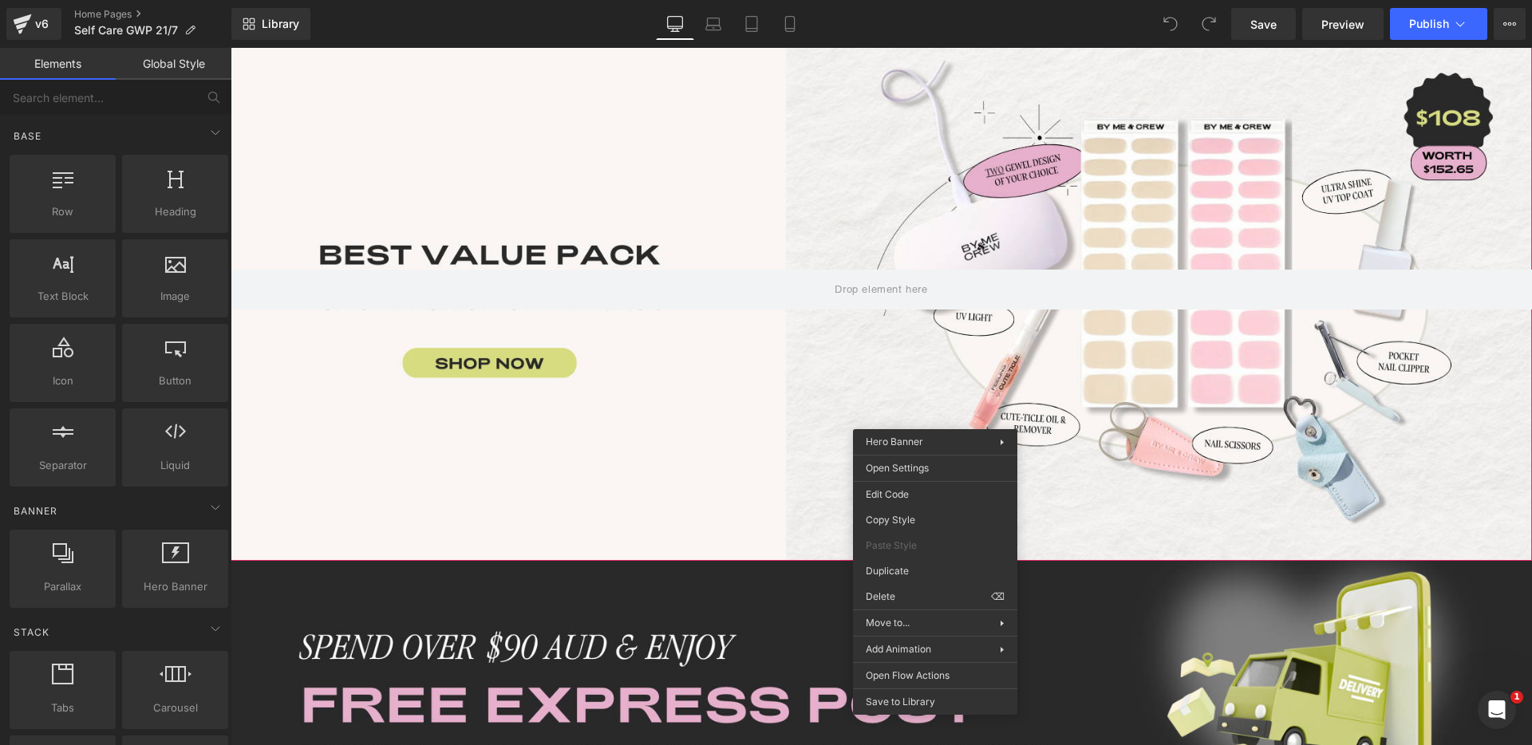
click at [804, 363] on div at bounding box center [881, 289] width 1301 height 543
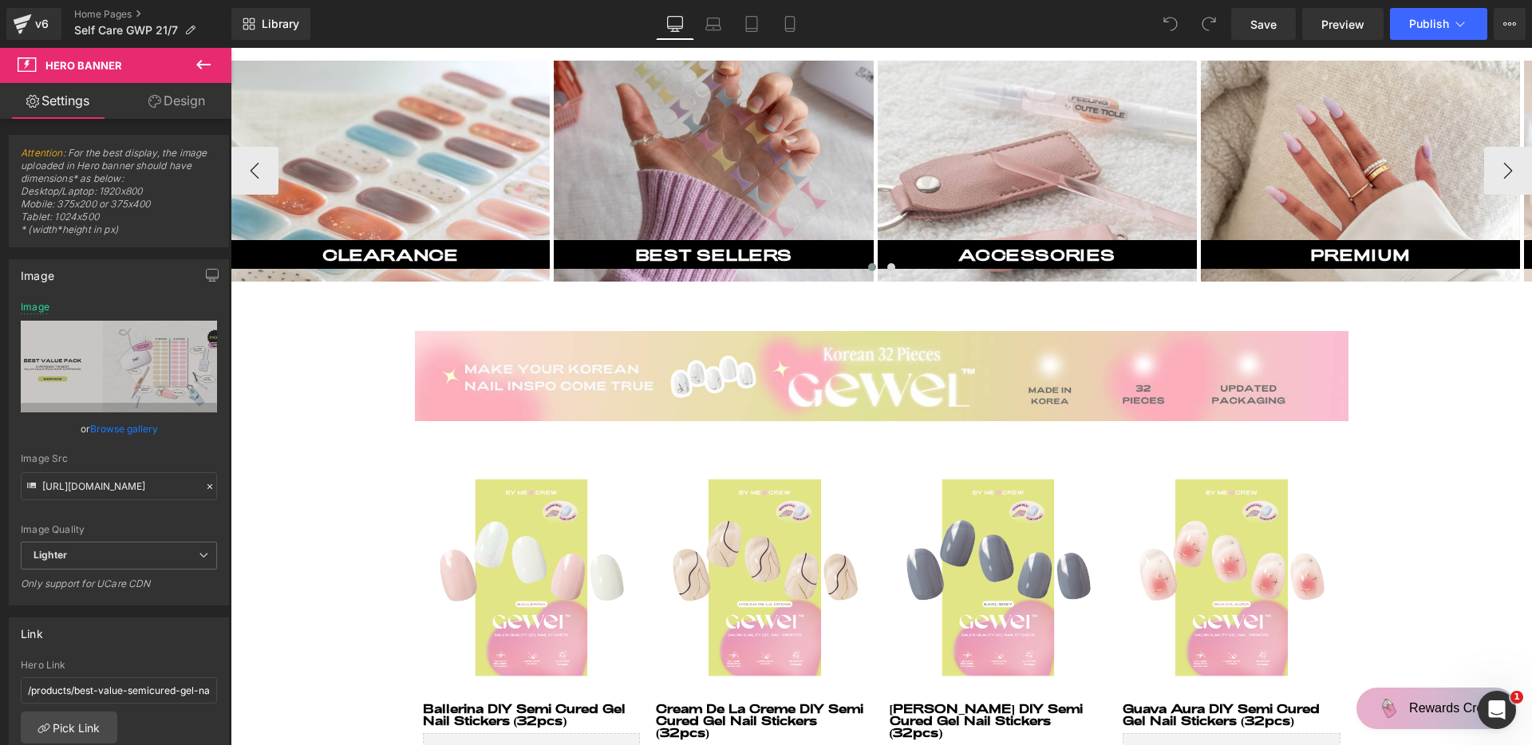
scroll to position [4234, 0]
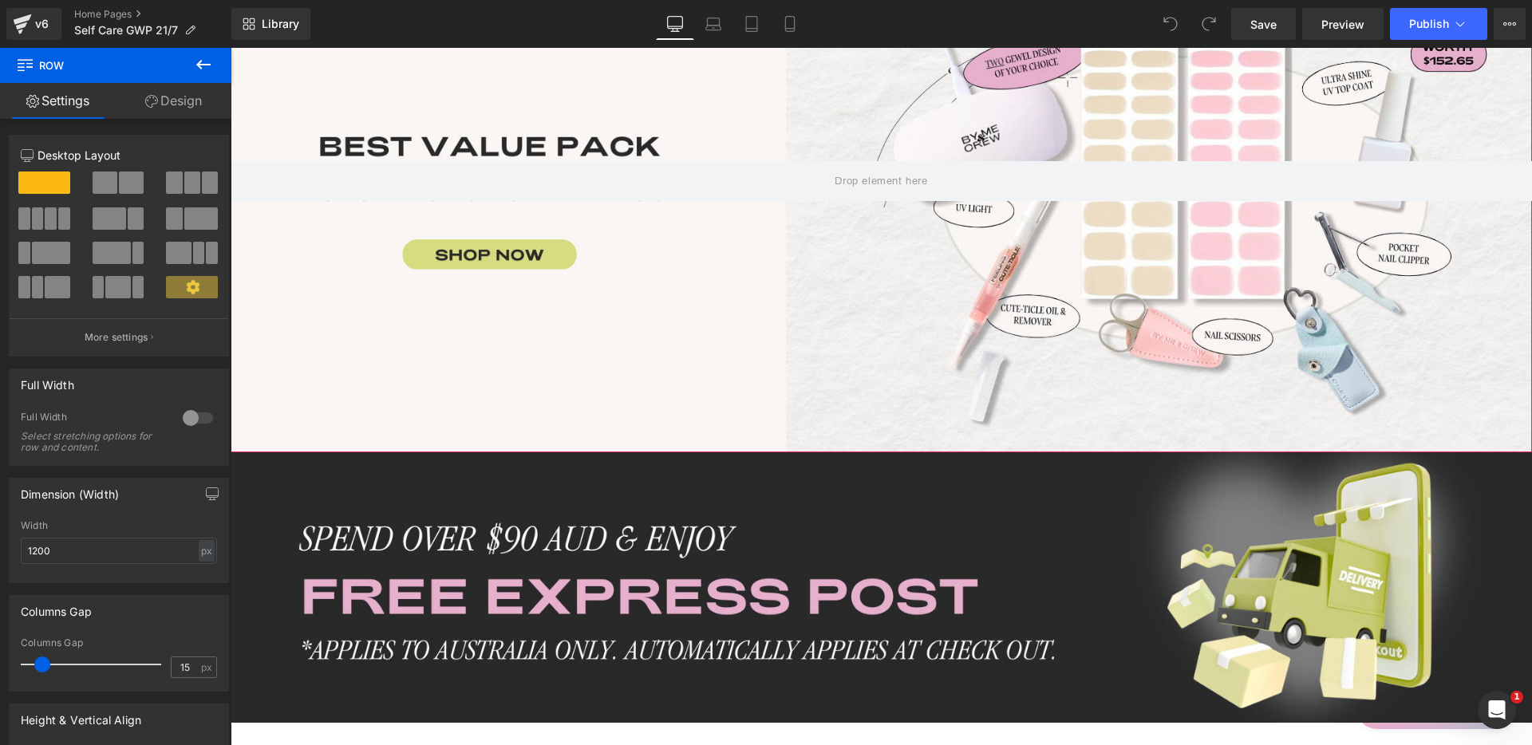
scroll to position [0, 0]
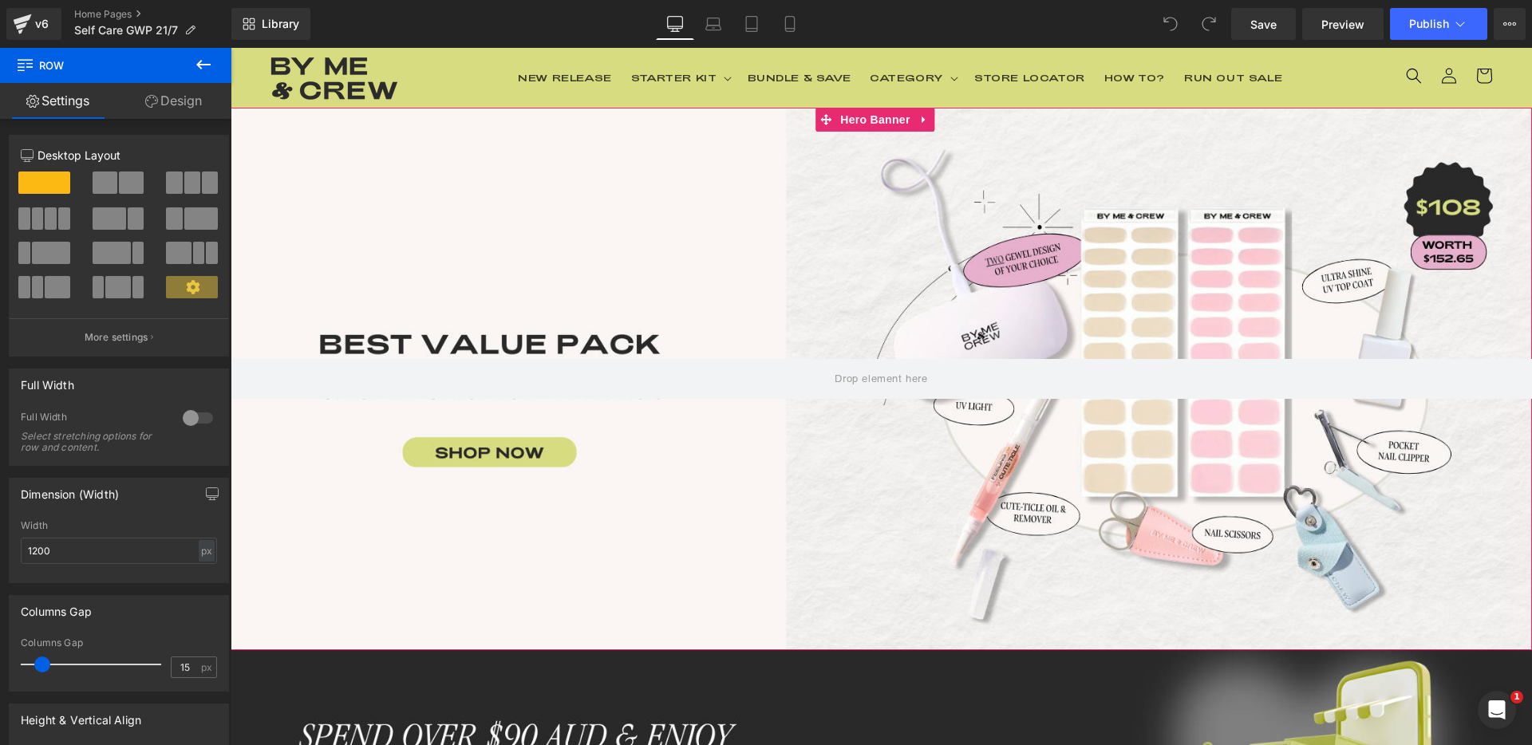
click at [1134, 158] on div at bounding box center [881, 379] width 1301 height 543
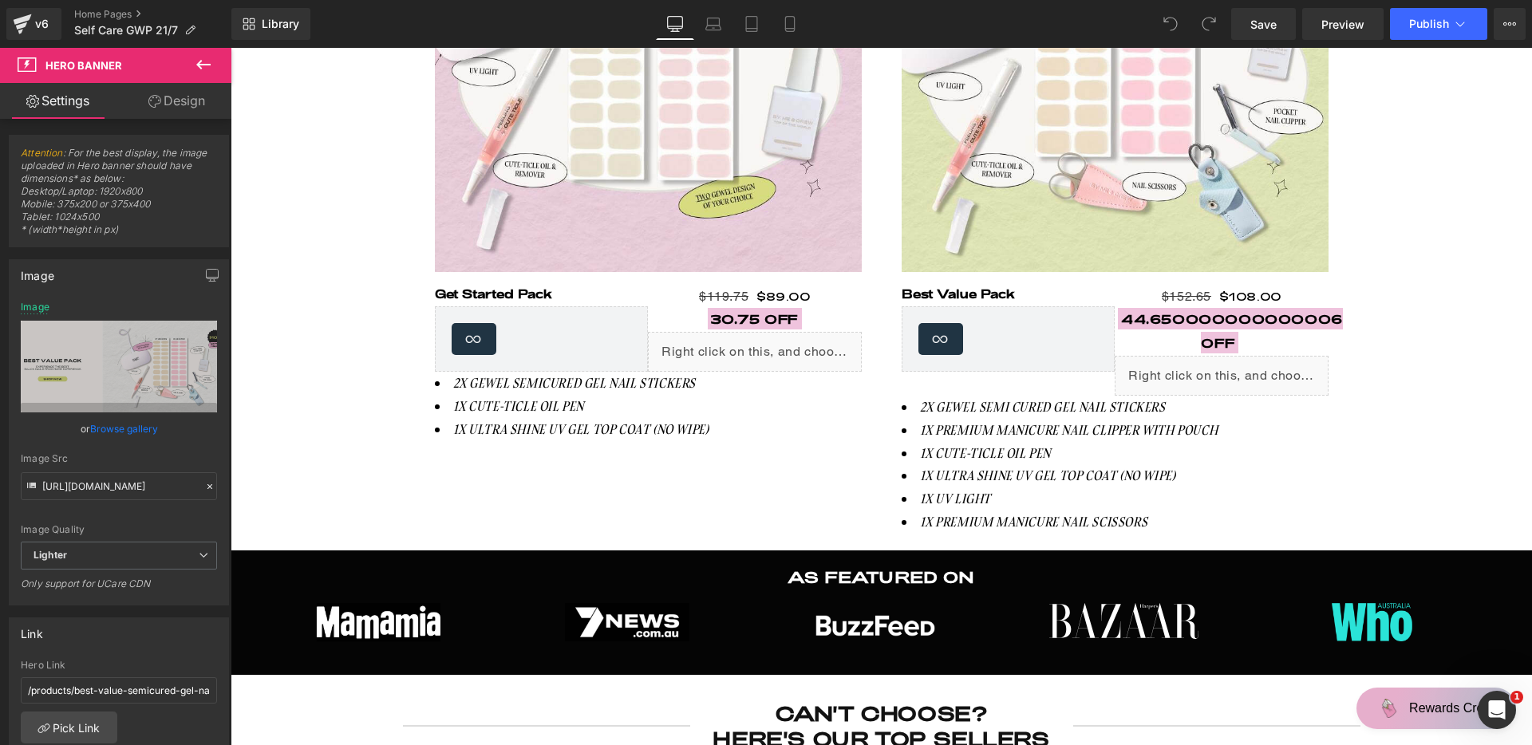
scroll to position [1736, 0]
